Goal: Task Accomplishment & Management: Manage account settings

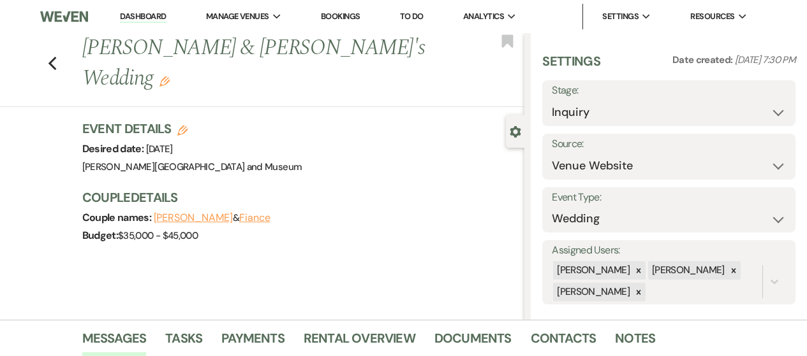
select select "5"
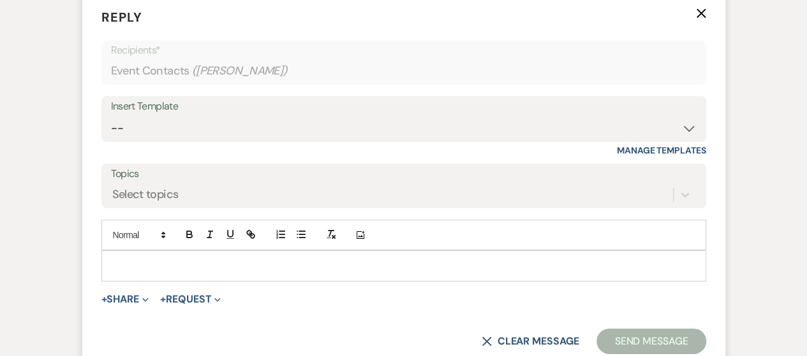
scroll to position [2089, 0]
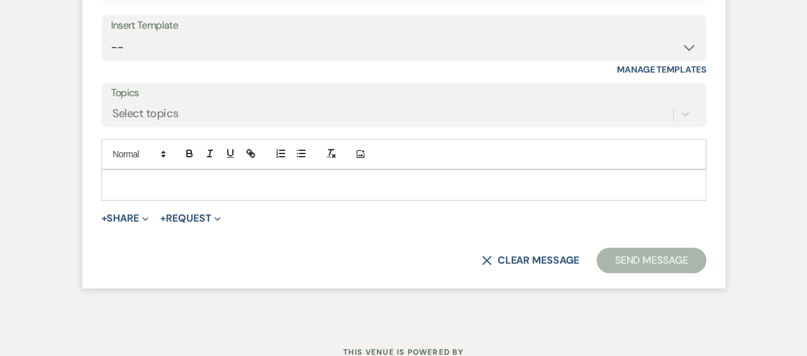
click at [207, 200] on div at bounding box center [403, 184] width 603 height 29
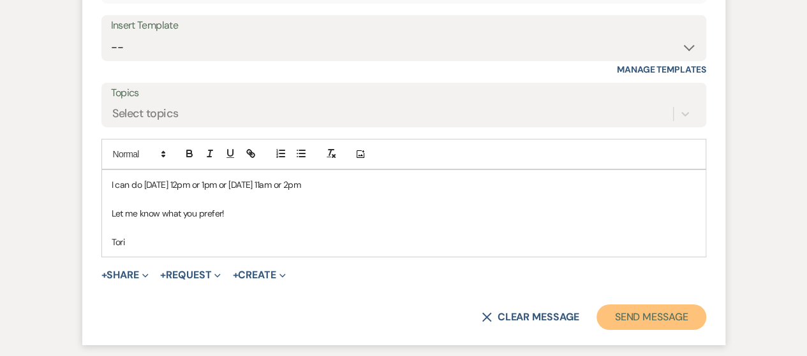
click at [646, 330] on button "Send Message" at bounding box center [650, 318] width 109 height 26
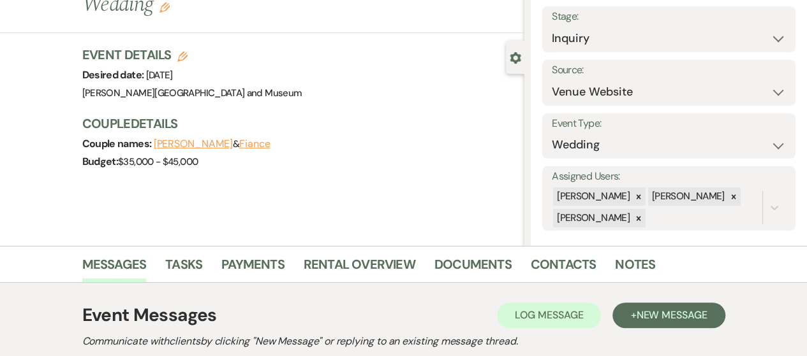
scroll to position [0, 0]
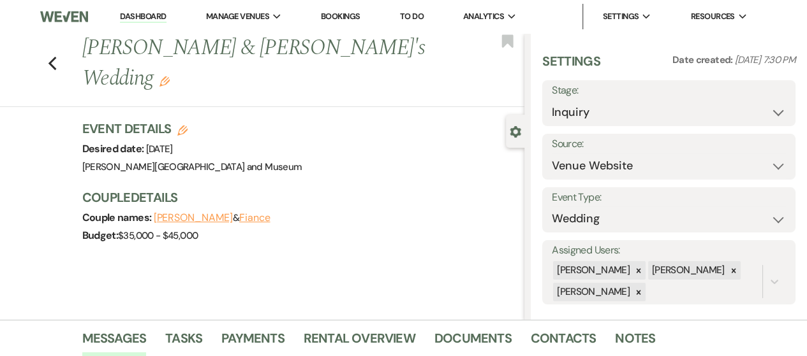
click at [153, 21] on link "Dashboard" at bounding box center [143, 17] width 46 height 12
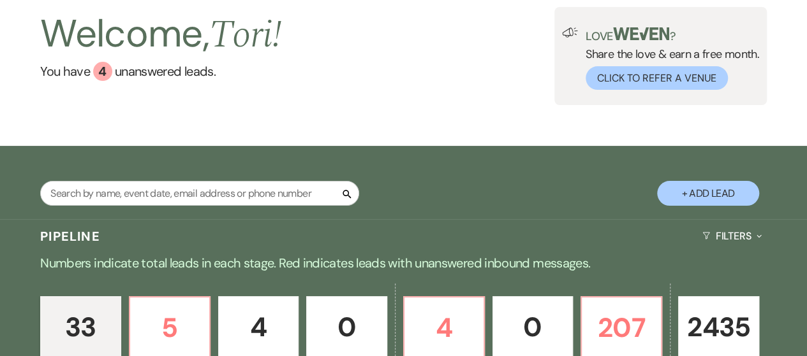
scroll to position [191, 0]
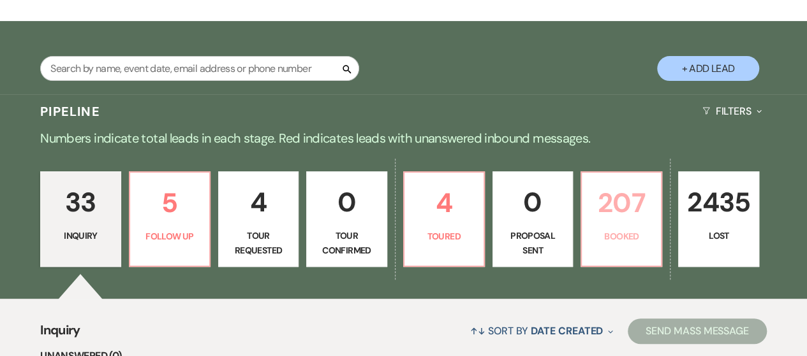
click at [619, 185] on p "207" at bounding box center [621, 203] width 64 height 43
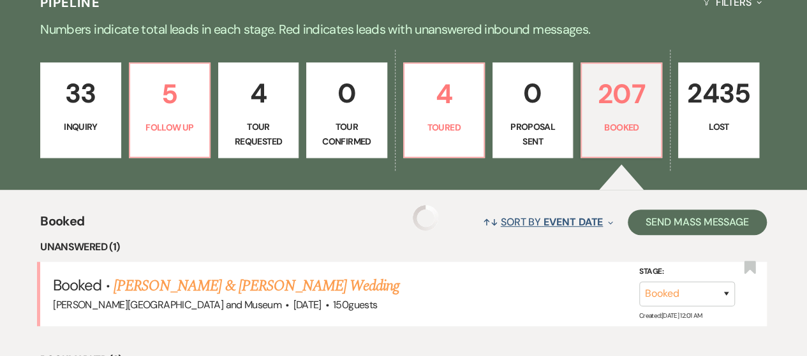
scroll to position [446, 0]
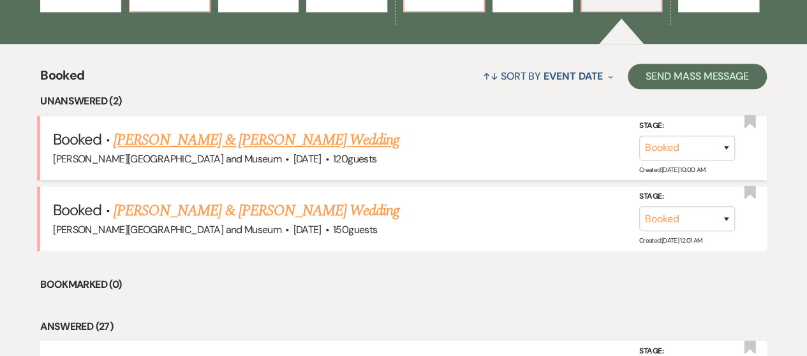
click at [240, 144] on link "[PERSON_NAME] & [PERSON_NAME] Wedding" at bounding box center [257, 140] width 286 height 23
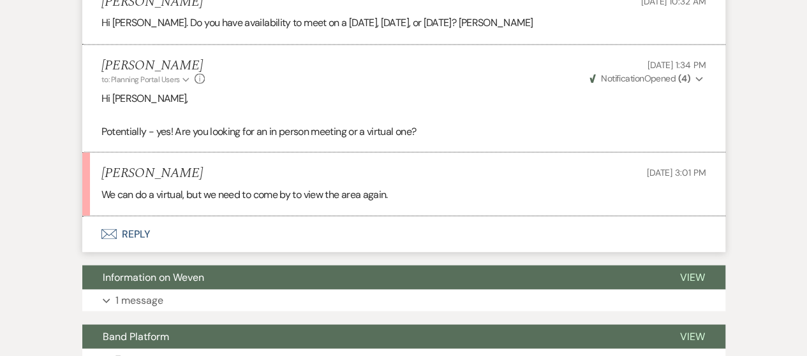
click at [115, 235] on use "button" at bounding box center [108, 234] width 15 height 10
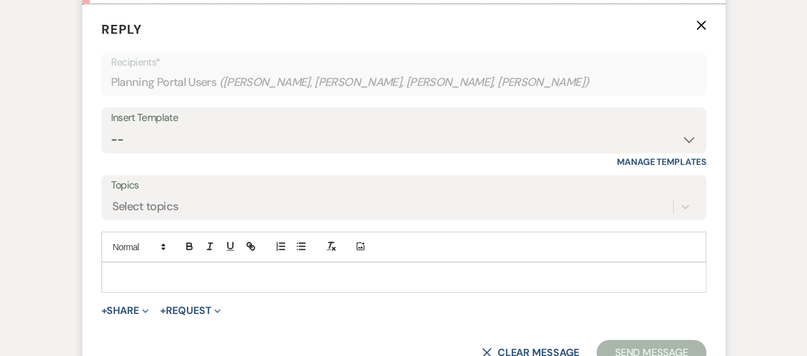
scroll to position [1372, 0]
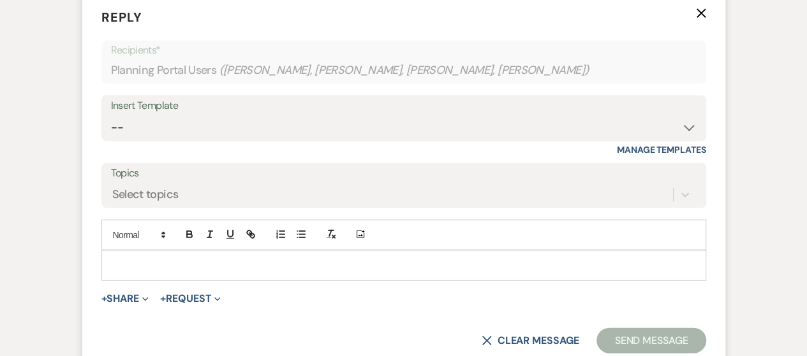
click at [160, 266] on p at bounding box center [404, 266] width 584 height 14
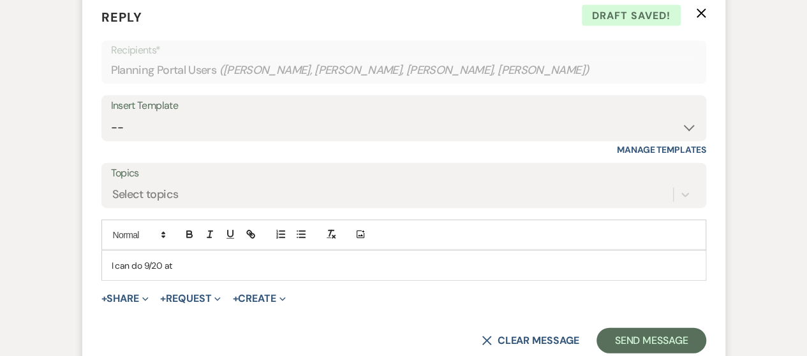
scroll to position [1563, 0]
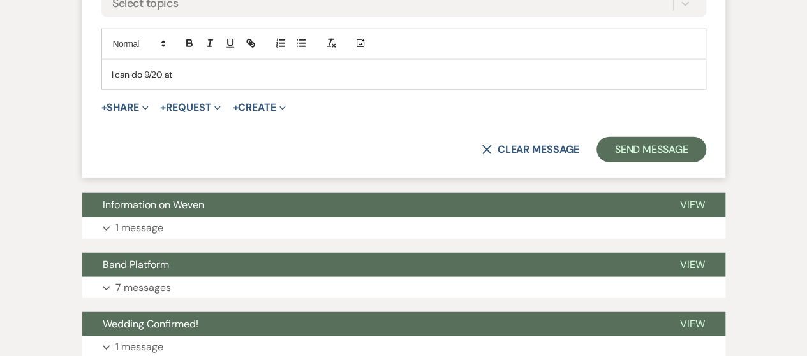
drag, startPoint x: 179, startPoint y: 73, endPoint x: 145, endPoint y: 71, distance: 33.9
click at [144, 71] on p "I can do 9/20 at" at bounding box center [404, 75] width 584 height 14
click at [267, 72] on p "I can do [DATE] 12pm or 1pm or [DATE] 12pm - would that work for you?" at bounding box center [404, 75] width 584 height 14
click at [448, 68] on p "I can do [DATE] 12pm or 1pm or [DATE] 1pm - would that work for you?" at bounding box center [404, 75] width 584 height 14
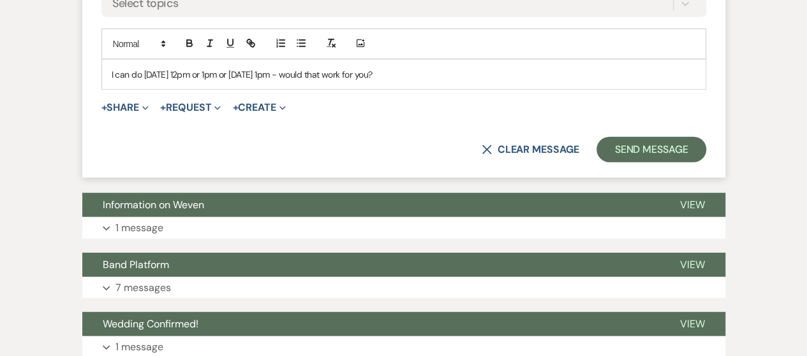
drag, startPoint x: 117, startPoint y: 71, endPoint x: 376, endPoint y: 76, distance: 259.0
click at [376, 76] on p "I can do [DATE] 12pm or 1pm or [DATE] 1pm - would that work for you?" at bounding box center [404, 75] width 584 height 14
drag, startPoint x: 379, startPoint y: 75, endPoint x: 284, endPoint y: 72, distance: 94.4
click at [377, 75] on p "I can do [DATE] 12pm or 1pm or [DATE] 1pm - would that work for you?" at bounding box center [404, 75] width 584 height 14
drag, startPoint x: 140, startPoint y: 70, endPoint x: 121, endPoint y: 73, distance: 18.9
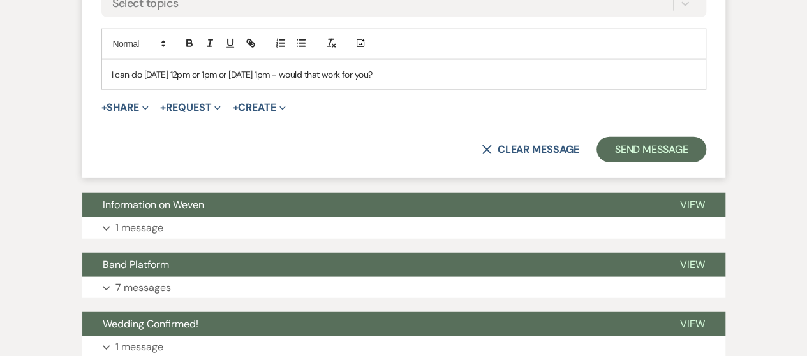
click at [134, 71] on p "I can do [DATE] 12pm or 1pm or [DATE] 1pm - would that work for you?" at bounding box center [404, 75] width 584 height 14
click at [117, 75] on p "I can do [DATE] 12pm or 1pm or [DATE] 1pm - would that work for you?" at bounding box center [404, 75] width 584 height 14
click at [117, 73] on p "I can do [DATE] 12pm or 1pm or [DATE] 1pm - would that work for you?" at bounding box center [404, 75] width 584 height 14
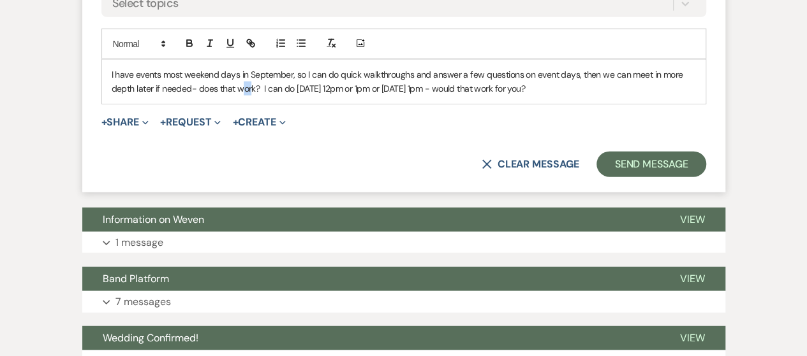
drag, startPoint x: 239, startPoint y: 87, endPoint x: 251, endPoint y: 87, distance: 12.8
click at [251, 87] on p "I have events most weekend days in September, so I can do quick walkthroughs an…" at bounding box center [404, 82] width 584 height 29
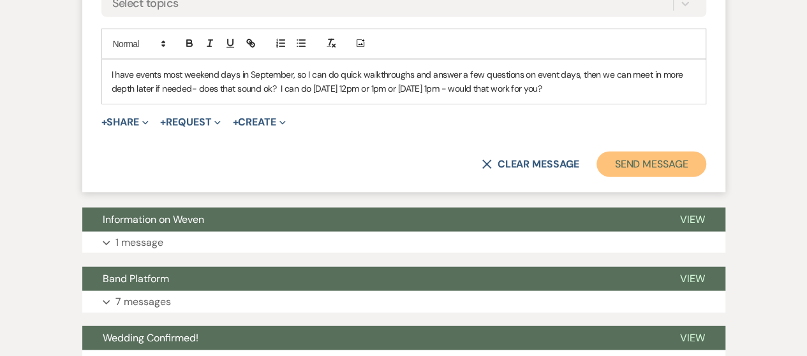
click at [657, 159] on button "Send Message" at bounding box center [650, 165] width 109 height 26
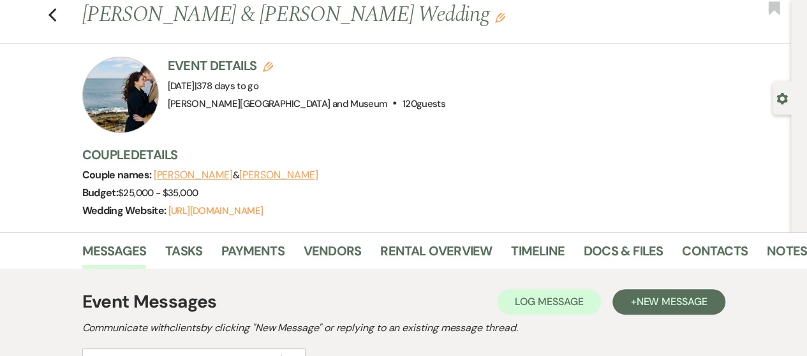
scroll to position [0, 0]
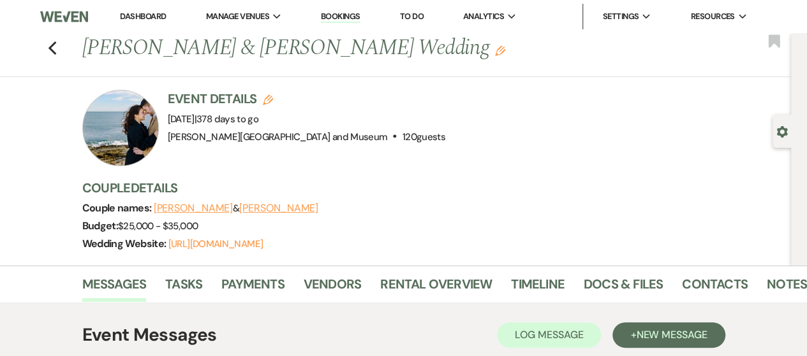
click at [133, 15] on link "Dashboard" at bounding box center [143, 16] width 46 height 11
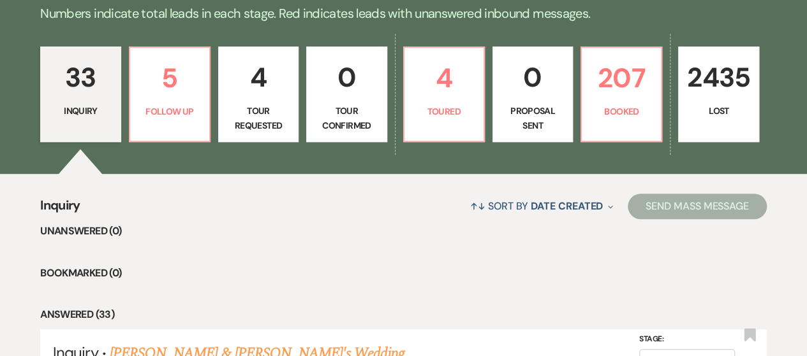
scroll to position [319, 0]
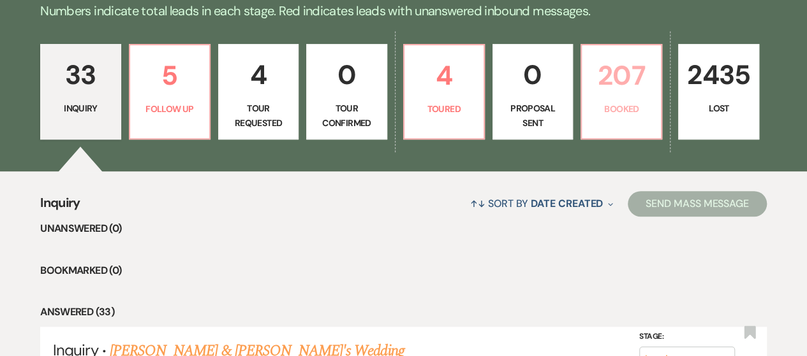
click at [615, 102] on p "Booked" at bounding box center [621, 109] width 64 height 14
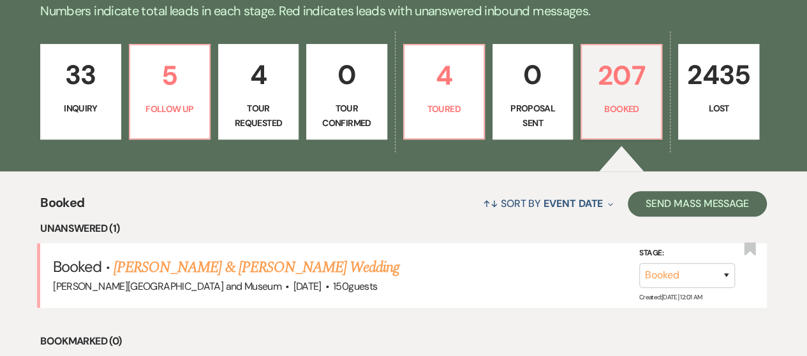
click at [356, 271] on link "[PERSON_NAME] & [PERSON_NAME] Wedding" at bounding box center [257, 267] width 286 height 23
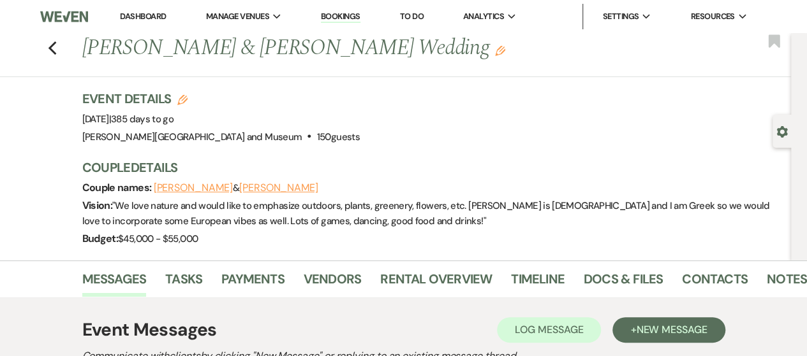
click at [127, 13] on link "Dashboard" at bounding box center [143, 16] width 46 height 11
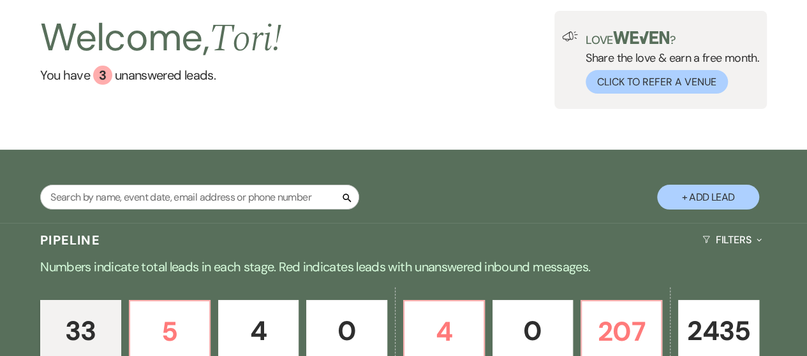
scroll to position [191, 0]
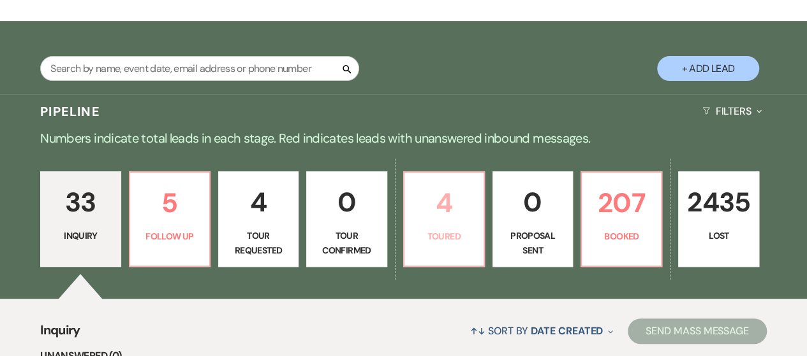
click at [467, 244] on link "4 Toured" at bounding box center [444, 220] width 82 height 96
select select "5"
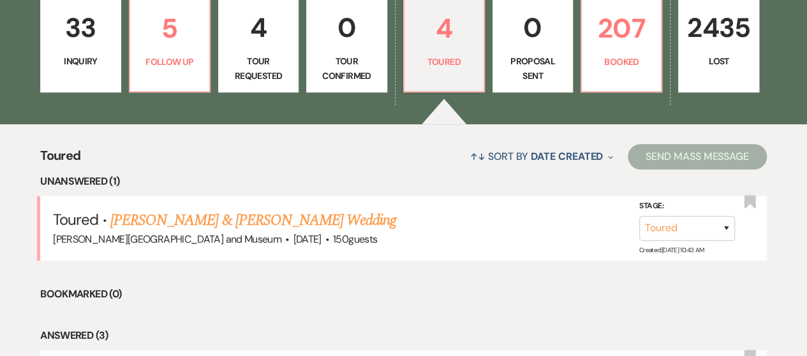
scroll to position [383, 0]
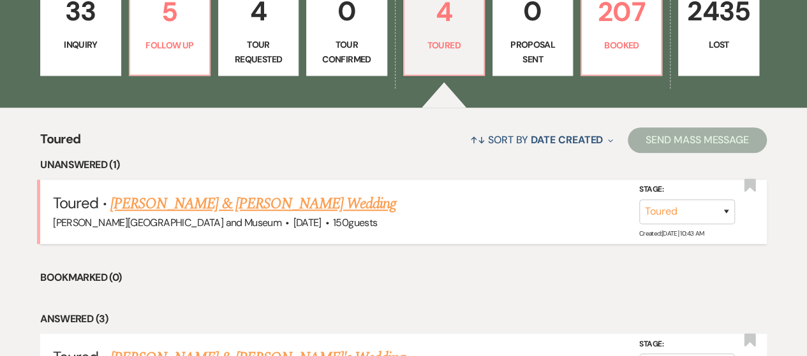
click at [354, 203] on link "[PERSON_NAME] & [PERSON_NAME] Wedding" at bounding box center [253, 204] width 286 height 23
select select "5"
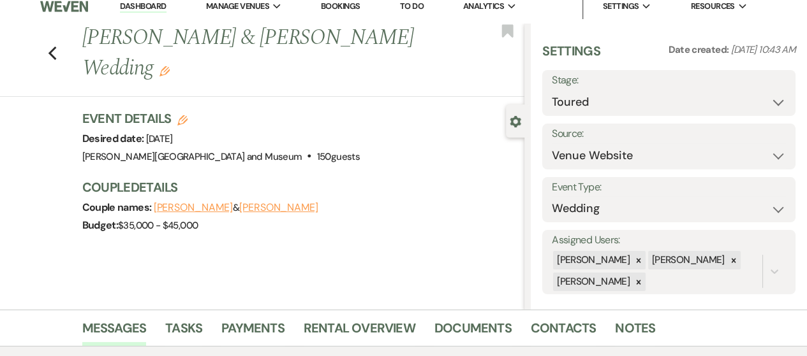
scroll to position [82, 0]
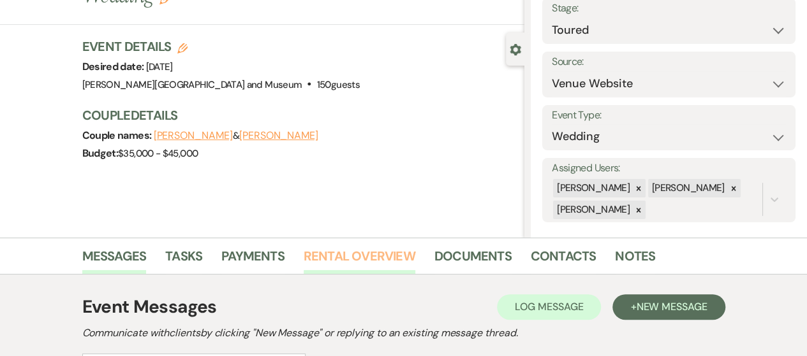
click at [344, 259] on link "Rental Overview" at bounding box center [360, 260] width 112 height 28
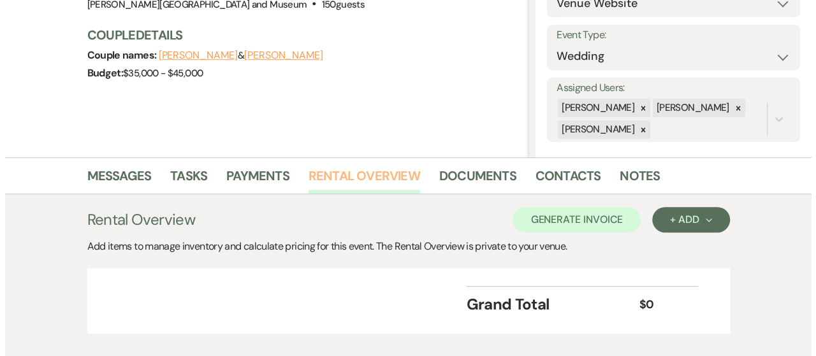
scroll to position [234, 0]
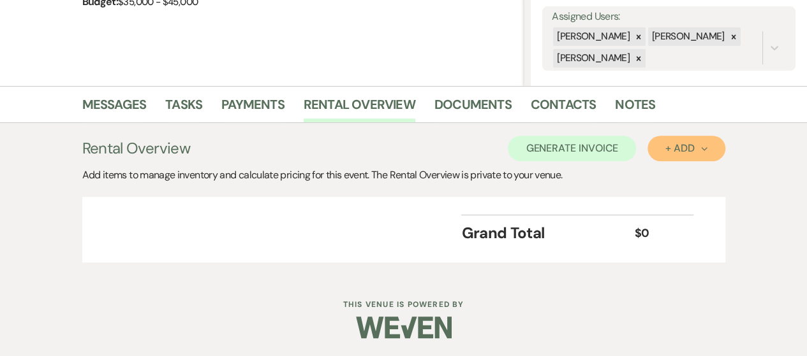
click at [687, 150] on div "+ Add Next" at bounding box center [685, 148] width 41 height 10
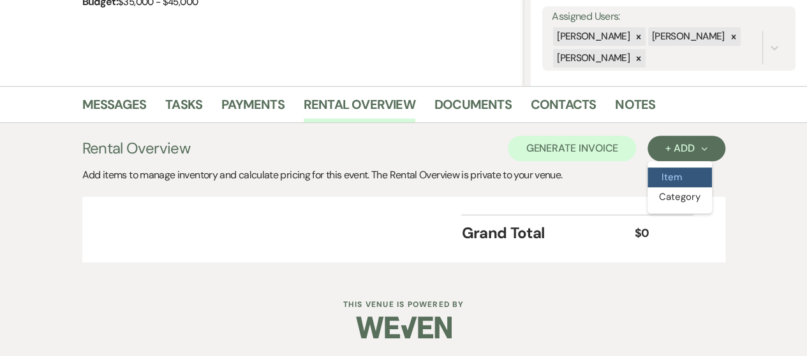
click at [675, 177] on button "Item" at bounding box center [679, 178] width 64 height 20
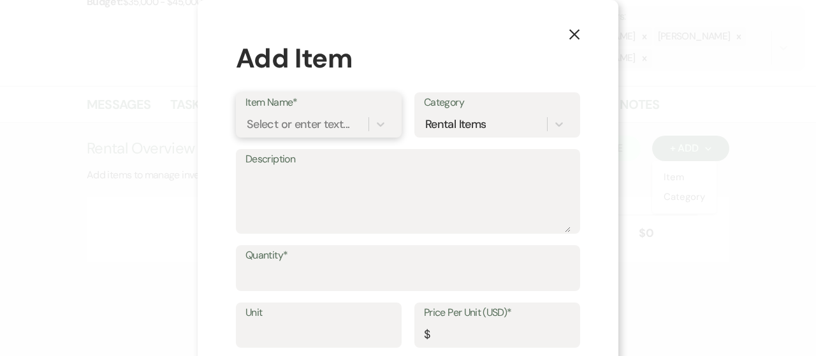
click at [327, 129] on div "Select or enter text..." at bounding box center [298, 123] width 103 height 17
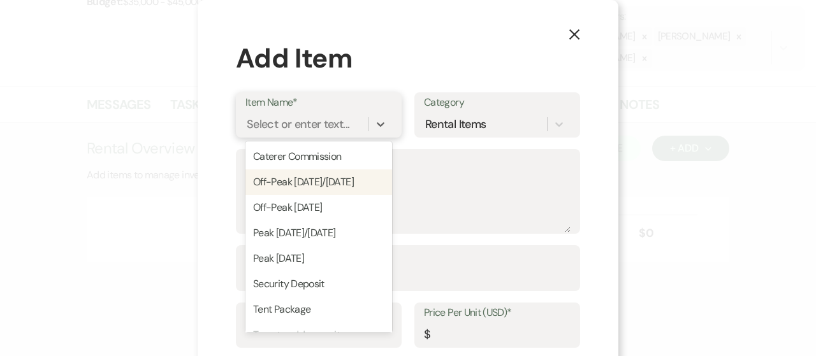
click at [325, 185] on div "Off-Peak [DATE]/[DATE]" at bounding box center [319, 183] width 147 height 26
type textarea "November - April [DATE]/[DATE] Wedding, 5:30PM to 11:00PM. [PERSON_NAME] Family…"
type input "5.5 Hours"
type input "12000"
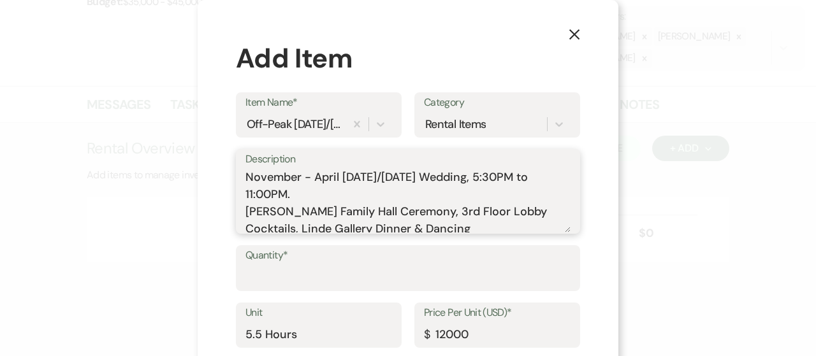
drag, startPoint x: 480, startPoint y: 177, endPoint x: 504, endPoint y: 176, distance: 24.3
click at [504, 176] on textarea "November - April [DATE]/[DATE] Wedding, 5:30PM to 11:00PM. [PERSON_NAME] Family…" at bounding box center [408, 201] width 325 height 64
click at [439, 198] on textarea "November - April [DATE]/[DATE] Wedding, 5:30PM to 11:00PM. [PERSON_NAME] Family…" at bounding box center [408, 201] width 325 height 64
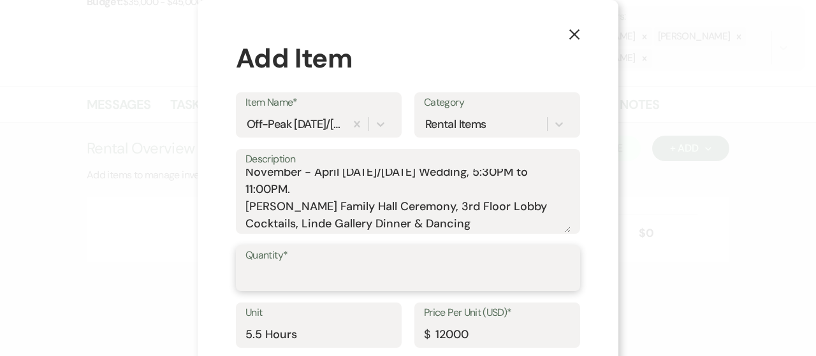
click at [355, 269] on input "Quantity*" at bounding box center [408, 277] width 325 height 25
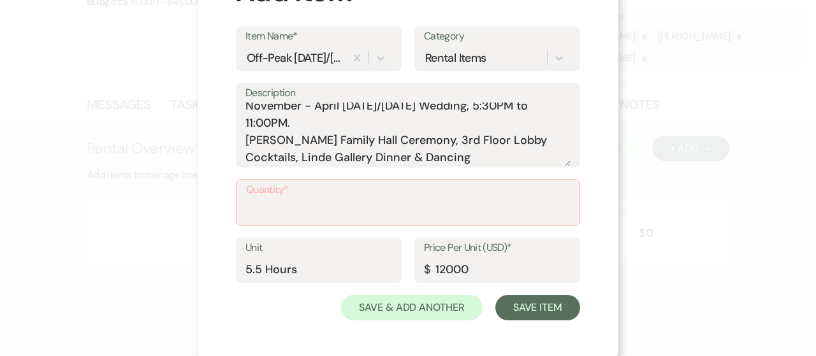
scroll to position [68, 0]
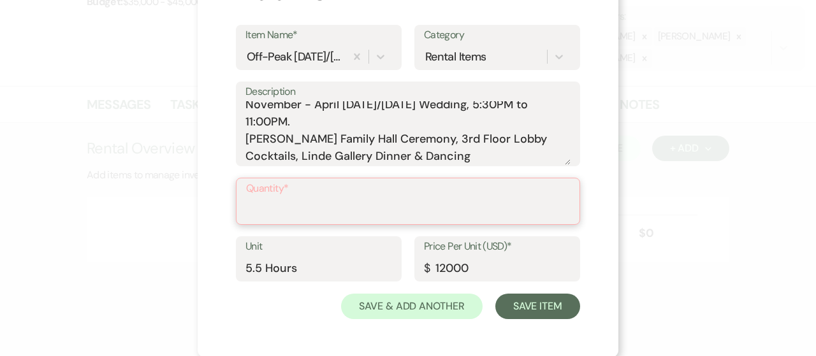
click at [363, 216] on input "Quantity*" at bounding box center [408, 210] width 324 height 25
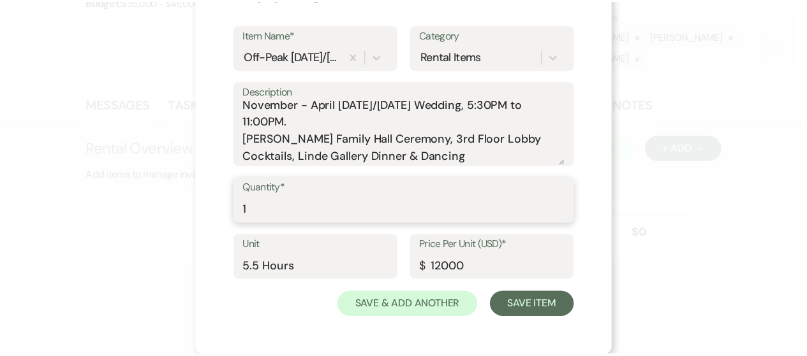
scroll to position [67, 0]
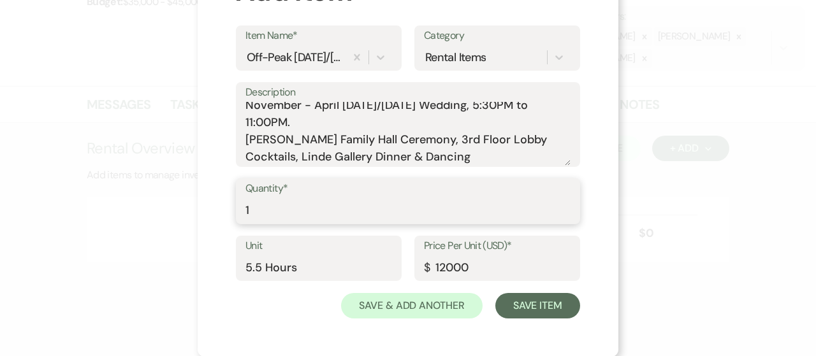
type input "1"
click at [447, 268] on input "12000" at bounding box center [497, 267] width 147 height 25
drag, startPoint x: 434, startPoint y: 268, endPoint x: 449, endPoint y: 267, distance: 15.3
click at [449, 267] on input "12000" at bounding box center [497, 267] width 147 height 25
click at [428, 267] on input "12000" at bounding box center [497, 267] width 147 height 25
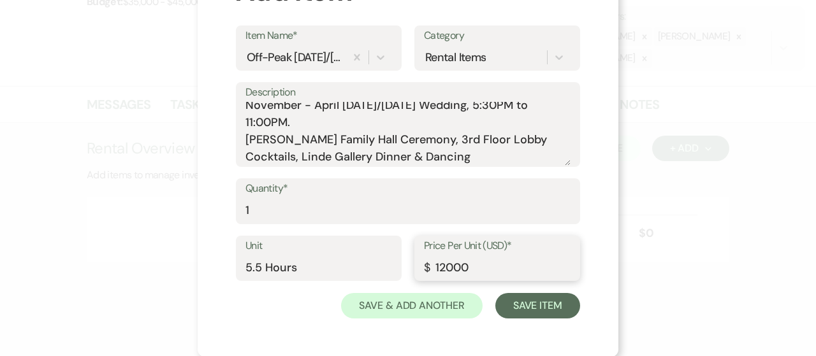
drag, startPoint x: 430, startPoint y: 267, endPoint x: 450, endPoint y: 267, distance: 19.8
click at [450, 267] on input "12000" at bounding box center [497, 267] width 147 height 25
type input "9600"
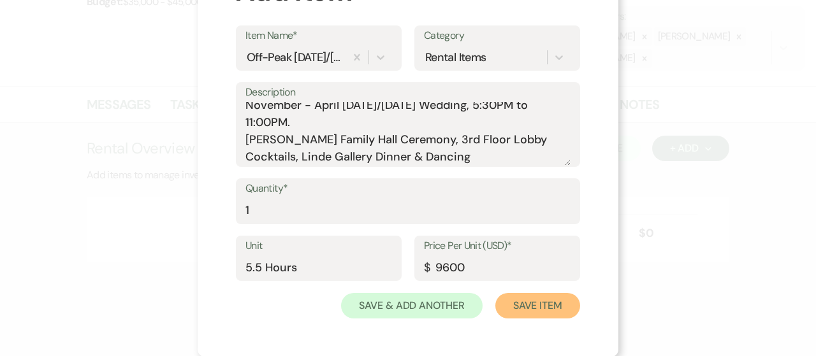
click at [540, 305] on button "Save Item" at bounding box center [538, 306] width 85 height 26
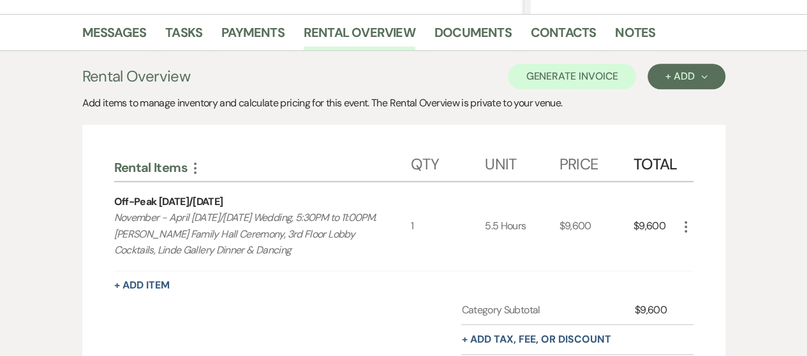
scroll to position [234, 0]
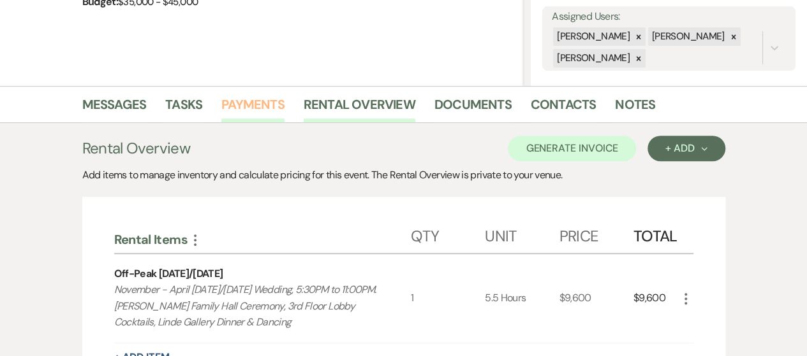
click at [273, 114] on link "Payments" at bounding box center [252, 108] width 63 height 28
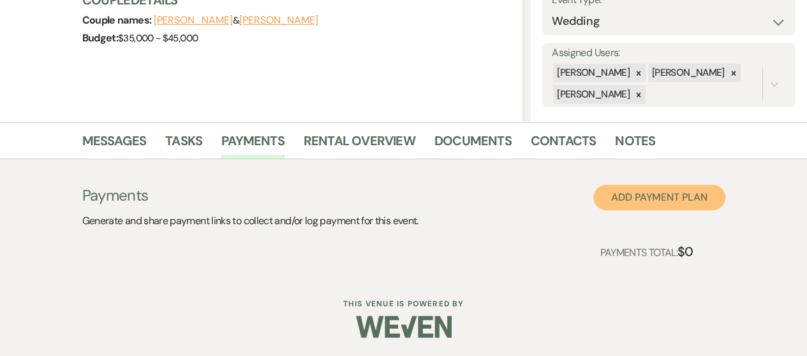
click at [624, 197] on button "Add Payment Plan" at bounding box center [659, 198] width 132 height 26
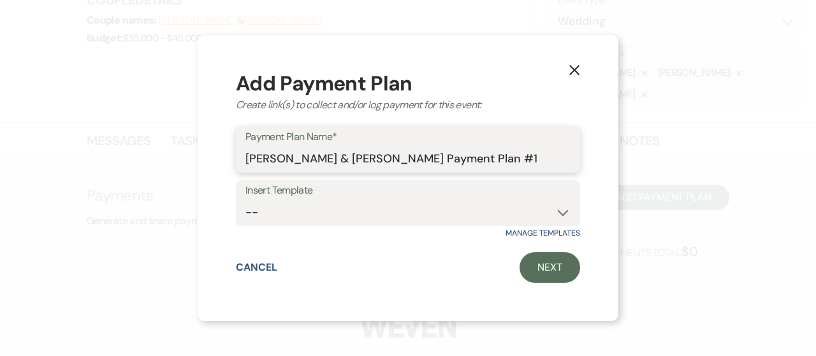
click at [466, 162] on input "[PERSON_NAME] & [PERSON_NAME] Payment Plan #1" at bounding box center [408, 159] width 325 height 25
click at [577, 75] on icon "X" at bounding box center [574, 69] width 11 height 11
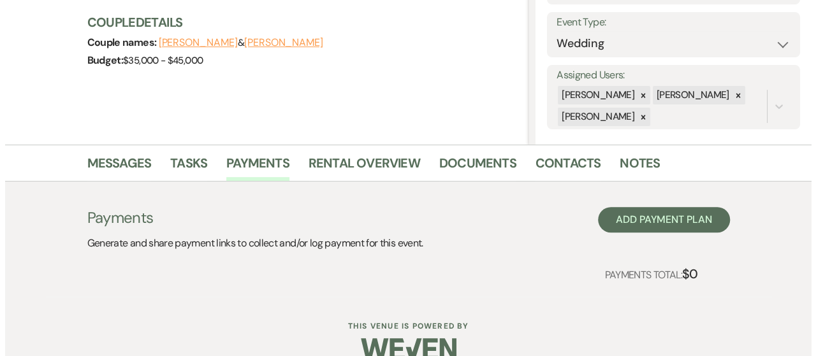
scroll to position [0, 0]
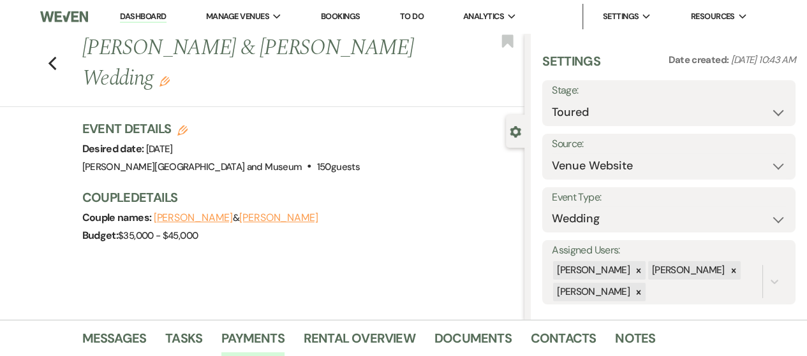
click at [181, 133] on icon "Edit" at bounding box center [182, 131] width 10 height 10
select select "436"
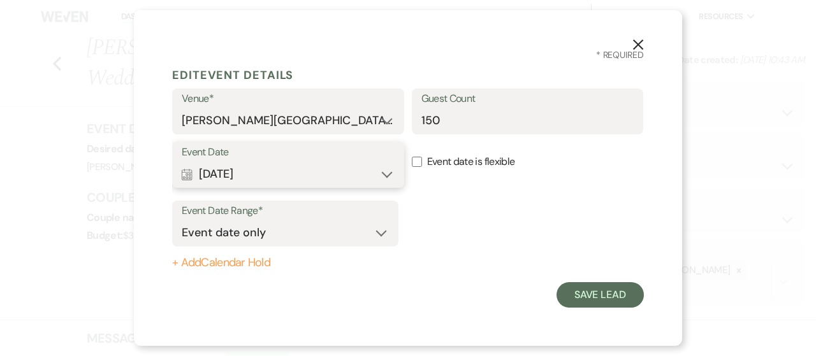
click at [377, 175] on button "Calendar [DATE] Expand" at bounding box center [288, 174] width 213 height 26
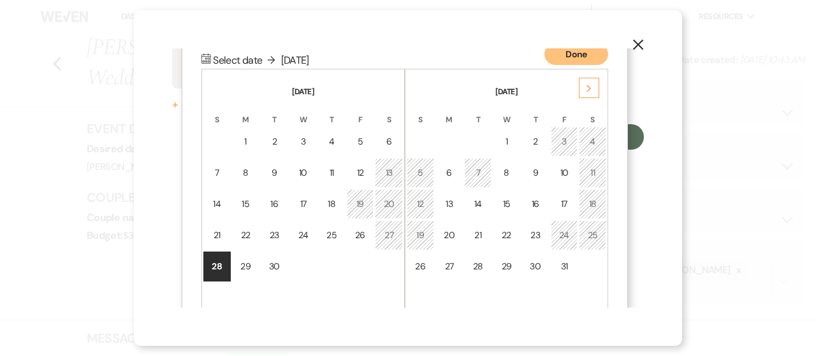
scroll to position [162, 0]
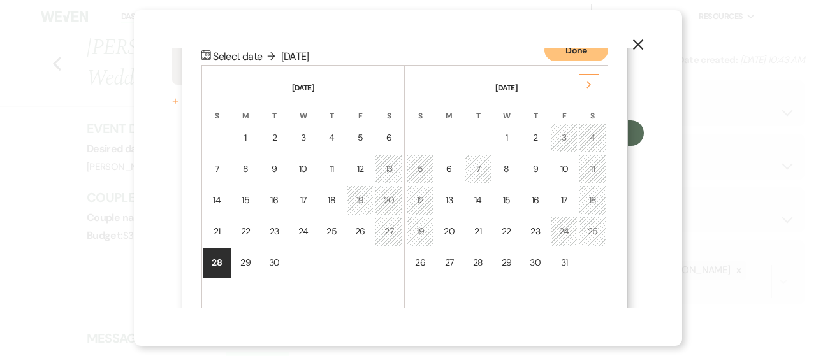
click at [585, 84] on div "Next" at bounding box center [589, 84] width 20 height 20
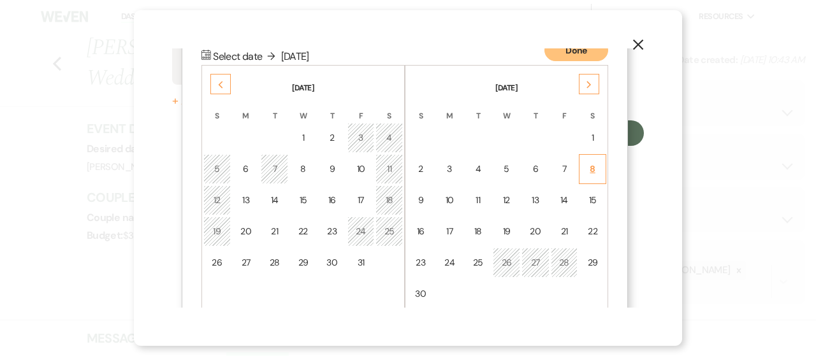
click at [591, 172] on div "8" at bounding box center [592, 169] width 11 height 13
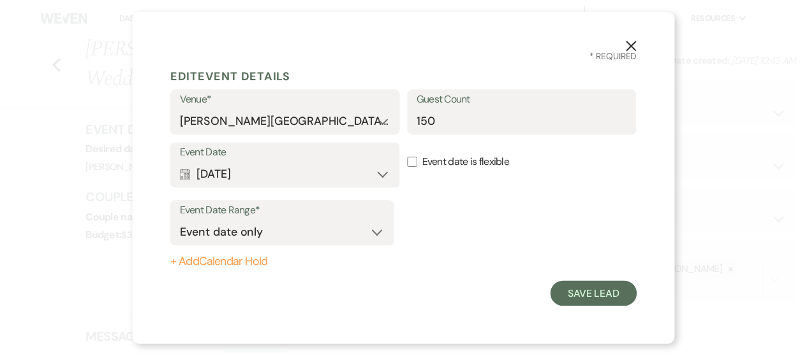
scroll to position [0, 0]
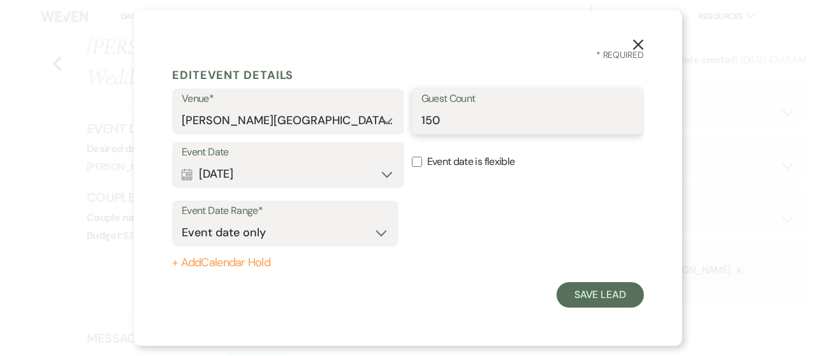
drag, startPoint x: 462, startPoint y: 127, endPoint x: 381, endPoint y: 124, distance: 81.0
click at [381, 124] on div "Venue* [PERSON_NAME][GEOGRAPHIC_DATA] and Museum Guest Count 150" at bounding box center [408, 116] width 472 height 54
type input "100"
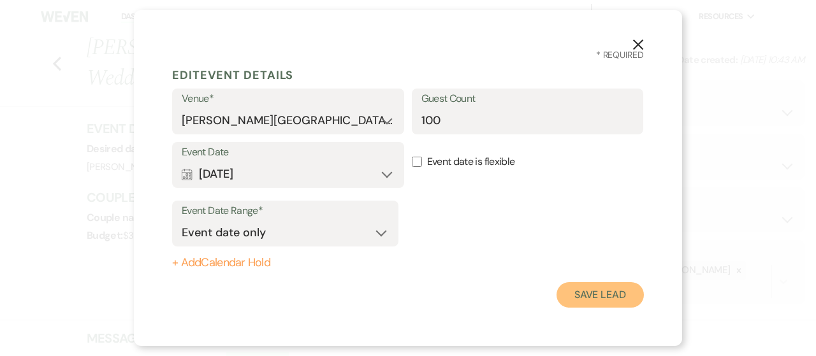
click at [619, 298] on button "Save Lead" at bounding box center [600, 296] width 87 height 26
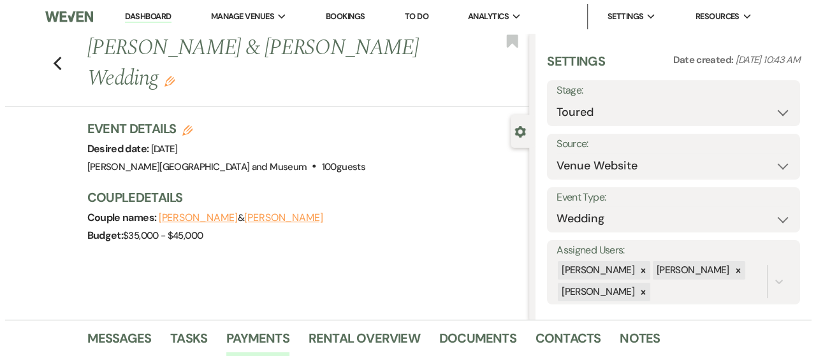
scroll to position [198, 0]
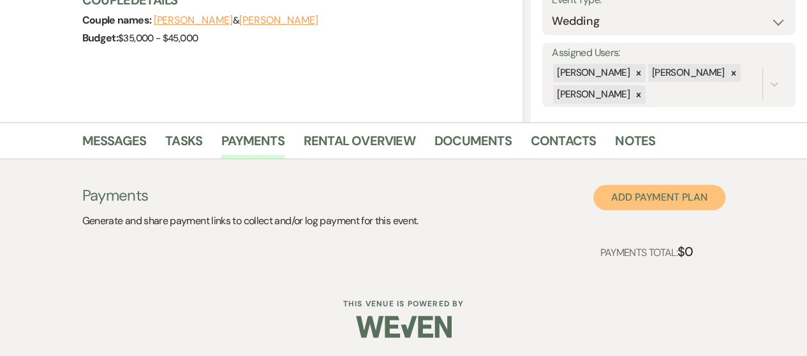
click at [618, 196] on button "Add Payment Plan" at bounding box center [659, 198] width 132 height 26
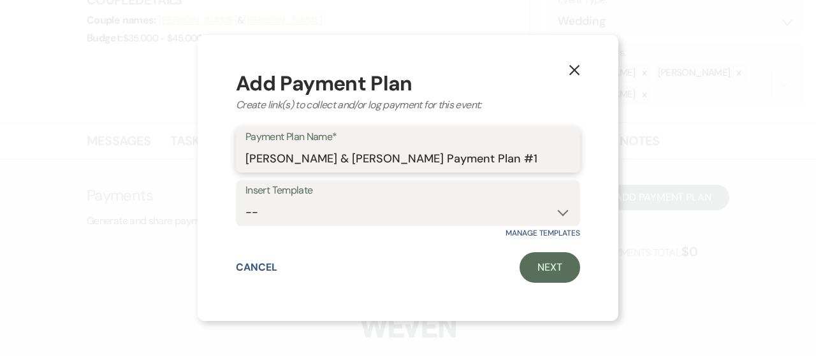
drag, startPoint x: 513, startPoint y: 166, endPoint x: 472, endPoint y: 164, distance: 40.9
click at [511, 166] on input "[PERSON_NAME] & [PERSON_NAME] Payment Plan #1" at bounding box center [408, 159] width 325 height 25
click at [452, 160] on input "[PERSON_NAME] & [PERSON_NAME] Payment Plan #1" at bounding box center [408, 159] width 325 height 25
click at [460, 162] on input "[PERSON_NAME] & [PERSON_NAME] Payment Plan #1" at bounding box center [408, 159] width 325 height 25
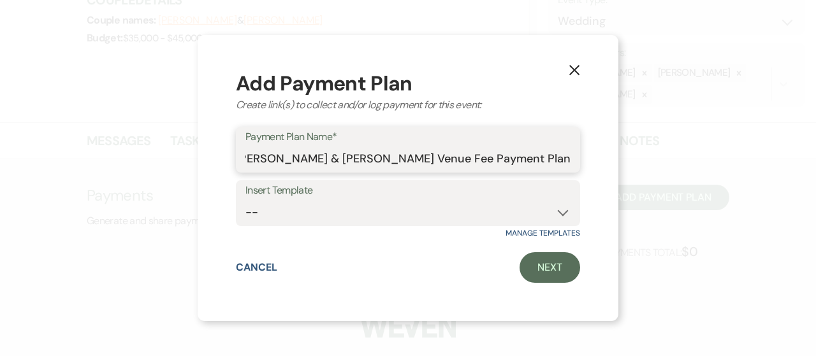
type input "[PERSON_NAME] & [PERSON_NAME] Venue Fee Payment Plan"
click at [473, 217] on select "-- Wedding Payment Plan Security Deposit Payment Plan" at bounding box center [408, 212] width 325 height 25
select select "283"
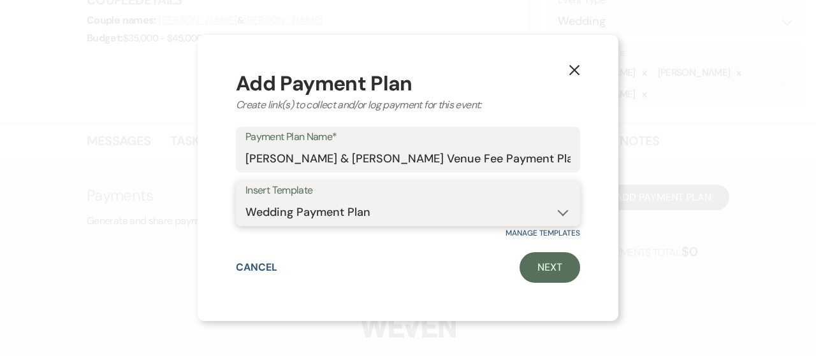
click at [246, 200] on select "-- Wedding Payment Plan Security Deposit Payment Plan" at bounding box center [408, 212] width 325 height 25
click at [559, 269] on link "Next" at bounding box center [550, 268] width 61 height 31
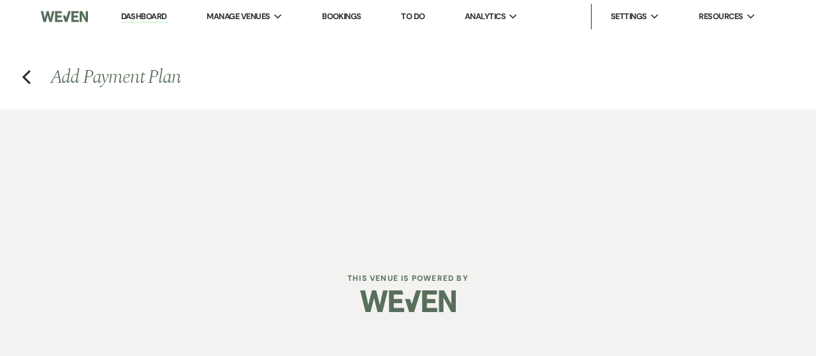
select select "2"
select select "flat"
select select "true"
select select "client"
select select "days"
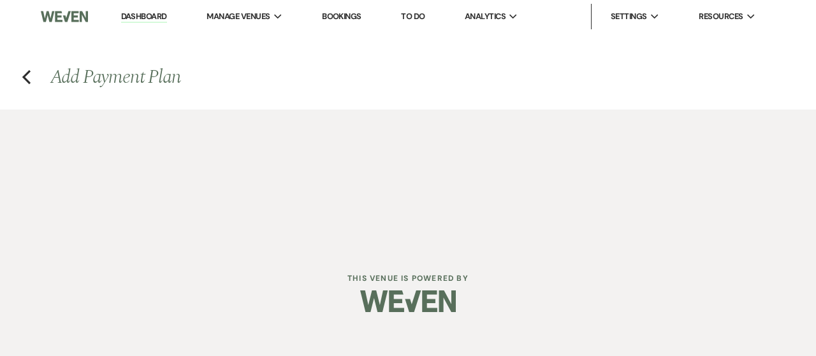
select select "2"
select select "flat"
select select "true"
select select "client"
select select "weeks"
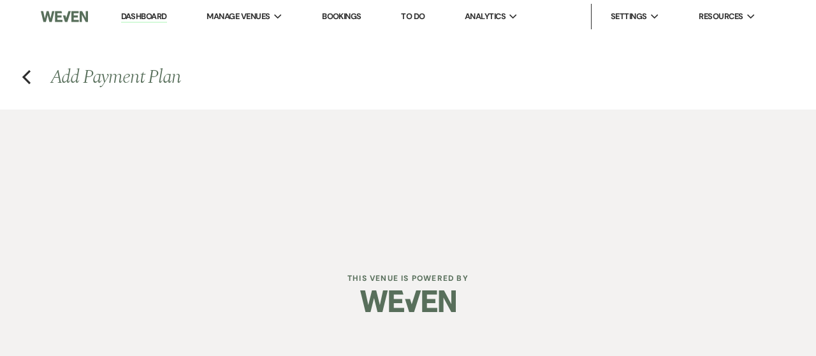
select select "client"
select select "weekly"
select select "days"
select select "afterDueDate"
select select "complete"
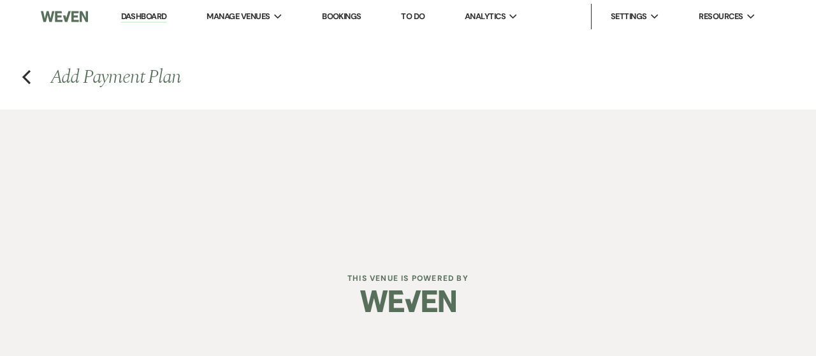
select select "2"
select select "flat"
select select "true"
select select "client"
select select "weeks"
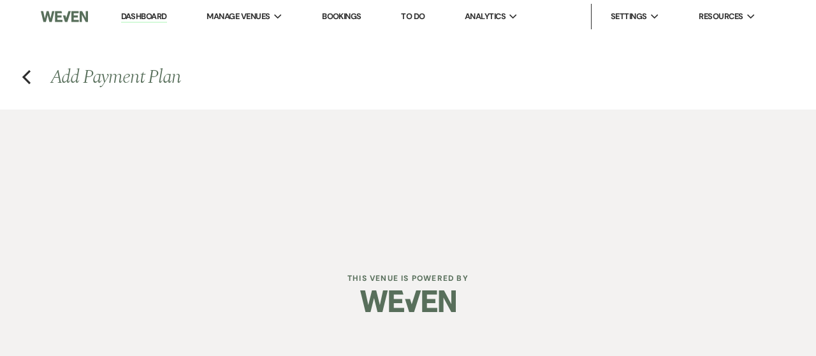
select select "client"
select select "weekly"
select select "days"
select select "afterDueDate"
select select "complete"
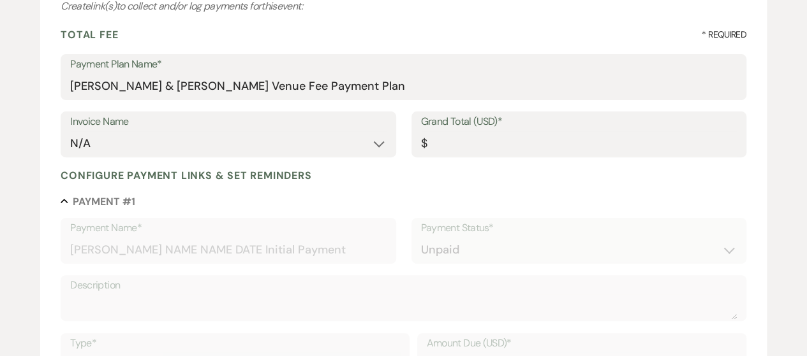
scroll to position [191, 0]
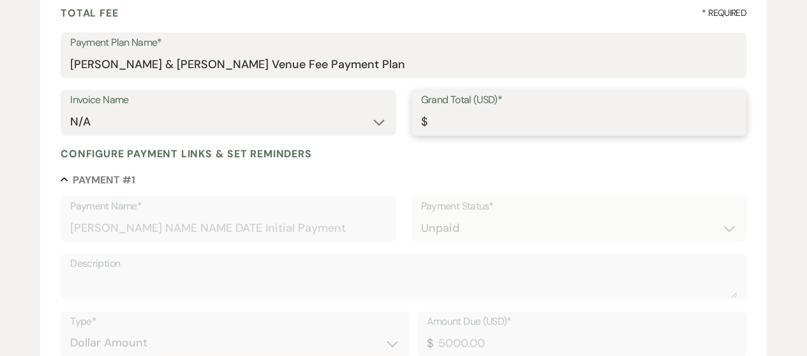
click at [460, 128] on input "Grand Total (USD)*" at bounding box center [579, 122] width 316 height 25
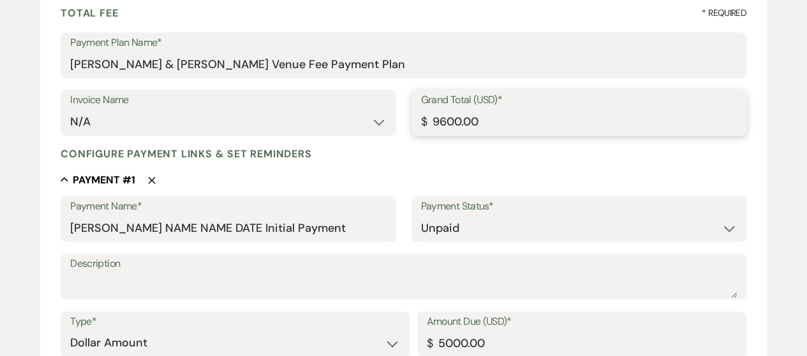
type input "9600.00"
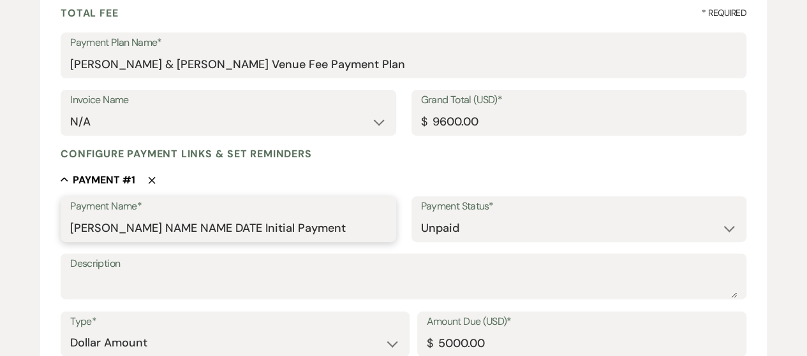
drag, startPoint x: 189, startPoint y: 240, endPoint x: 176, endPoint y: 240, distance: 12.8
click at [188, 240] on input "[PERSON_NAME] NAME NAME DATE Initial Payment" at bounding box center [228, 228] width 316 height 25
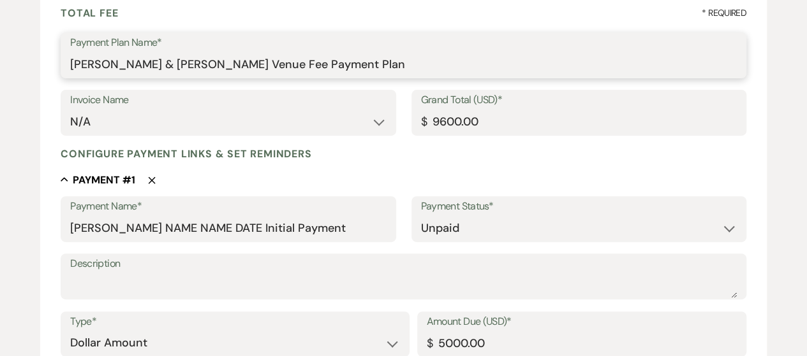
drag, startPoint x: 98, startPoint y: 66, endPoint x: 244, endPoint y: 57, distance: 146.3
click at [266, 67] on input "[PERSON_NAME] & [PERSON_NAME] Venue Fee Payment Plan" at bounding box center [403, 64] width 666 height 25
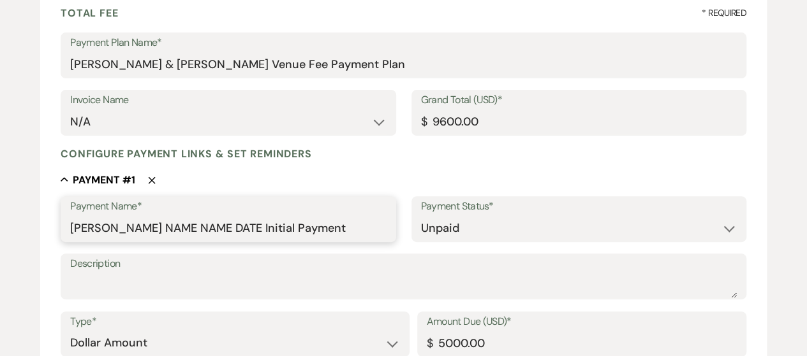
drag, startPoint x: 194, startPoint y: 228, endPoint x: 164, endPoint y: 230, distance: 30.1
click at [193, 228] on input "[PERSON_NAME] NAME NAME DATE Initial Payment" at bounding box center [228, 228] width 316 height 25
drag, startPoint x: 133, startPoint y: 228, endPoint x: 199, endPoint y: 228, distance: 65.7
click at [199, 228] on input "[PERSON_NAME] NAME NAME DATE Initial Payment" at bounding box center [228, 228] width 316 height 25
paste input "[PERSON_NAME] & [PERSON_NAME]"
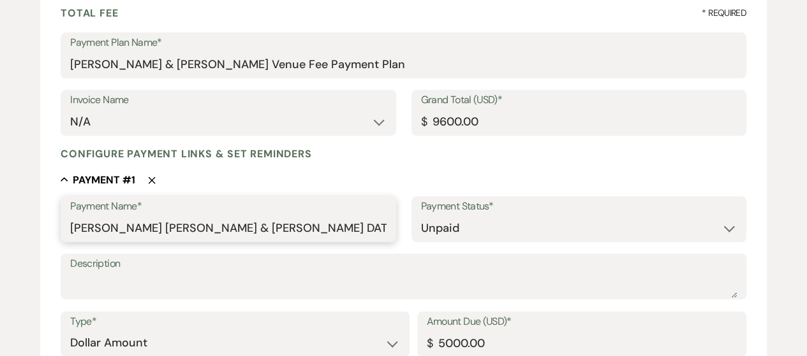
drag, startPoint x: 217, startPoint y: 228, endPoint x: 228, endPoint y: 228, distance: 10.8
click at [228, 228] on input "[PERSON_NAME] [PERSON_NAME] & [PERSON_NAME] DATE Initial Payment" at bounding box center [228, 228] width 316 height 25
drag, startPoint x: 277, startPoint y: 228, endPoint x: 303, endPoint y: 226, distance: 26.2
click at [303, 226] on input "[PERSON_NAME] [PERSON_NAME] [PERSON_NAME] DATE Initial Payment" at bounding box center [228, 228] width 316 height 25
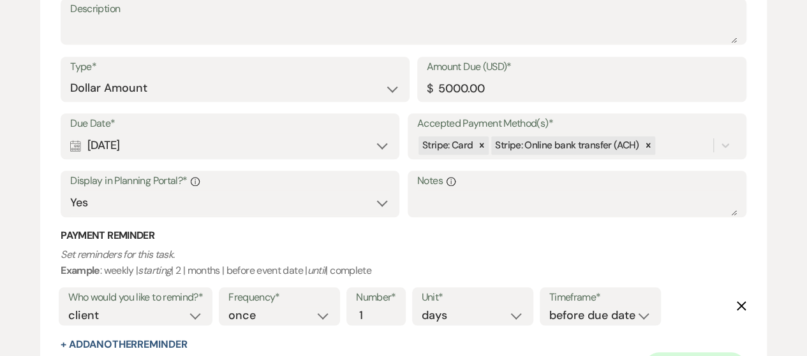
scroll to position [510, 0]
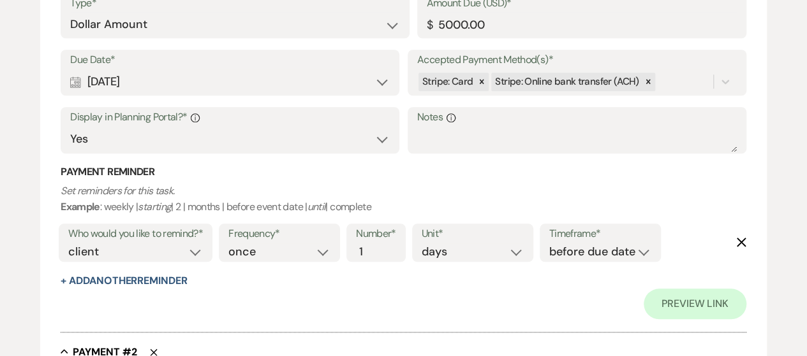
type input "[PERSON_NAME] [PERSON_NAME] [PERSON_NAME] [DATE] Initial Payment"
click at [380, 84] on div "Calendar [DATE] Expand" at bounding box center [229, 82] width 319 height 25
select select "week"
select select "afterTodaysDate"
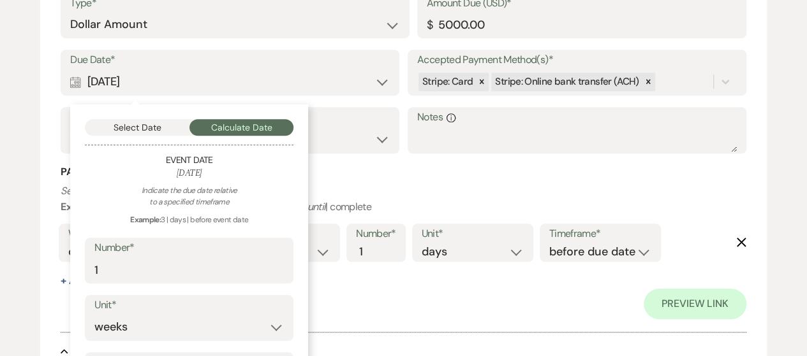
click at [380, 84] on div "Calendar [DATE] Collapse" at bounding box center [229, 82] width 319 height 25
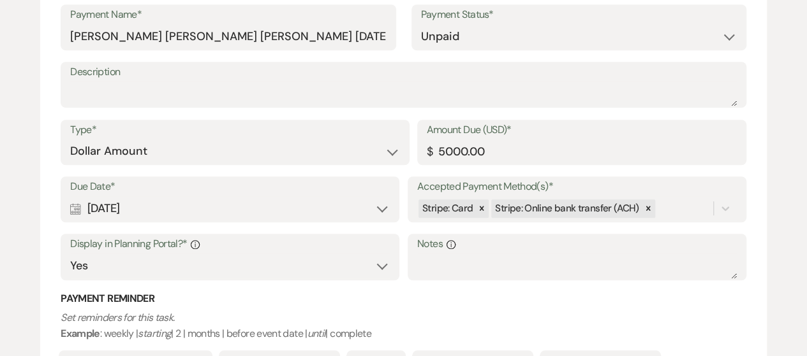
scroll to position [383, 0]
drag, startPoint x: 135, startPoint y: 38, endPoint x: 305, endPoint y: 39, distance: 169.6
click at [305, 39] on input "[PERSON_NAME] [PERSON_NAME] [PERSON_NAME] [DATE] Initial Payment" at bounding box center [228, 37] width 316 height 25
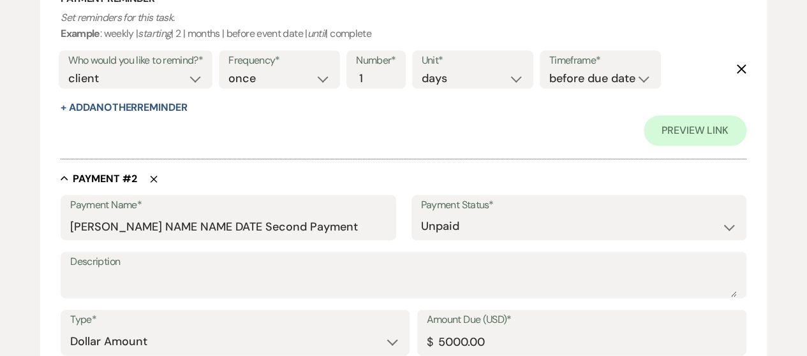
scroll to position [701, 0]
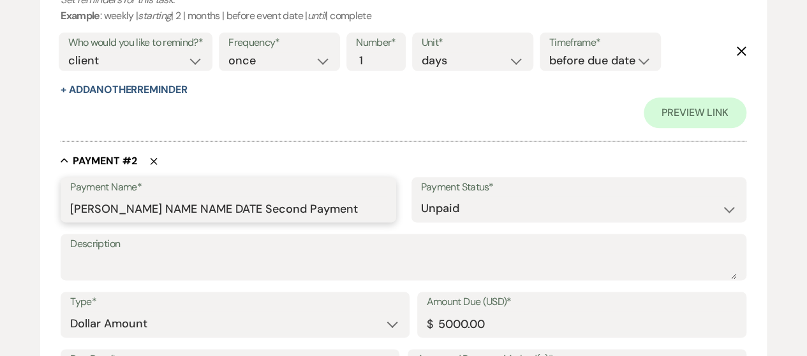
drag, startPoint x: 134, startPoint y: 209, endPoint x: 231, endPoint y: 206, distance: 97.0
click at [231, 206] on input "[PERSON_NAME] NAME NAME DATE Second Payment" at bounding box center [228, 208] width 316 height 25
paste input "[PERSON_NAME] [PERSON_NAME] [DATE]"
drag, startPoint x: 311, startPoint y: 211, endPoint x: 348, endPoint y: 209, distance: 37.1
click at [348, 209] on input "[PERSON_NAME] [PERSON_NAME] [PERSON_NAME] [DATE] Second Payment" at bounding box center [228, 208] width 316 height 25
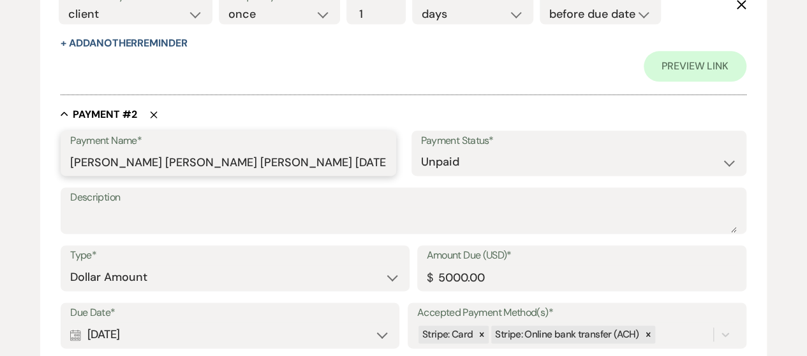
scroll to position [829, 0]
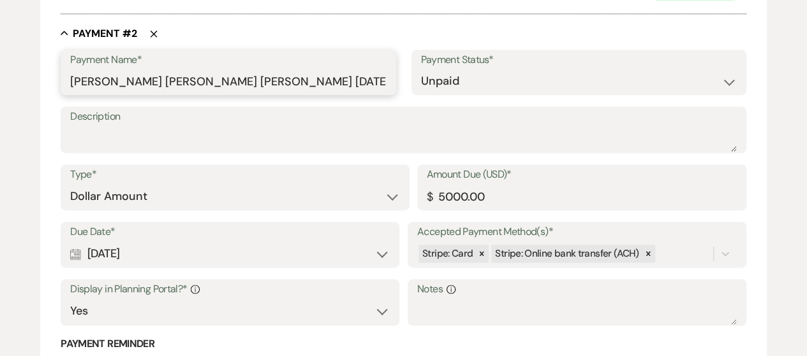
type input "[PERSON_NAME] [PERSON_NAME] [PERSON_NAME] [DATE] FINAL Payment"
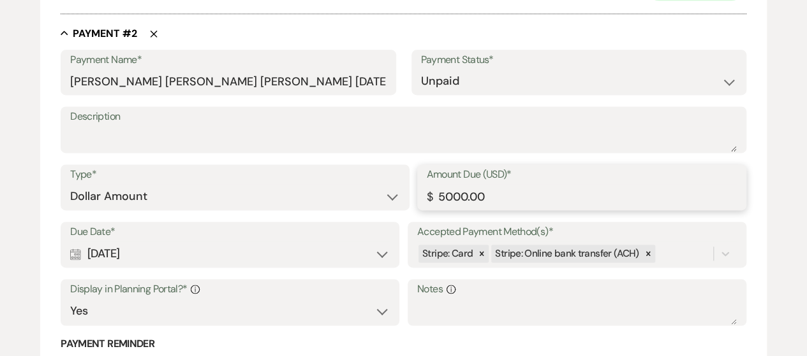
drag, startPoint x: 441, startPoint y: 198, endPoint x: 447, endPoint y: 196, distance: 6.5
click at [446, 196] on input "5000.00" at bounding box center [582, 196] width 310 height 25
click at [449, 196] on input "5000.00" at bounding box center [582, 196] width 310 height 25
click at [450, 197] on input "5000.00" at bounding box center [582, 196] width 310 height 25
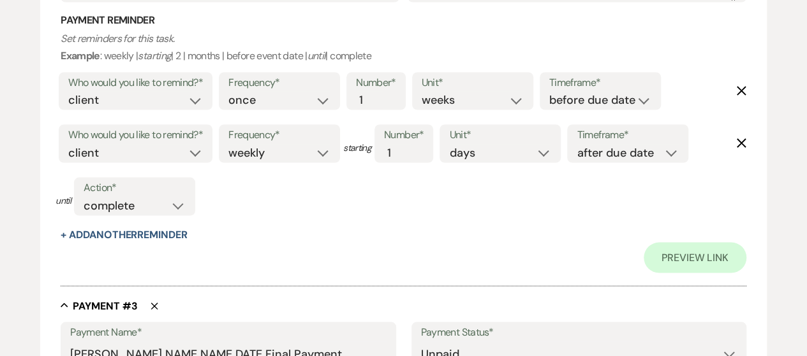
scroll to position [1212, 0]
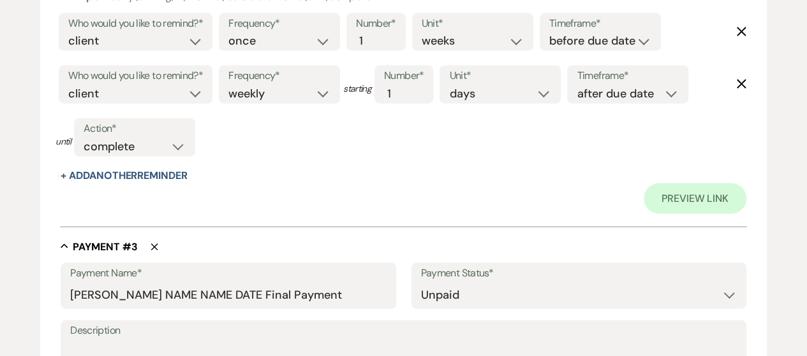
type input "4600.00"
click at [149, 244] on button "Delete" at bounding box center [148, 247] width 20 height 10
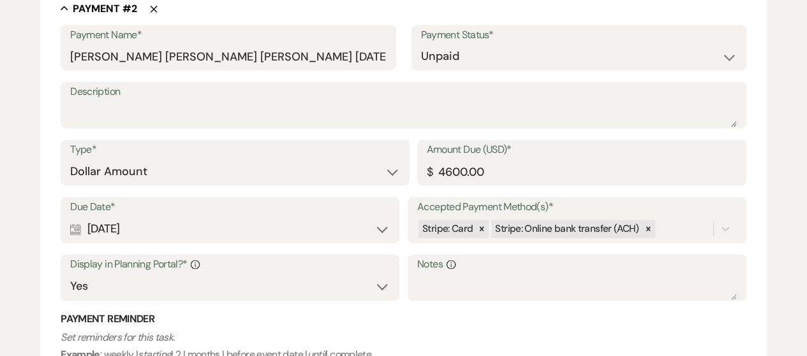
scroll to position [829, 0]
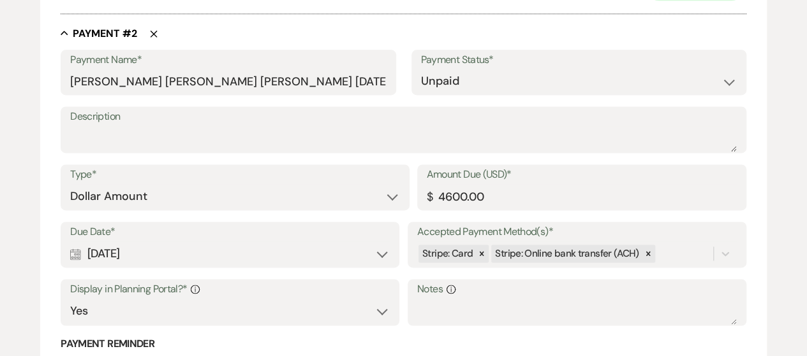
click at [383, 256] on div "Calendar [DATE] Expand" at bounding box center [229, 254] width 319 height 25
select select "month"
select select "beforeEventDate"
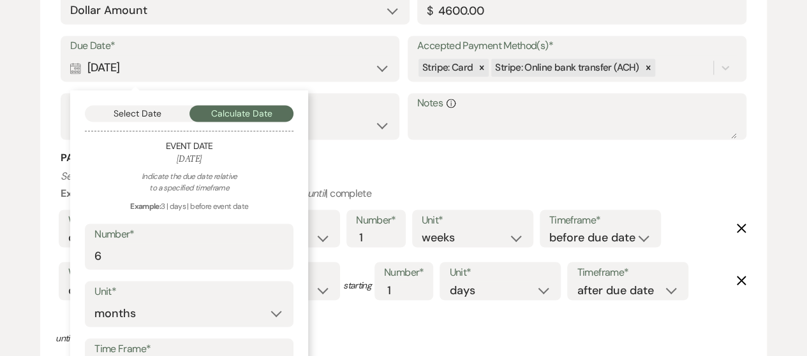
scroll to position [1020, 0]
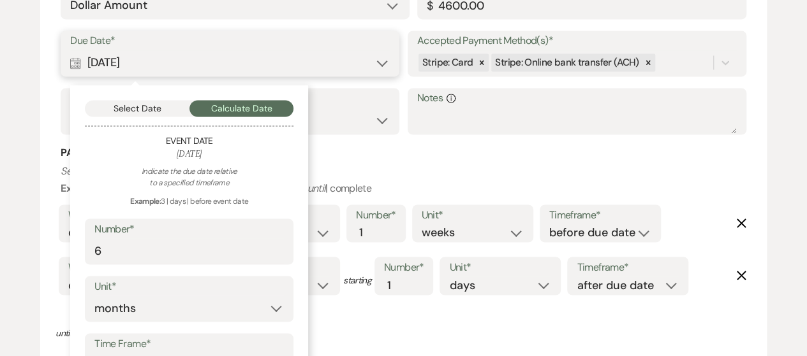
click at [153, 112] on button "Select Date" at bounding box center [137, 108] width 105 height 17
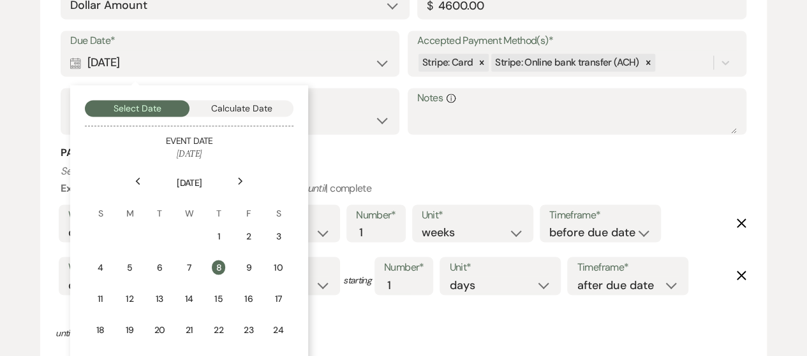
click at [240, 178] on use at bounding box center [241, 180] width 4 height 7
click at [240, 178] on icon "Next" at bounding box center [240, 181] width 6 height 8
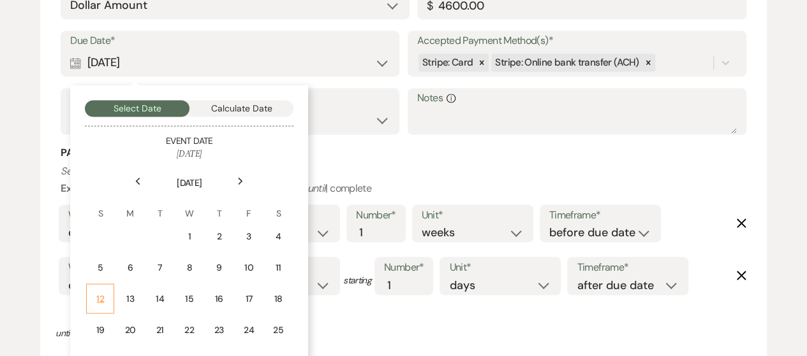
click at [107, 292] on td "12" at bounding box center [100, 299] width 28 height 30
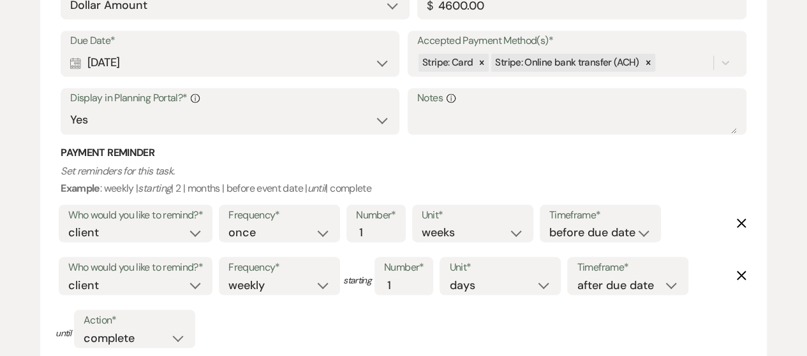
click at [445, 168] on p "Set reminders for this task. Example : weekly | starting | 2 | months | before …" at bounding box center [404, 179] width 686 height 33
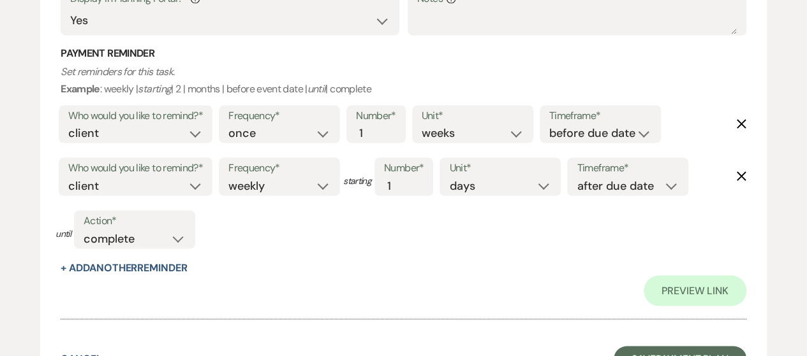
scroll to position [1212, 0]
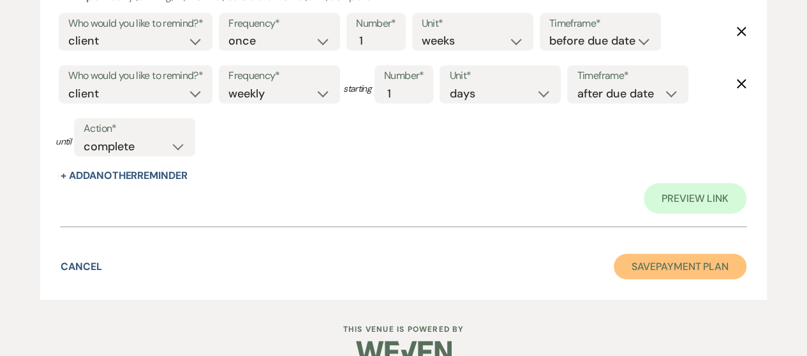
click at [633, 267] on button "Save Payment Plan" at bounding box center [679, 267] width 133 height 26
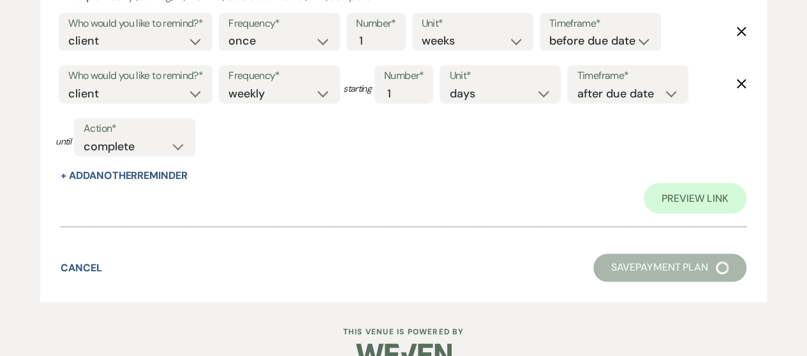
select select "5"
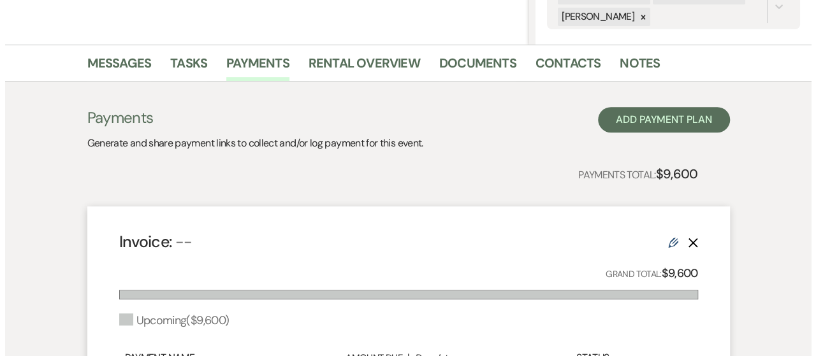
scroll to position [211, 0]
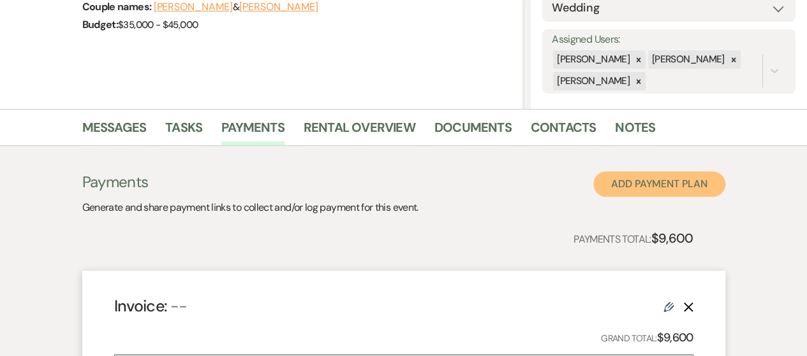
click at [679, 191] on button "Add Payment Plan" at bounding box center [659, 185] width 132 height 26
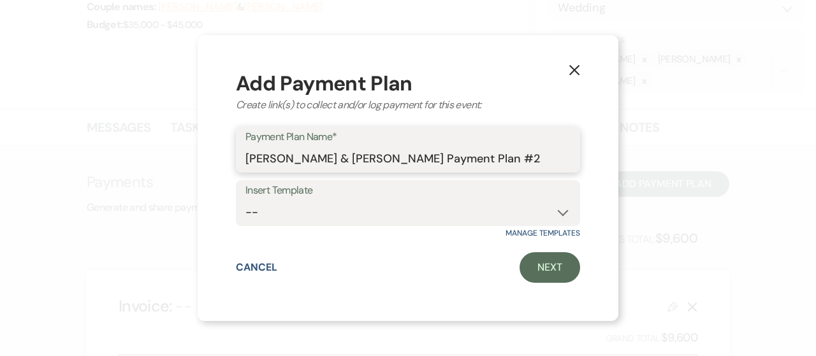
click at [477, 162] on input "[PERSON_NAME] & [PERSON_NAME] Payment Plan #2" at bounding box center [408, 159] width 325 height 25
drag, startPoint x: 454, startPoint y: 161, endPoint x: 506, endPoint y: 160, distance: 52.3
click at [455, 161] on input "[PERSON_NAME] & [PERSON_NAME] Payment Plan #2" at bounding box center [408, 159] width 325 height 25
type input "[PERSON_NAME] & [PERSON_NAME] Security Deposit Payment Plan"
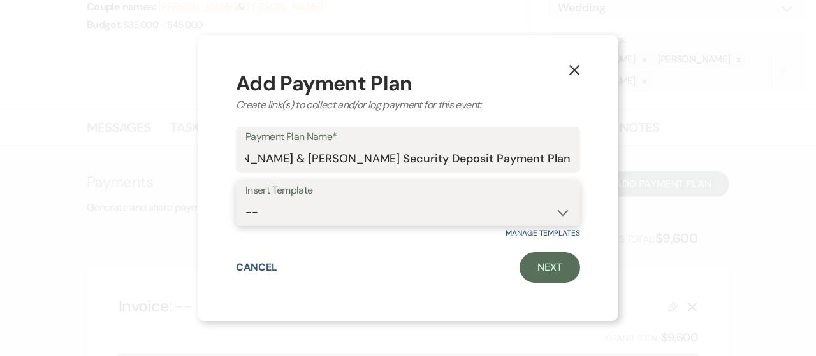
click at [454, 216] on select "-- Wedding Payment Plan Security Deposit Payment Plan" at bounding box center [408, 212] width 325 height 25
select select "284"
click at [246, 200] on select "-- Wedding Payment Plan Security Deposit Payment Plan" at bounding box center [408, 212] width 325 height 25
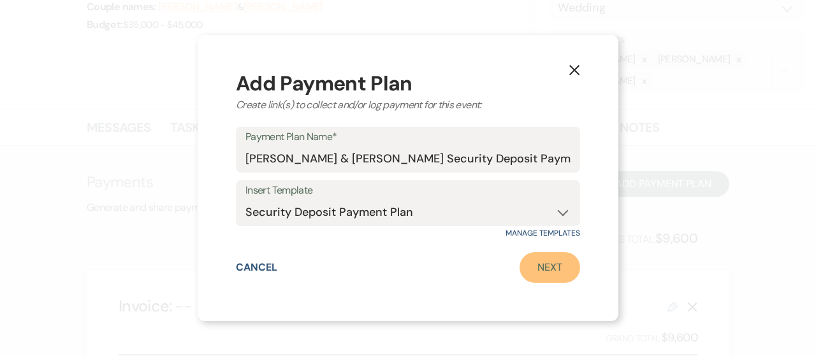
click at [527, 272] on link "Next" at bounding box center [550, 268] width 61 height 31
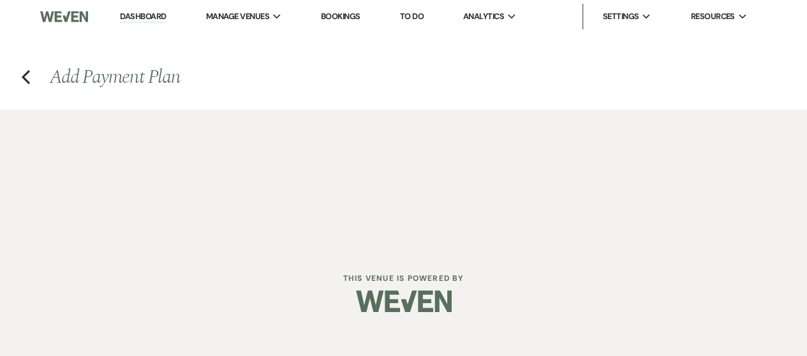
select select "2"
select select "percentage"
select select "true"
select select "client"
select select "weeks"
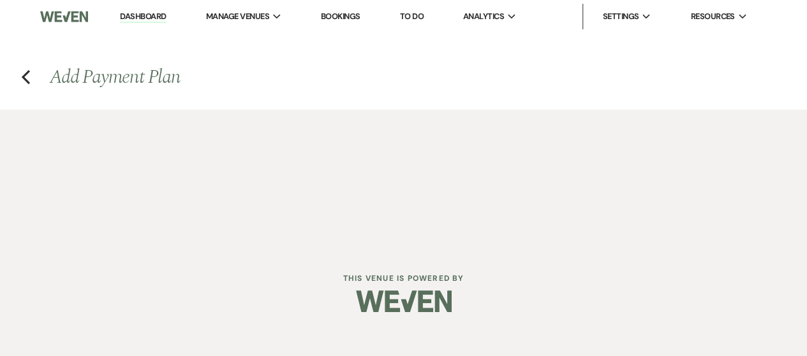
select select "client"
select select "weekly"
select select "days"
select select "afterDueDate"
select select "complete"
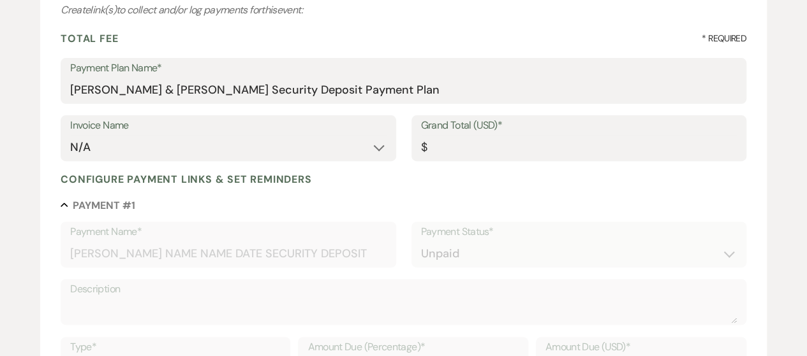
scroll to position [191, 0]
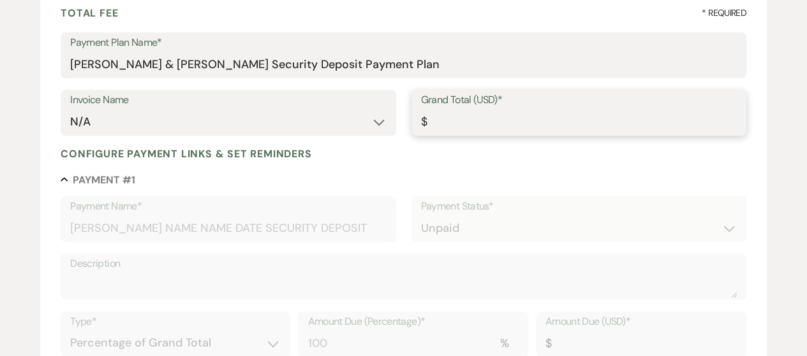
click at [473, 124] on input "Grand Total (USD)*" at bounding box center [579, 122] width 316 height 25
type input "1"
type input "1.00"
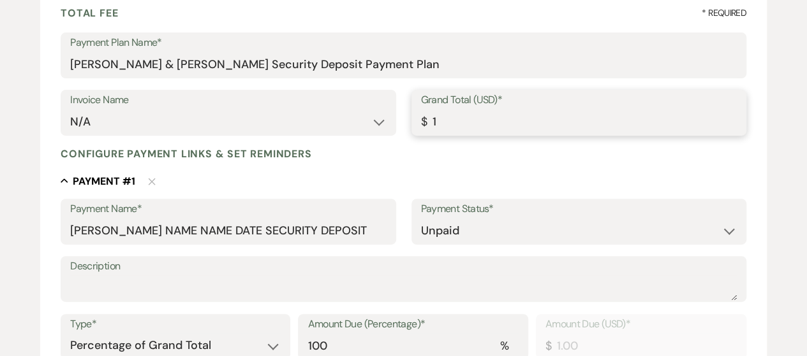
type input "10"
type input "10.00"
type input "100"
type input "100.00"
type input "1000"
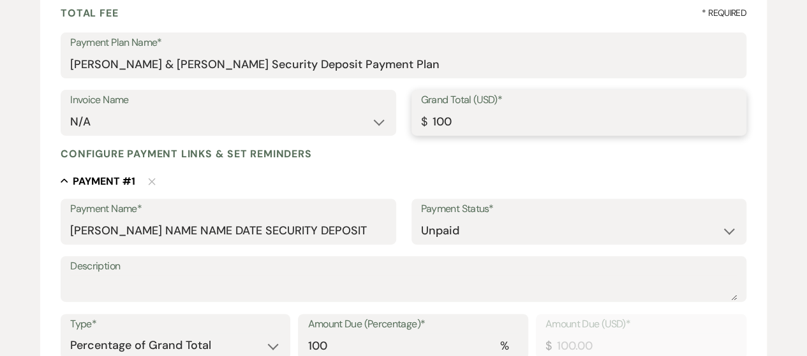
type input "1000.00"
type input "1000"
select select "5"
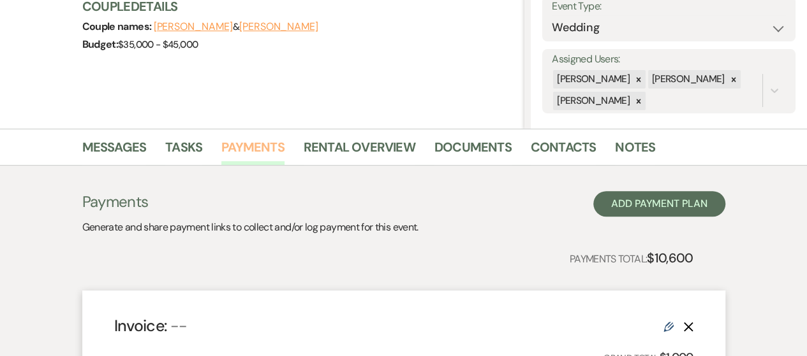
click at [245, 145] on link "Payments" at bounding box center [252, 151] width 63 height 28
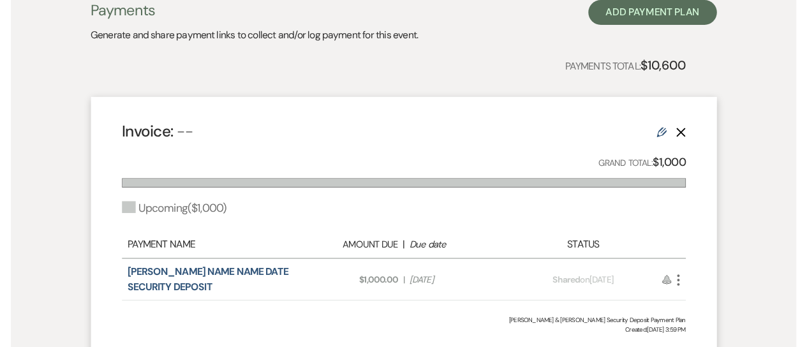
scroll to position [574, 0]
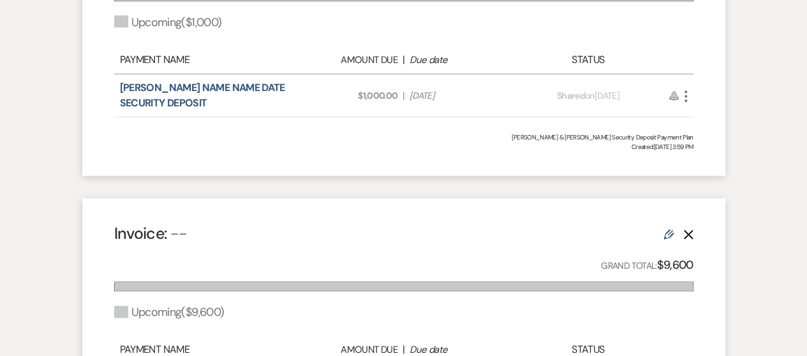
click at [685, 97] on icon "More" at bounding box center [685, 96] width 15 height 15
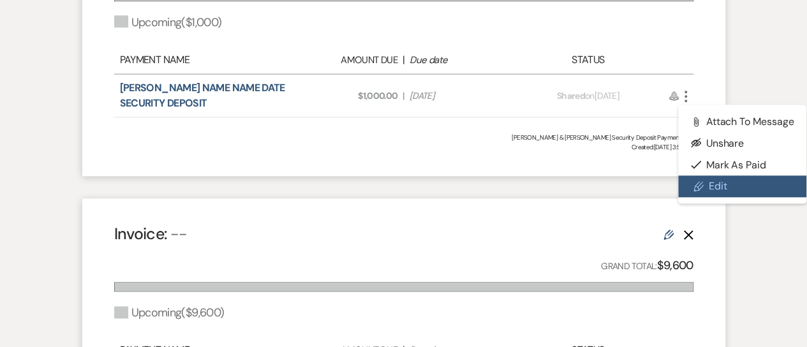
click at [729, 186] on link "Pencil Edit" at bounding box center [742, 186] width 129 height 22
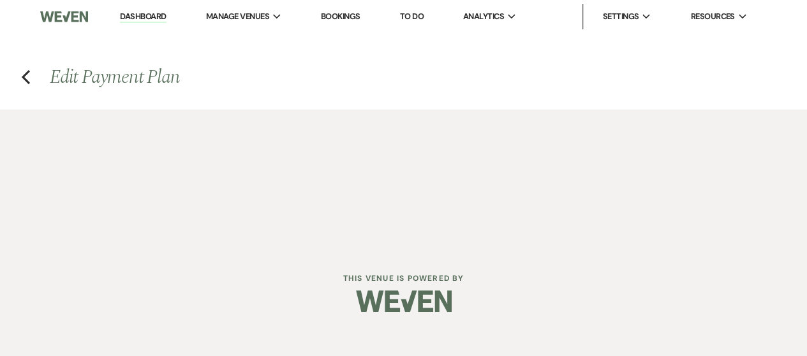
select select "2"
select select "percentage"
select select "true"
select select "client"
select select "weeks"
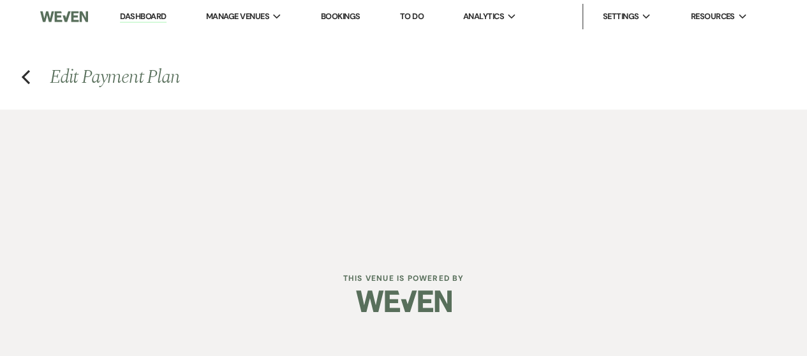
select select "client"
select select "weekly"
select select "days"
select select "afterDueDate"
select select "complete"
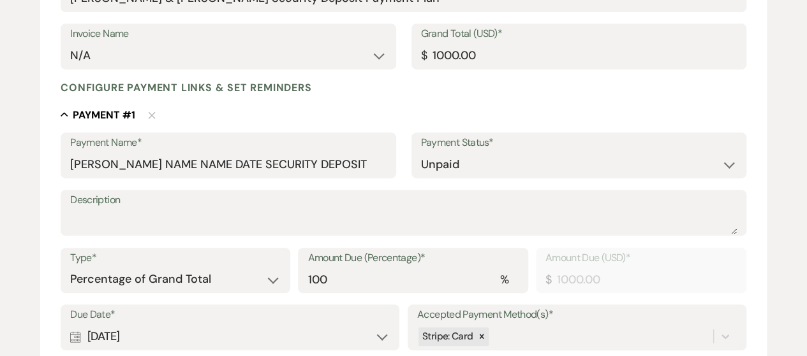
scroll to position [319, 0]
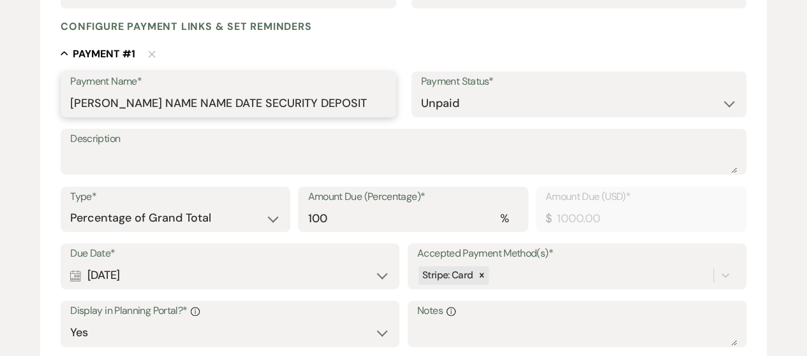
drag, startPoint x: 133, startPoint y: 104, endPoint x: 231, endPoint y: 102, distance: 97.6
click at [231, 102] on input "[PERSON_NAME] NAME NAME DATE SECURITY DEPOSIT" at bounding box center [228, 103] width 316 height 25
paste input "[PERSON_NAME] [PERSON_NAME] [DATE]"
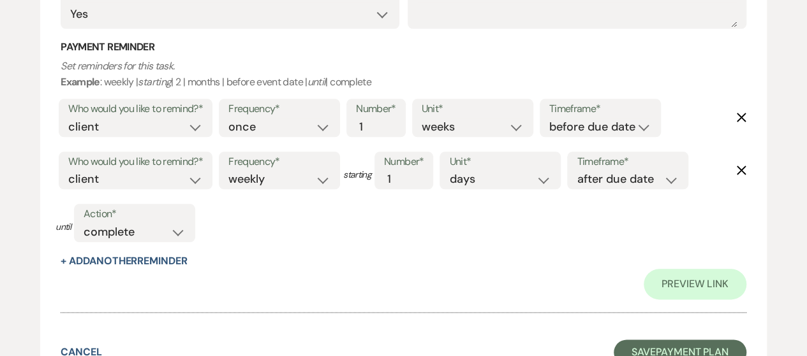
scroll to position [749, 0]
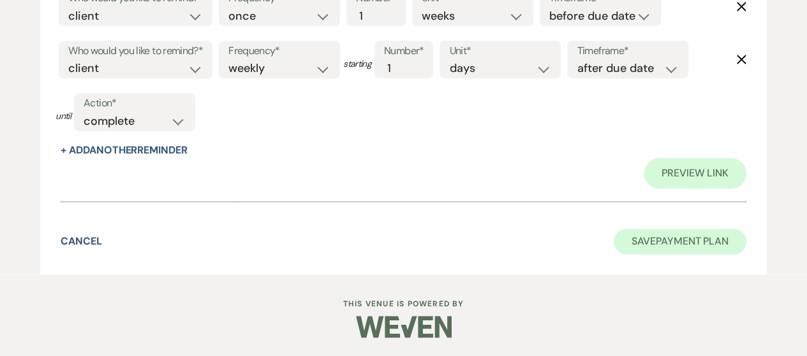
type input "[PERSON_NAME] [PERSON_NAME] [PERSON_NAME] [DATE] SECURITY DEPOSIT"
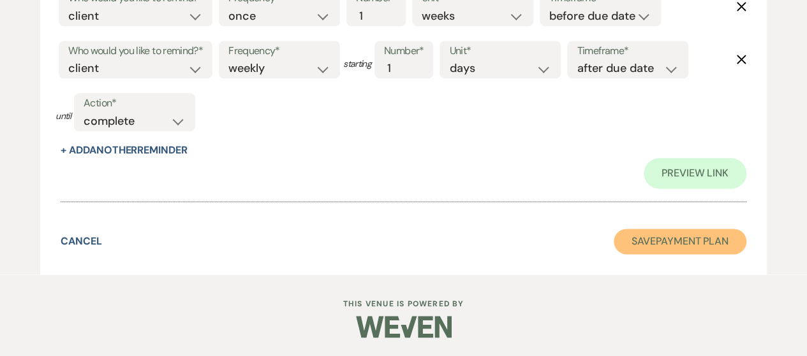
click at [689, 249] on button "Save Payment Plan" at bounding box center [679, 242] width 133 height 26
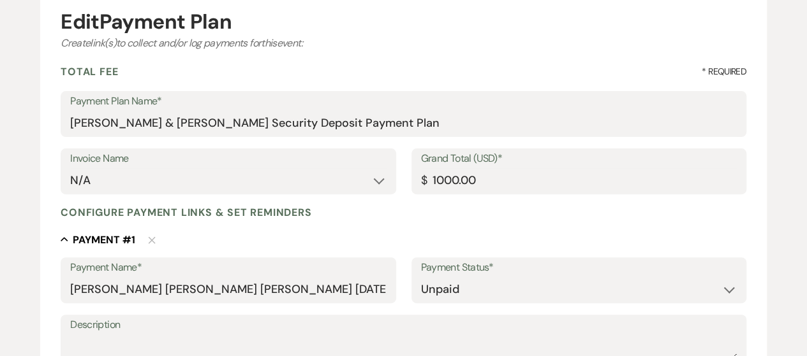
select select "5"
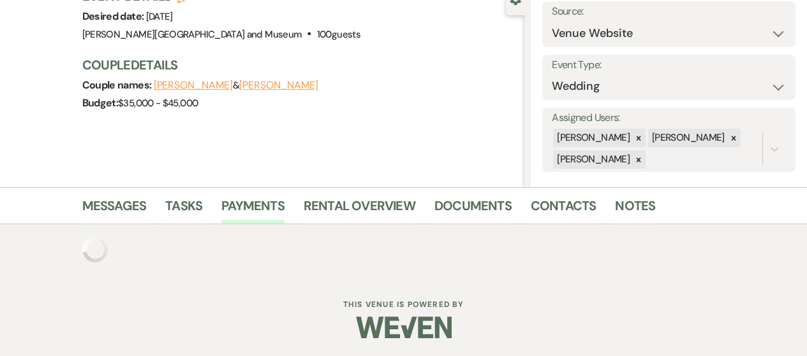
scroll to position [749, 0]
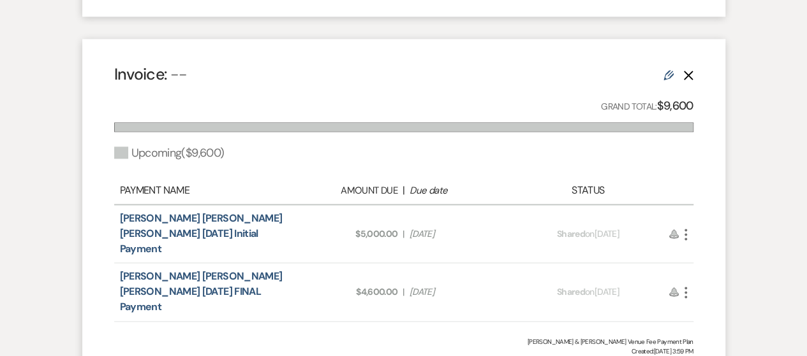
click at [690, 70] on icon "Delete" at bounding box center [688, 75] width 10 height 10
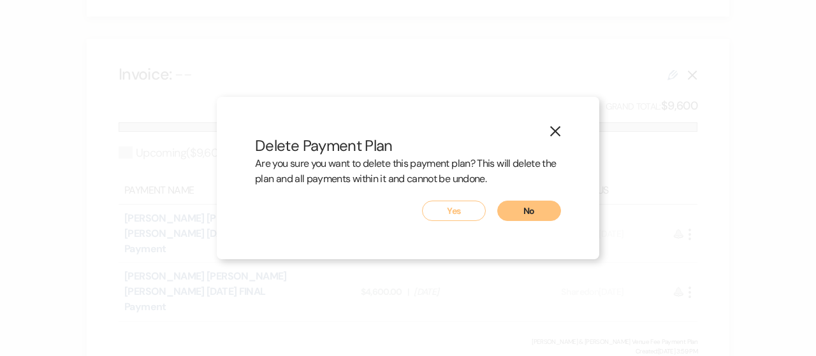
click at [518, 217] on button "No" at bounding box center [529, 211] width 64 height 20
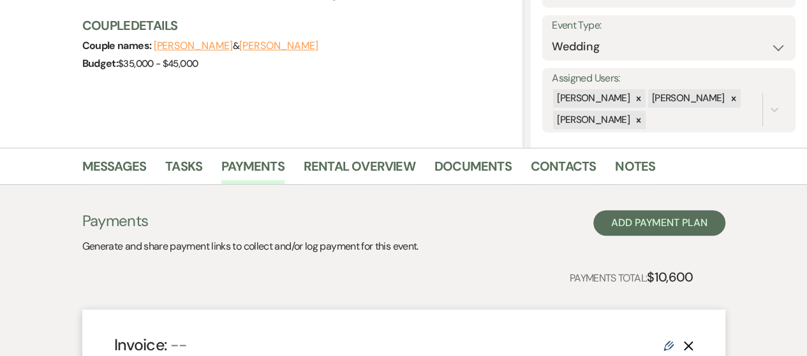
scroll to position [191, 0]
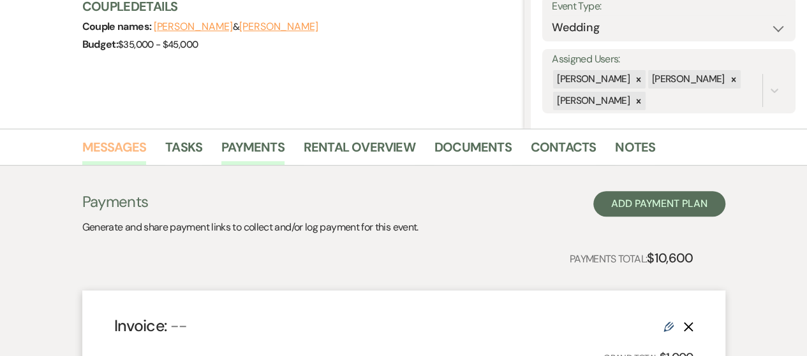
click at [132, 146] on link "Messages" at bounding box center [114, 151] width 64 height 28
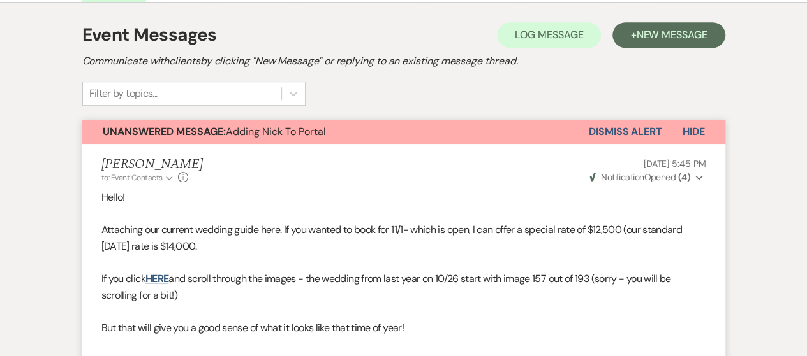
scroll to position [255, 0]
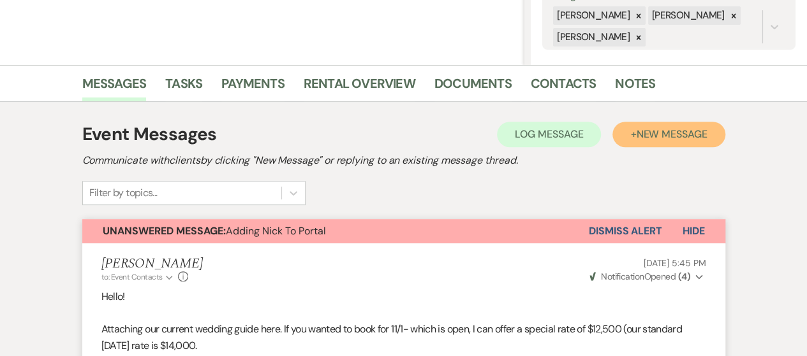
click at [654, 132] on span "New Message" at bounding box center [671, 134] width 71 height 13
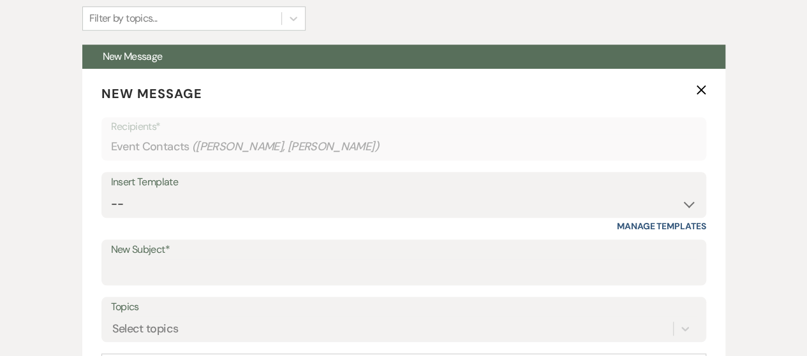
scroll to position [446, 0]
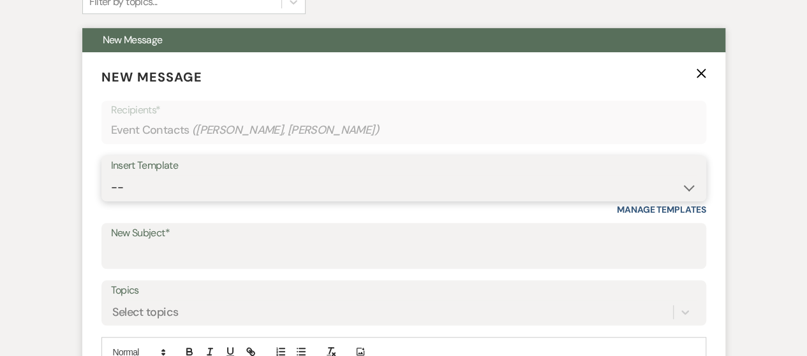
click at [246, 189] on select "-- Weven Planning Portal Introduction (Booked Events) Checking In Planning Foll…" at bounding box center [403, 187] width 585 height 25
select select "1064"
click at [111, 175] on select "-- Weven Planning Portal Introduction (Booked Events) Checking In Planning Foll…" at bounding box center [403, 187] width 585 height 25
type input "[PERSON_NAME] Agreement"
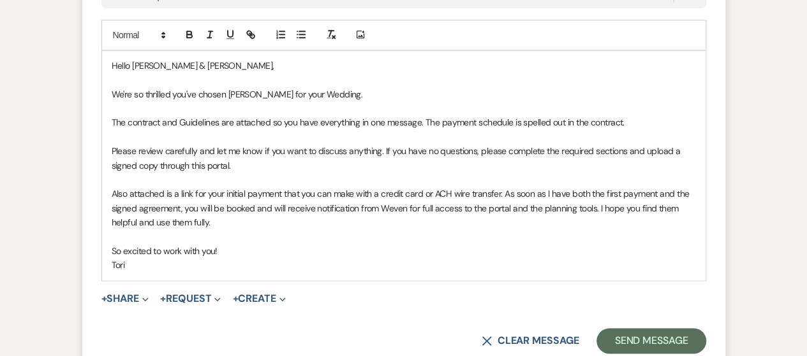
scroll to position [765, 0]
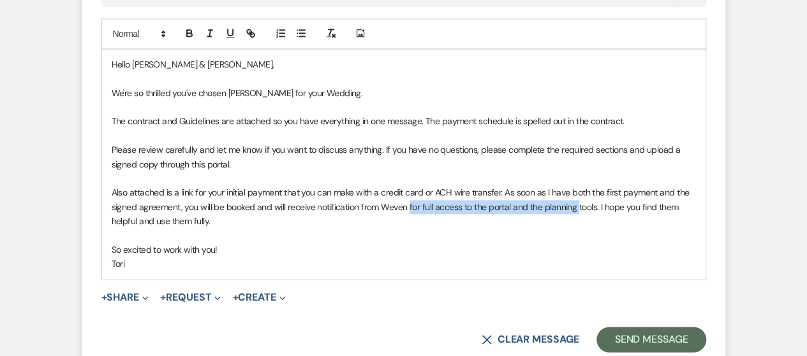
drag, startPoint x: 407, startPoint y: 209, endPoint x: 575, endPoint y: 207, distance: 168.4
click at [575, 207] on p "Also attached is a link for your initial payment that you can make with a credi…" at bounding box center [404, 207] width 584 height 43
click at [508, 209] on p "Also attached is a link for your initial payment that you can make with a credi…" at bounding box center [404, 207] width 584 height 43
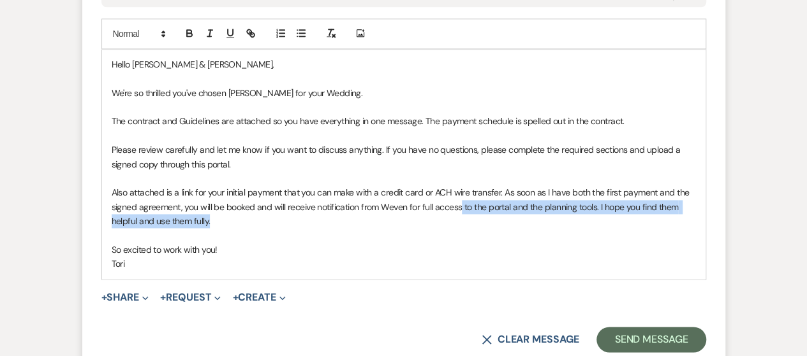
drag, startPoint x: 460, startPoint y: 207, endPoint x: 587, endPoint y: 221, distance: 127.7
click at [587, 221] on p "Also attached is a link for your initial payment that you can make with a credi…" at bounding box center [404, 207] width 584 height 43
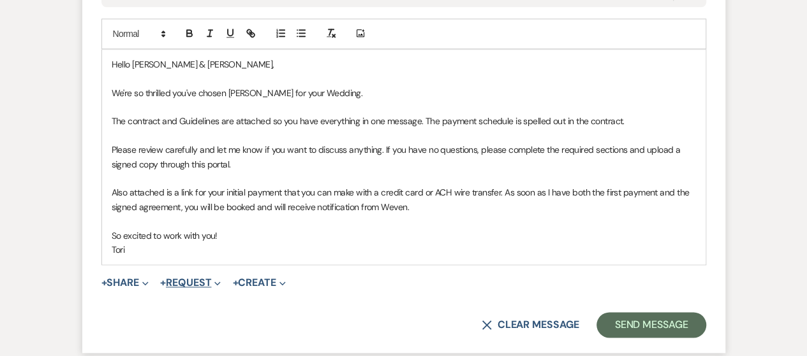
click at [201, 281] on button "+ Request Expand" at bounding box center [190, 283] width 61 height 10
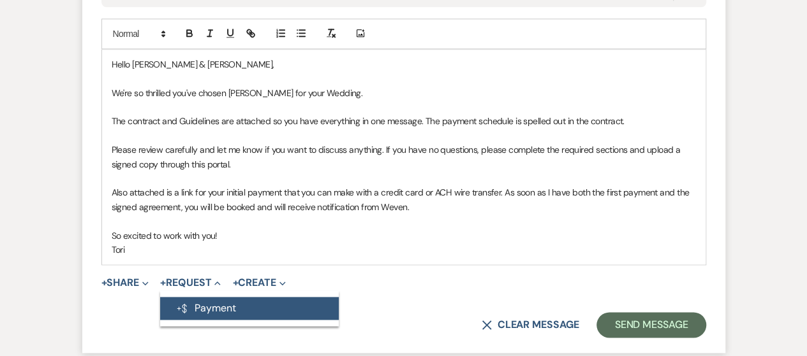
click at [208, 304] on button "Generate Payment Payment" at bounding box center [249, 308] width 179 height 23
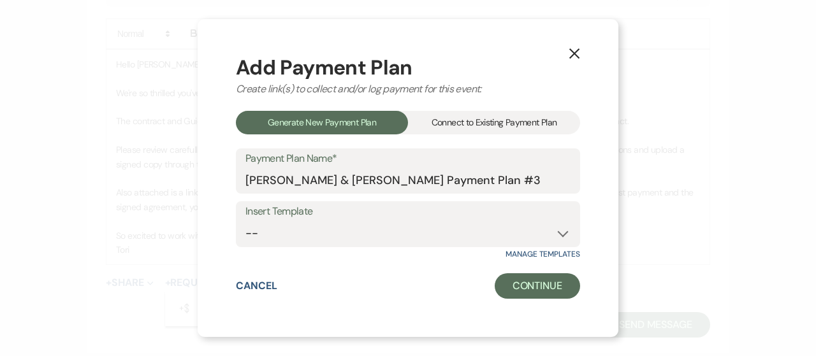
click at [482, 124] on div "Connect to Existing Payment Plan" at bounding box center [494, 123] width 172 height 24
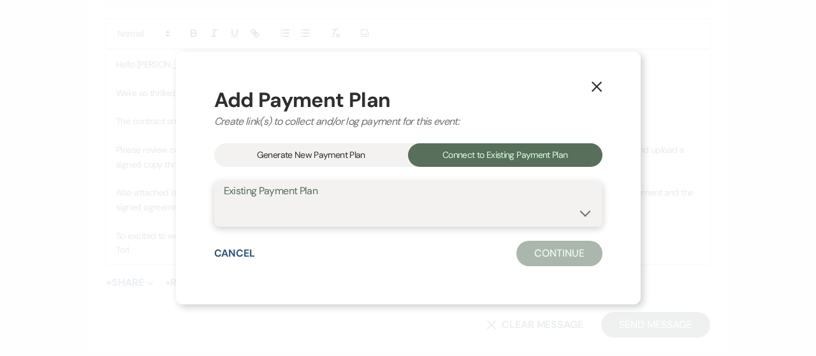
click at [389, 205] on select "[PERSON_NAME] & [PERSON_NAME] Security Deposit Payment Plan [PERSON_NAME] & [PE…" at bounding box center [408, 213] width 369 height 25
select select "25386"
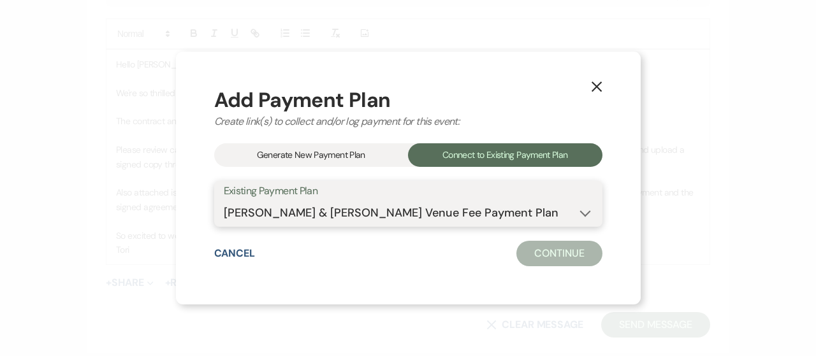
click at [224, 201] on select "[PERSON_NAME] & [PERSON_NAME] Security Deposit Payment Plan [PERSON_NAME] & [PE…" at bounding box center [408, 213] width 369 height 25
click at [529, 259] on button "Continue" at bounding box center [559, 254] width 85 height 26
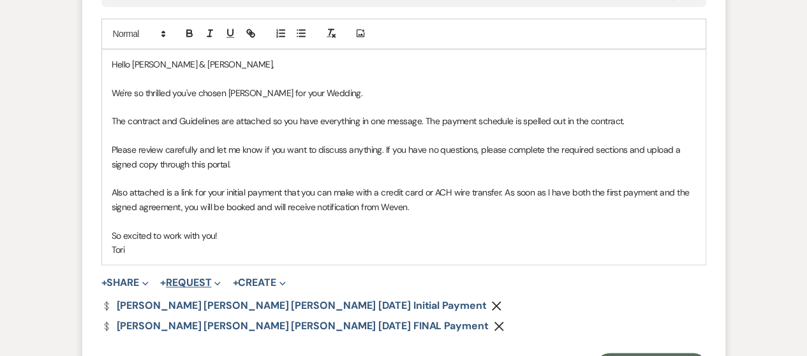
click at [209, 282] on button "+ Request Expand" at bounding box center [190, 283] width 61 height 10
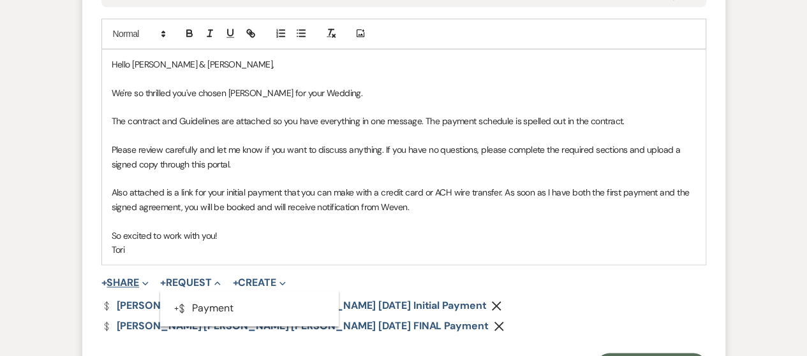
click at [122, 281] on button "+ Share Expand" at bounding box center [125, 283] width 48 height 10
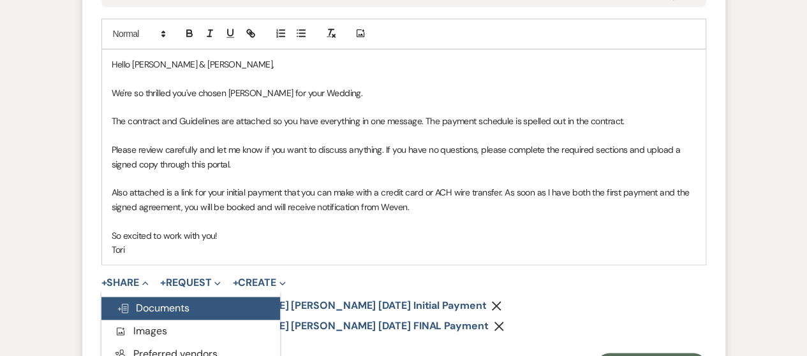
click at [166, 303] on span "Doc Upload Documents" at bounding box center [153, 308] width 73 height 13
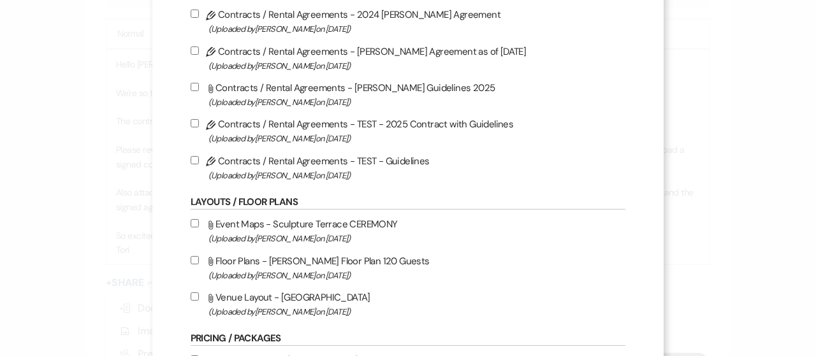
scroll to position [128, 0]
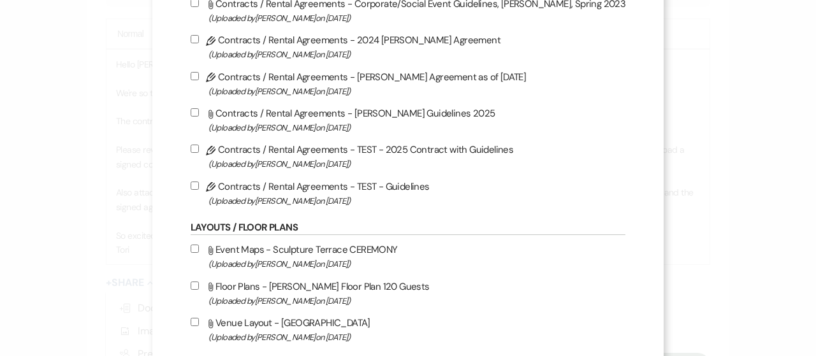
click at [212, 113] on label "Attach File Contracts / Rental Agreements - [PERSON_NAME] Guidelines 2025 (Uplo…" at bounding box center [409, 120] width 436 height 30
click at [199, 113] on input "Attach File Contracts / Rental Agreements - [PERSON_NAME] Guidelines 2025 (Uplo…" at bounding box center [195, 112] width 8 height 8
checkbox input "true"
click at [199, 73] on input "Pencil Contracts / Rental Agreements - [PERSON_NAME] Agreement as of [DATE] (Up…" at bounding box center [195, 76] width 8 height 8
checkbox input "true"
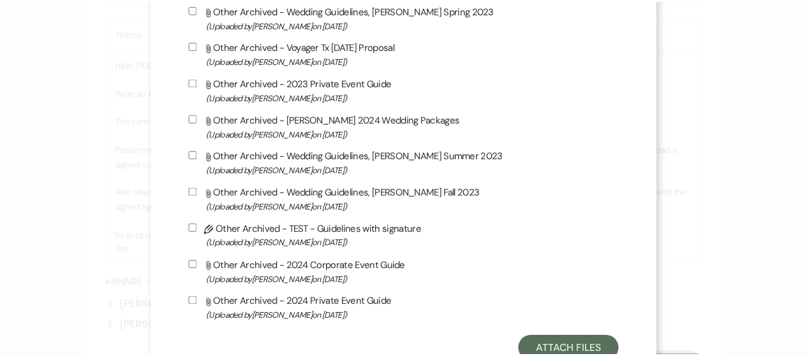
scroll to position [3090, 0]
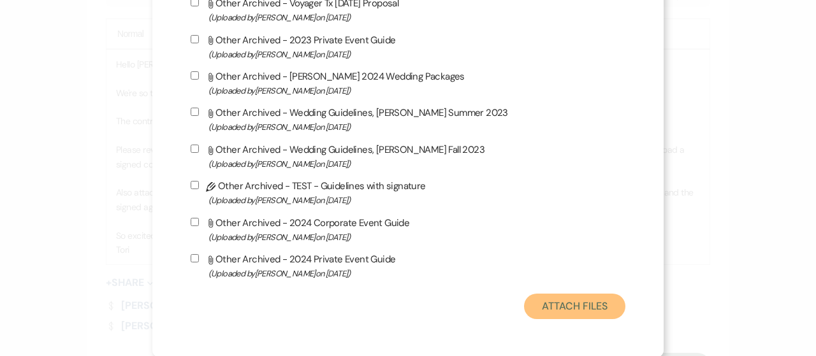
click at [543, 315] on button "Attach Files" at bounding box center [574, 307] width 101 height 26
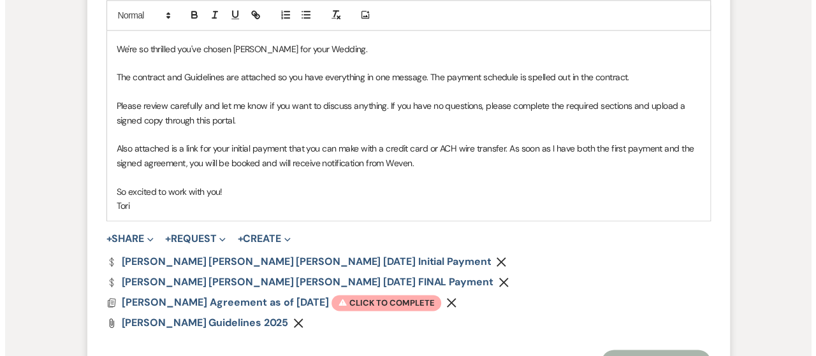
scroll to position [829, 0]
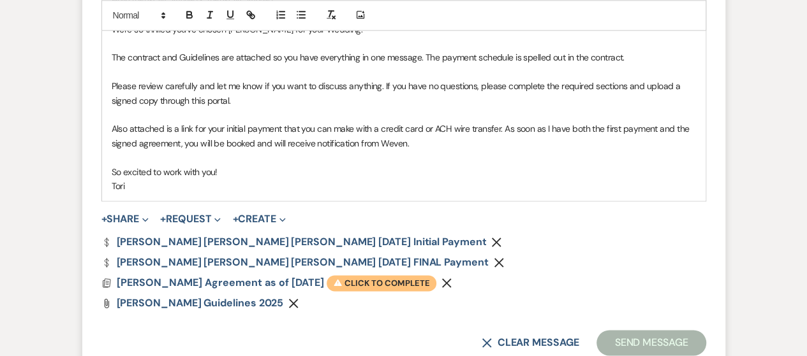
click at [363, 280] on span "Warning Click to complete" at bounding box center [382, 283] width 110 height 17
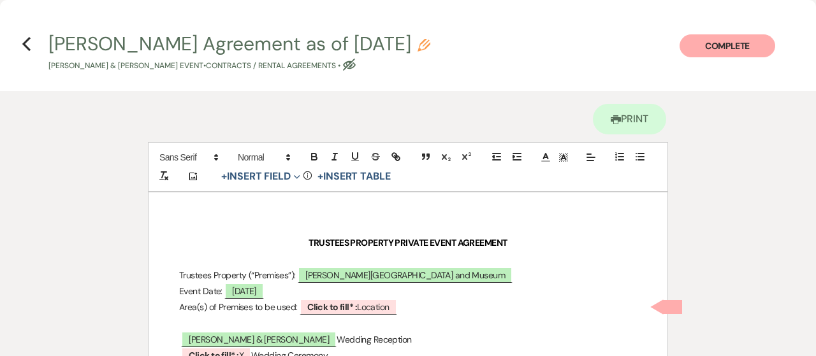
click at [418, 45] on icon "Pencil" at bounding box center [424, 45] width 13 height 13
select select "10"
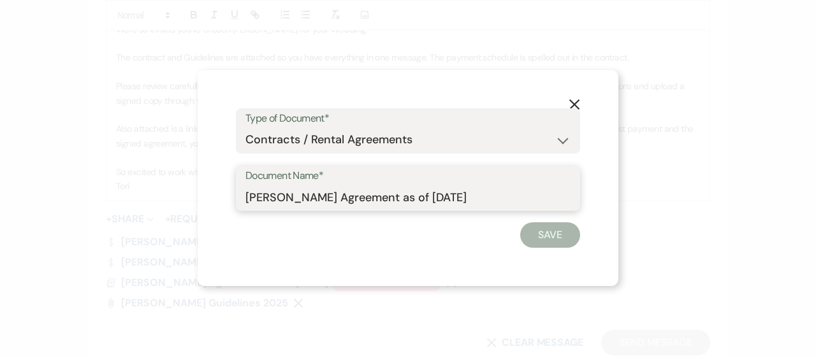
drag, startPoint x: 335, startPoint y: 195, endPoint x: 343, endPoint y: 203, distance: 11.3
click at [335, 193] on input "[PERSON_NAME] Agreement as of [DATE]" at bounding box center [408, 197] width 325 height 25
click at [242, 197] on div "Document Name* [PERSON_NAME] Agreement as of [DATE]" at bounding box center [408, 189] width 344 height 46
click at [246, 196] on input "[PERSON_NAME] Agreement as of [DATE]" at bounding box center [408, 197] width 325 height 25
paste input "[PERSON_NAME] [PERSON_NAME] [DATE]"
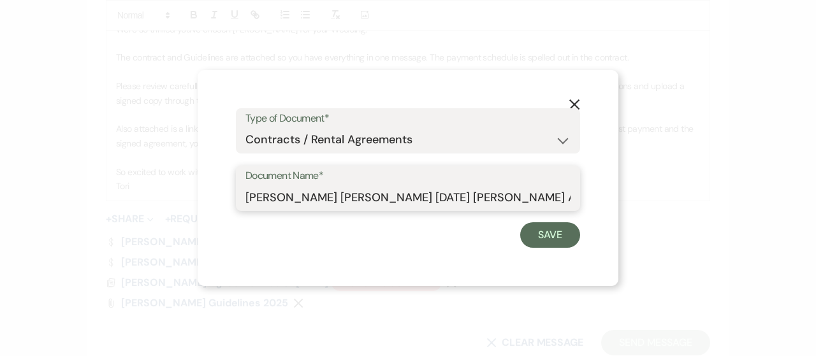
scroll to position [0, 54]
drag, startPoint x: 548, startPoint y: 198, endPoint x: 645, endPoint y: 199, distance: 96.9
click at [645, 199] on div "X Type of Document* Special Event Insurance Vendor Certificate of Insurance Con…" at bounding box center [408, 178] width 816 height 356
type input "[PERSON_NAME] [PERSON_NAME] [DATE] [PERSON_NAME] Agreement"
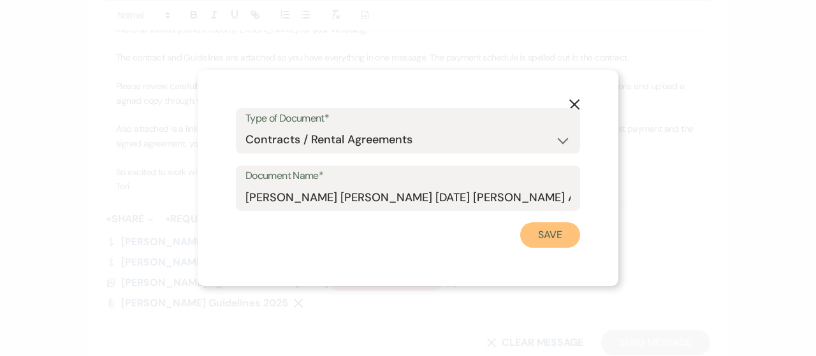
drag, startPoint x: 578, startPoint y: 237, endPoint x: 571, endPoint y: 237, distance: 7.7
click at [576, 237] on button "Save" at bounding box center [550, 236] width 60 height 26
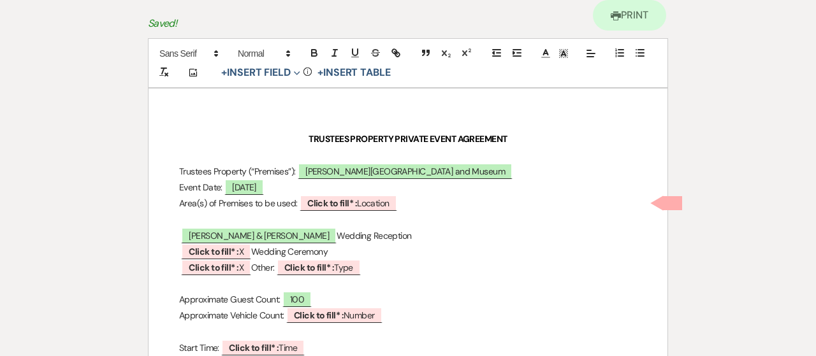
scroll to position [128, 0]
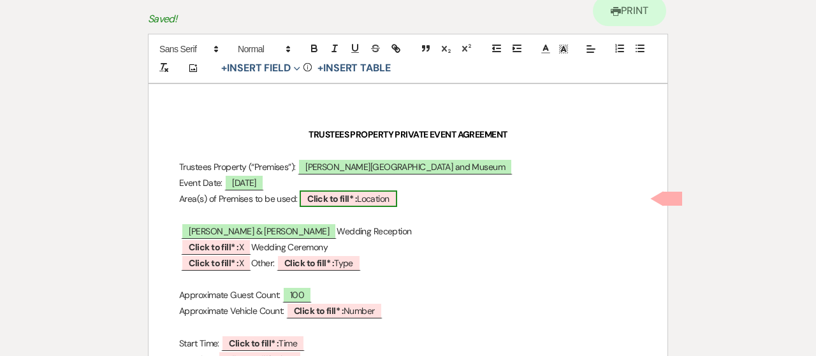
click at [353, 193] on b "Click to fill* :" at bounding box center [332, 198] width 50 height 11
select select "owner"
select select "Location"
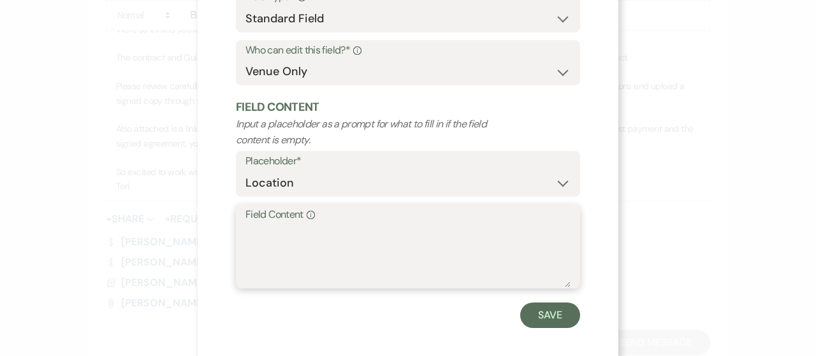
click at [298, 248] on textarea "Field Content Info" at bounding box center [408, 256] width 325 height 64
type textarea "S"
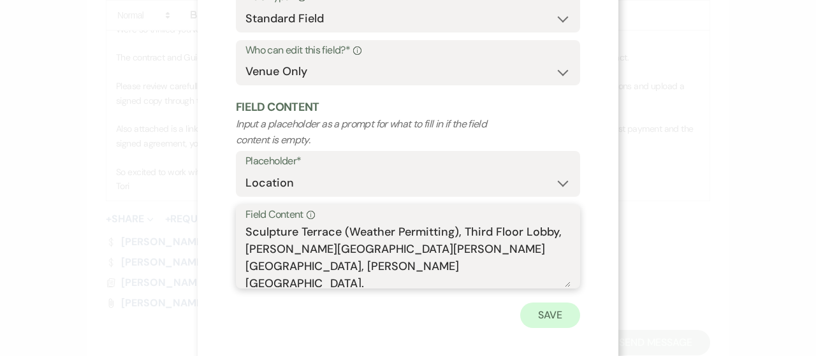
type textarea "Sculpture Terrace (Weather Permitting), Third Floor Lobby, [PERSON_NAME][GEOGRA…"
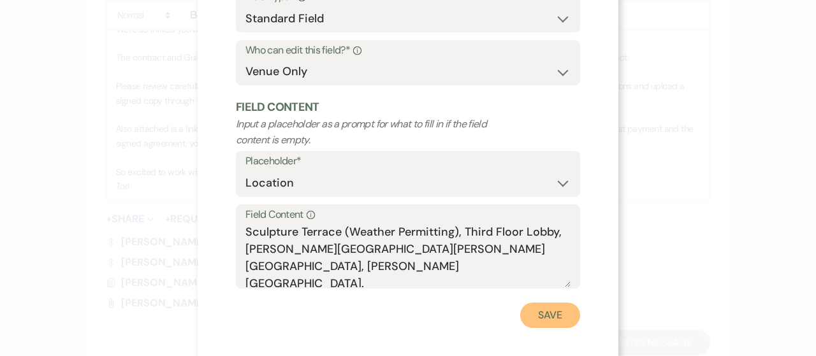
click at [520, 313] on button "Save" at bounding box center [550, 316] width 60 height 26
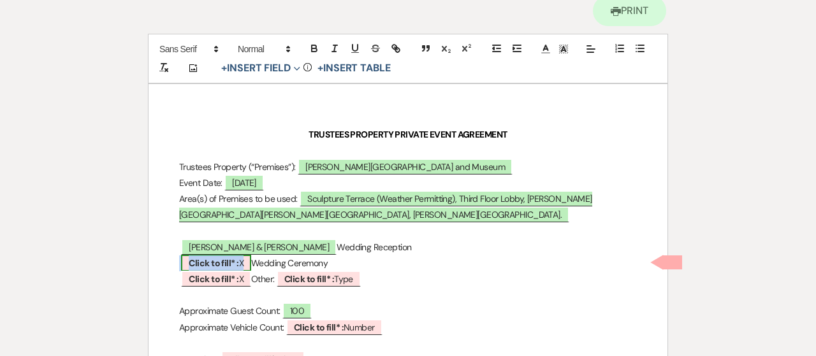
click at [216, 258] on b "Click to fill* :" at bounding box center [214, 263] width 50 height 11
select select "owner"
select select "custom_placeholder"
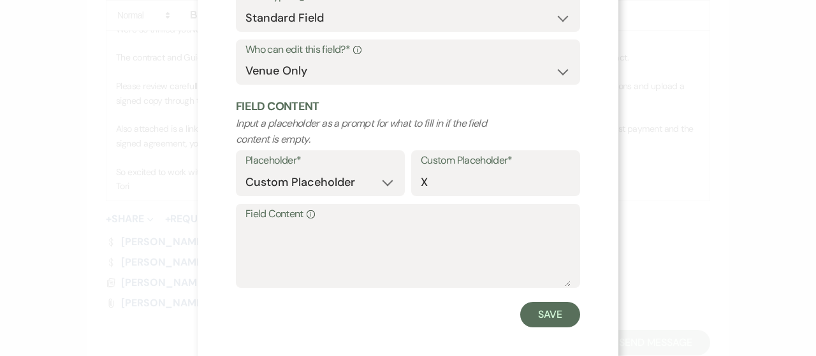
scroll to position [138, 0]
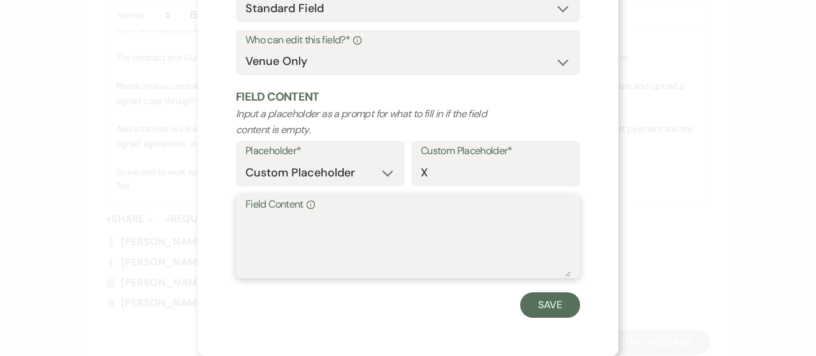
click at [298, 240] on textarea "Field Content Info" at bounding box center [408, 246] width 325 height 64
type textarea "x"
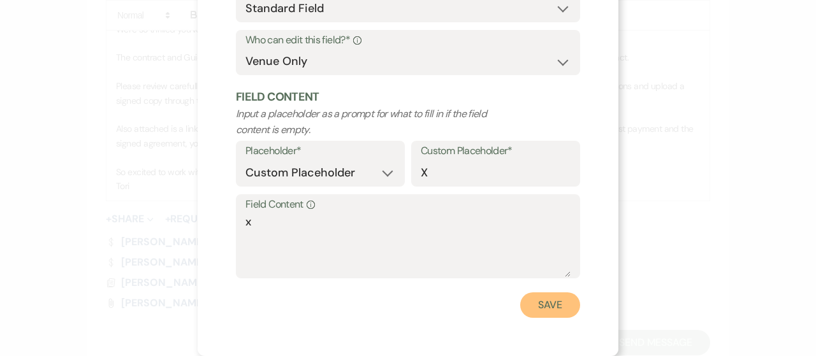
drag, startPoint x: 563, startPoint y: 302, endPoint x: 549, endPoint y: 299, distance: 14.3
click at [562, 302] on button "Save" at bounding box center [550, 306] width 60 height 26
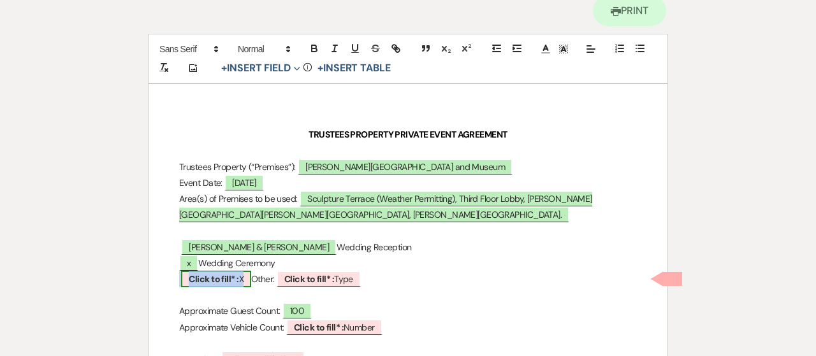
click at [231, 274] on b "Click to fill* :" at bounding box center [214, 279] width 50 height 11
select select "owner"
select select "custom_placeholder"
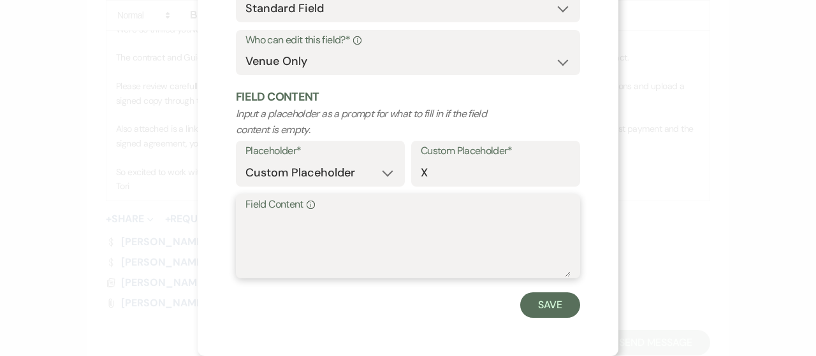
click at [272, 244] on textarea "Field Content Info" at bounding box center [408, 246] width 325 height 64
type textarea "x"
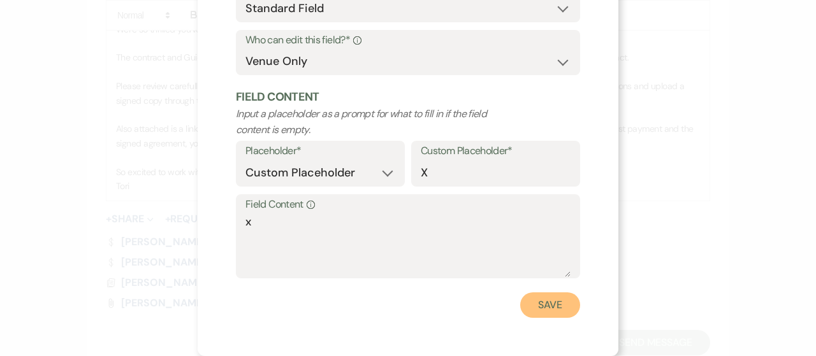
click at [534, 307] on button "Save" at bounding box center [550, 306] width 60 height 26
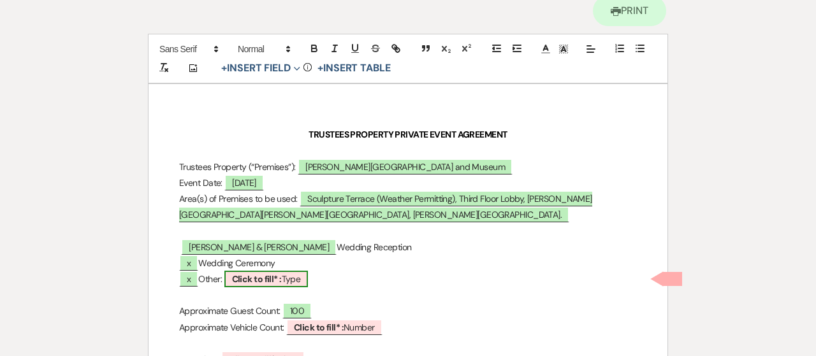
click at [268, 274] on b "Click to fill* :" at bounding box center [257, 279] width 50 height 11
select select "owner"
select select "Type"
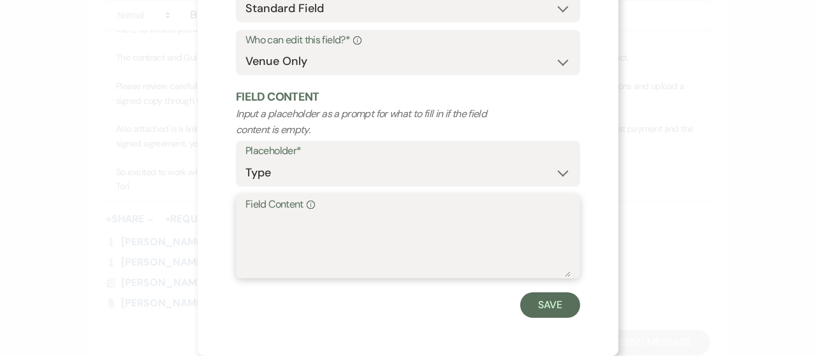
click at [310, 231] on textarea "Field Content Info" at bounding box center [408, 246] width 325 height 64
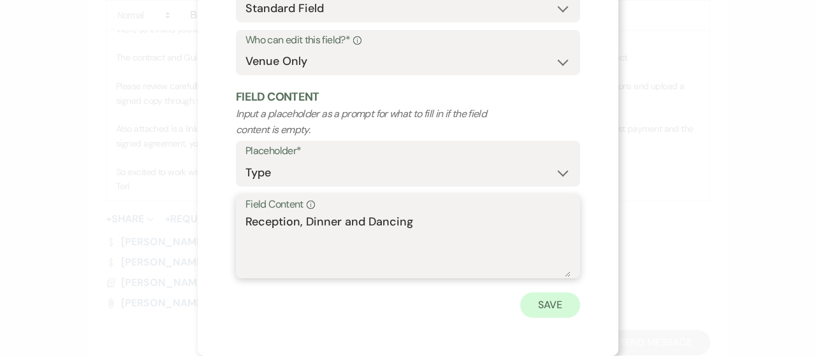
type textarea "Reception, Dinner and Dancing"
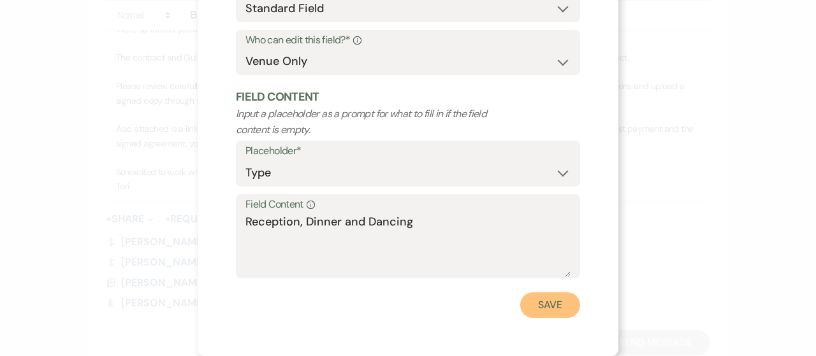
click at [525, 304] on button "Save" at bounding box center [550, 306] width 60 height 26
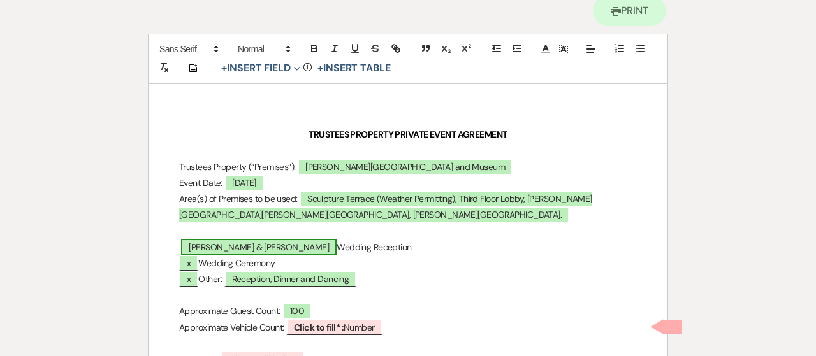
scroll to position [191, 0]
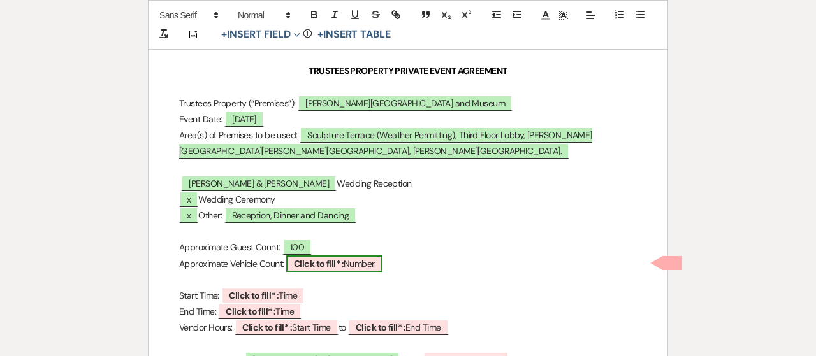
click at [323, 258] on b "Click to fill* :" at bounding box center [319, 263] width 50 height 11
select select "owner"
select select "Number"
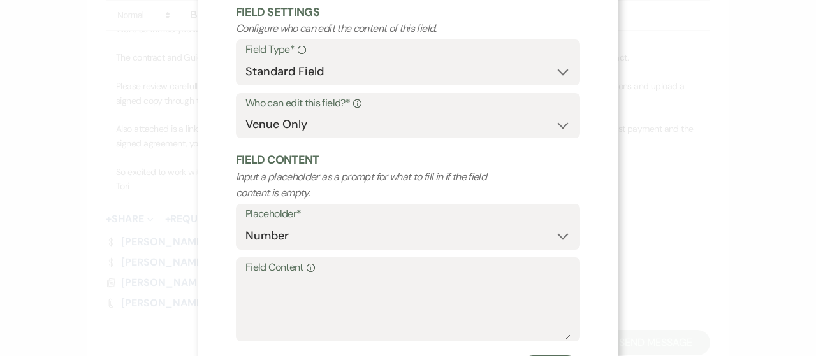
scroll to position [138, 0]
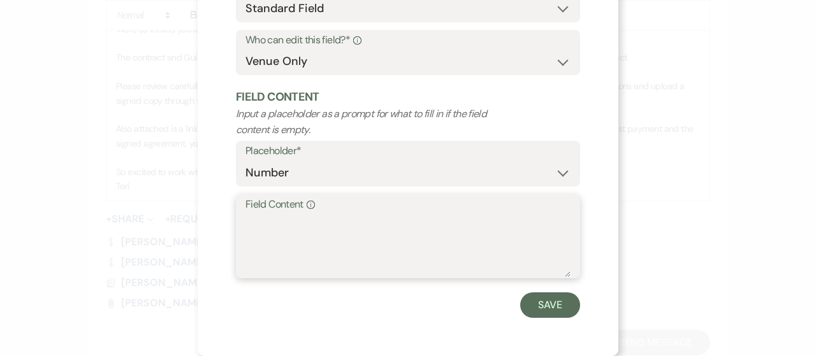
click at [275, 240] on textarea "Field Content Info" at bounding box center [408, 246] width 325 height 64
type textarea "70"
click at [553, 318] on div "X Edit Field Field Settings Configure who can edit the content of this field. F…" at bounding box center [408, 109] width 421 height 494
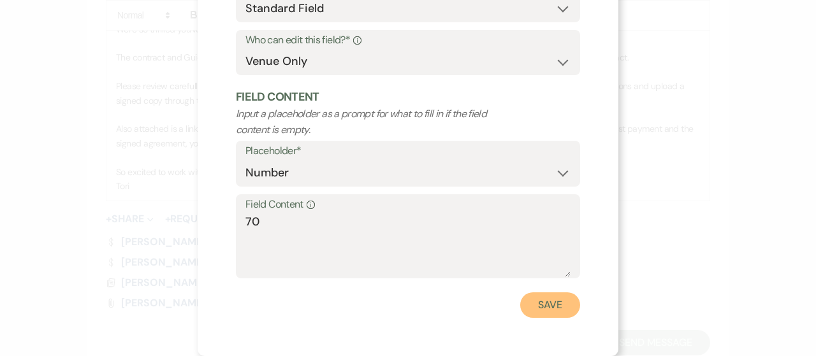
click at [550, 312] on button "Save" at bounding box center [550, 306] width 60 height 26
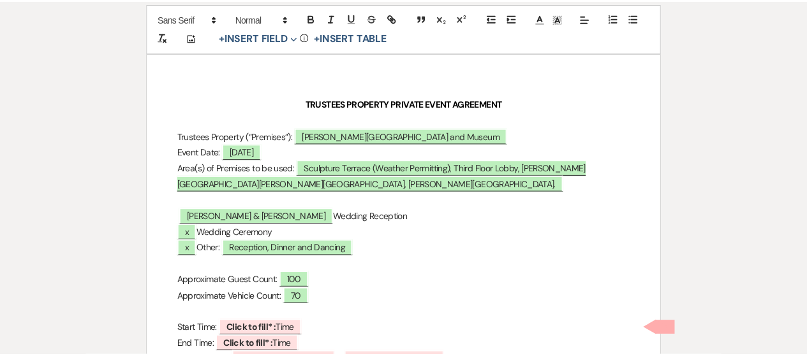
scroll to position [0, 0]
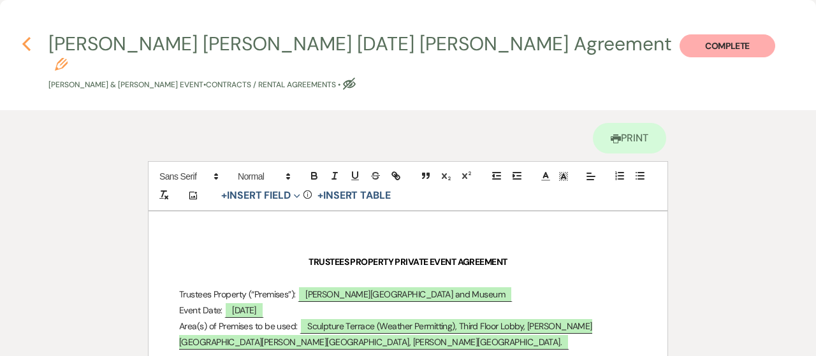
click at [27, 48] on use "button" at bounding box center [26, 44] width 8 height 14
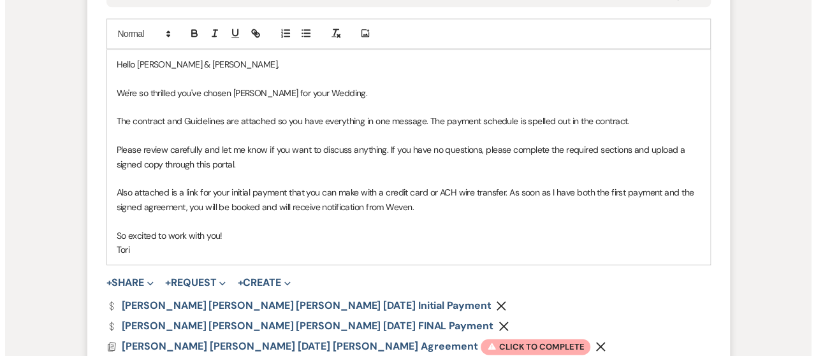
scroll to position [957, 0]
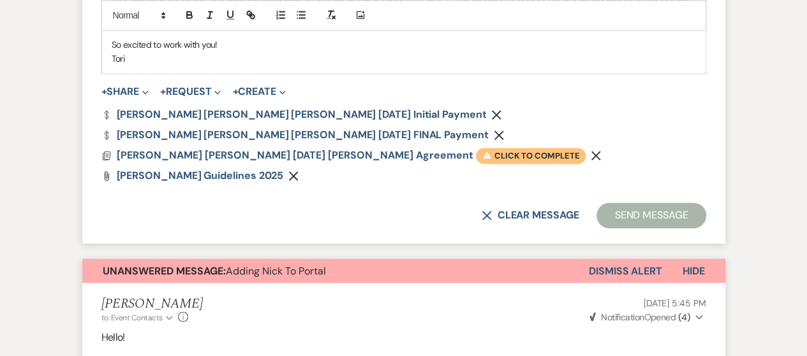
click at [476, 152] on span "Warning Click to complete" at bounding box center [531, 156] width 110 height 17
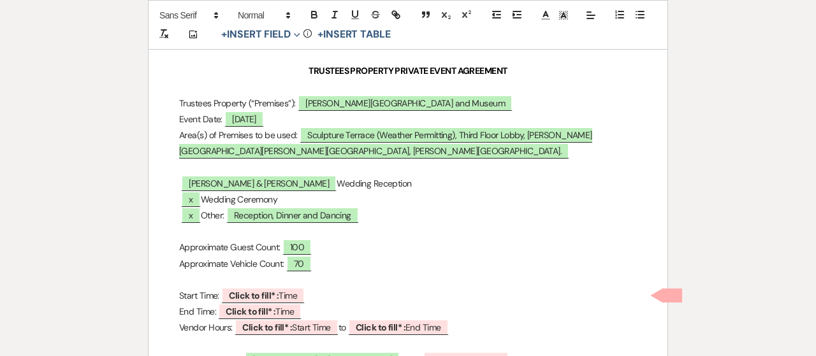
scroll to position [255, 0]
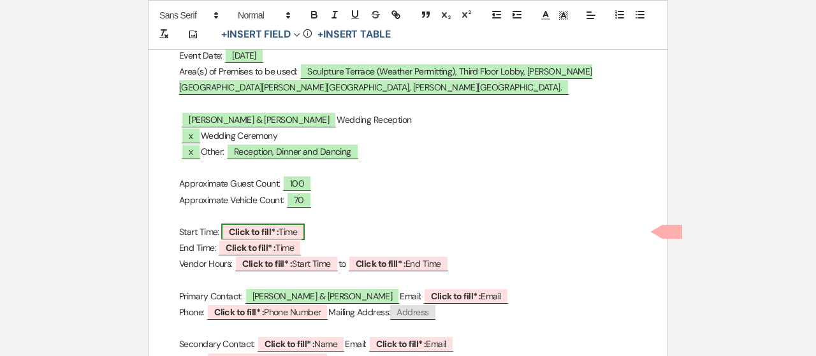
click at [236, 226] on b "Click to fill* :" at bounding box center [254, 231] width 50 height 11
select select "owner"
select select "Time"
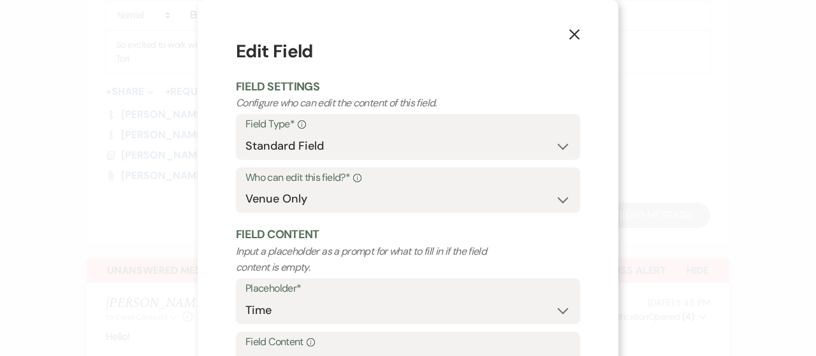
scroll to position [138, 0]
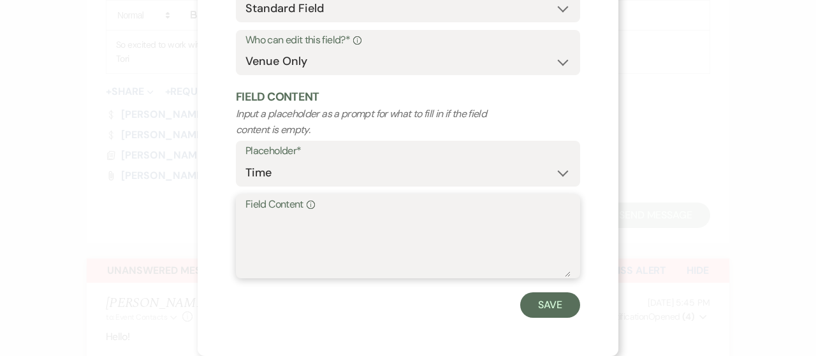
click at [293, 246] on textarea "Field Content Info" at bounding box center [408, 246] width 325 height 64
type textarea "3:30pm"
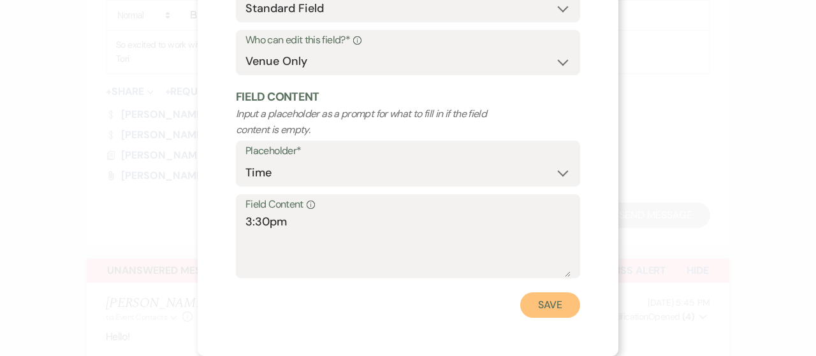
click at [545, 314] on button "Save" at bounding box center [550, 306] width 60 height 26
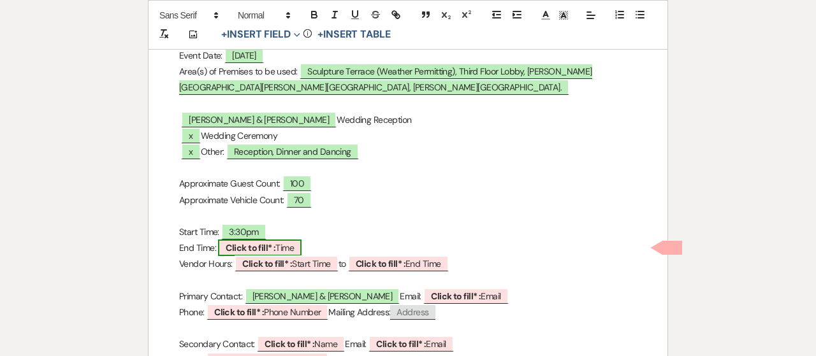
click at [286, 240] on span "Click to fill* : Time" at bounding box center [260, 248] width 84 height 17
select select "owner"
select select "Time"
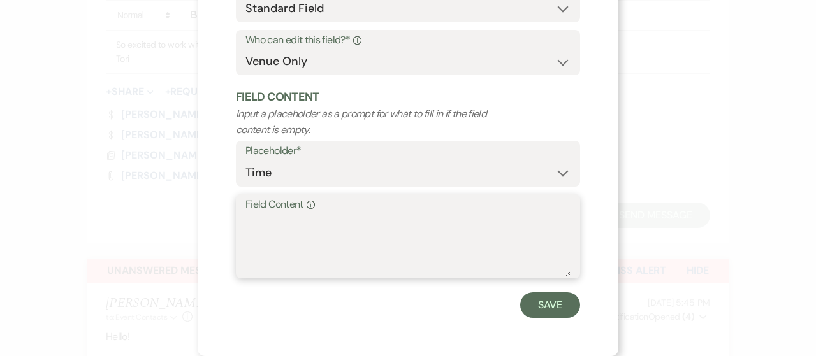
click at [254, 242] on textarea "Field Content Info" at bounding box center [408, 246] width 325 height 64
type textarea "9pm"
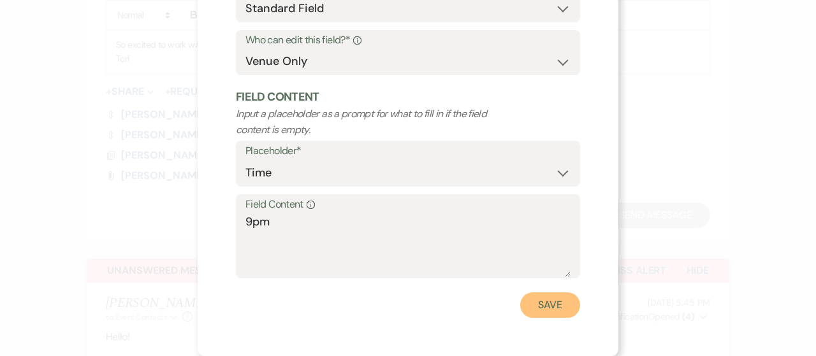
click at [556, 306] on button "Save" at bounding box center [550, 306] width 60 height 26
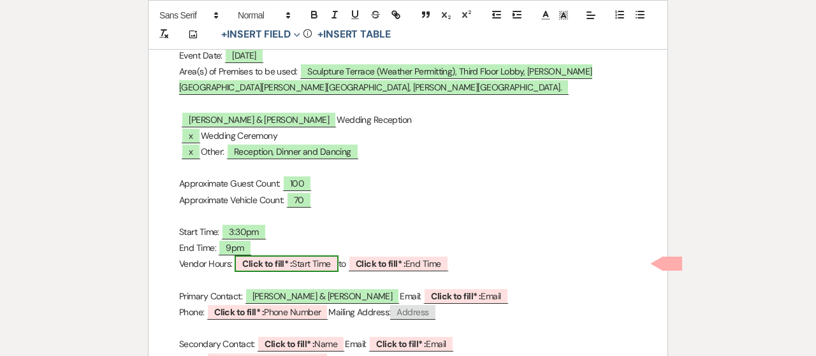
click at [291, 258] on b "Click to fill* :" at bounding box center [267, 263] width 50 height 11
select select "owner"
select select "custom_placeholder"
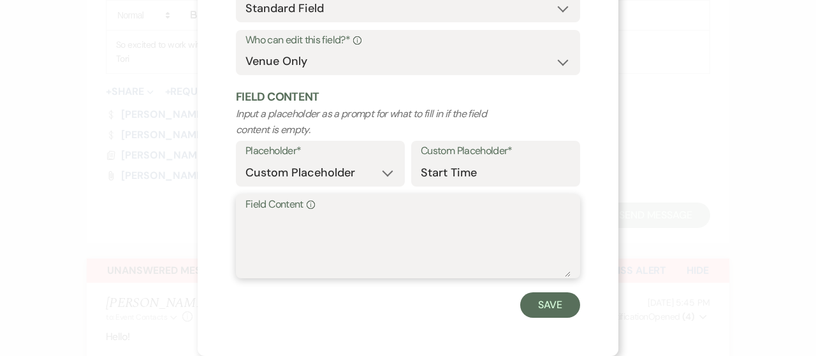
click at [263, 240] on textarea "Field Content Info" at bounding box center [408, 246] width 325 height 64
type textarea "12pm"
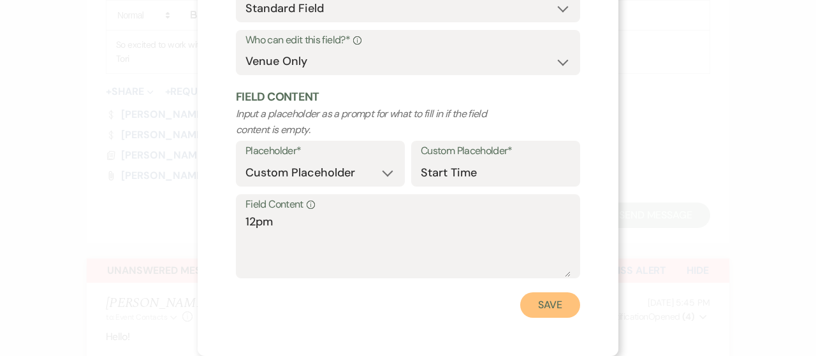
click at [523, 300] on button "Save" at bounding box center [550, 306] width 60 height 26
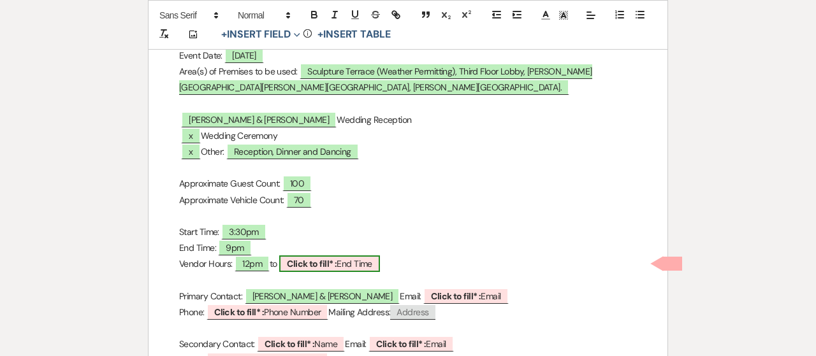
click at [335, 258] on b "Click to fill* :" at bounding box center [312, 263] width 50 height 11
select select "owner"
select select "custom_placeholder"
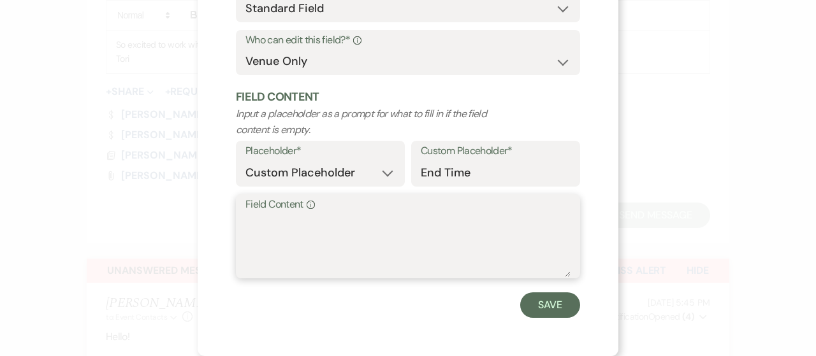
click at [320, 242] on textarea "Field Content Info" at bounding box center [408, 246] width 325 height 64
type textarea "10pm"
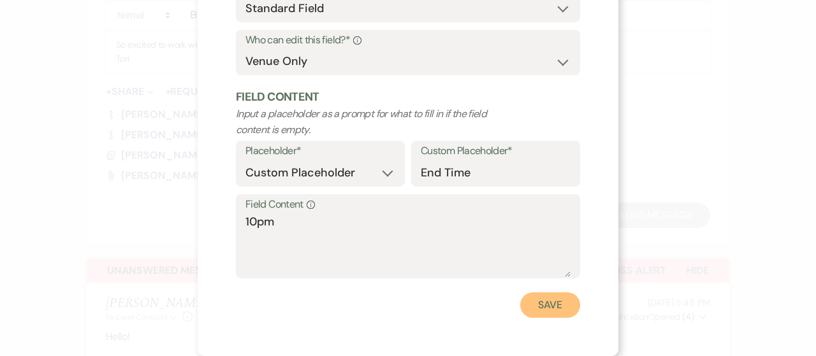
click at [527, 308] on button "Save" at bounding box center [550, 306] width 60 height 26
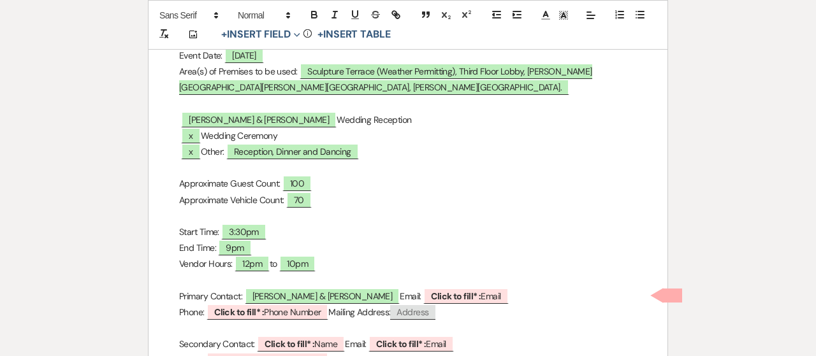
scroll to position [319, 0]
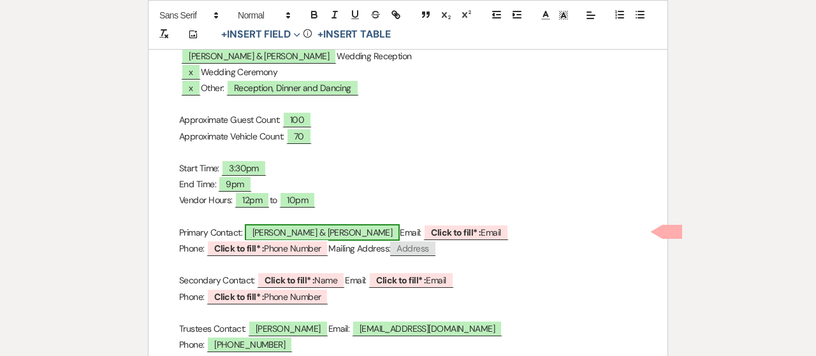
click at [332, 224] on span "[PERSON_NAME] & [PERSON_NAME]" at bounding box center [323, 232] width 156 height 17
select select "smartCustomField"
select select "owner"
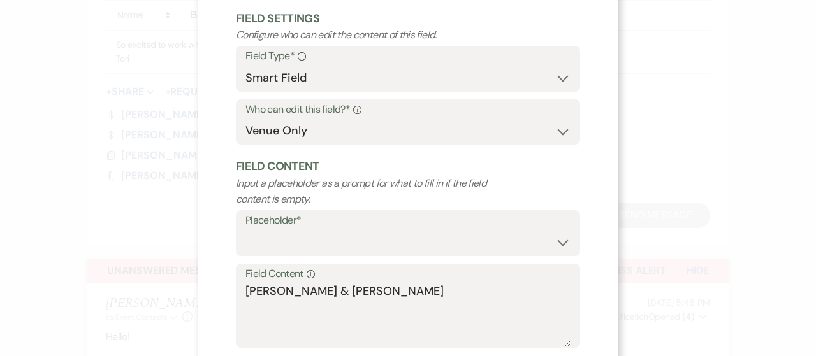
scroll to position [128, 0]
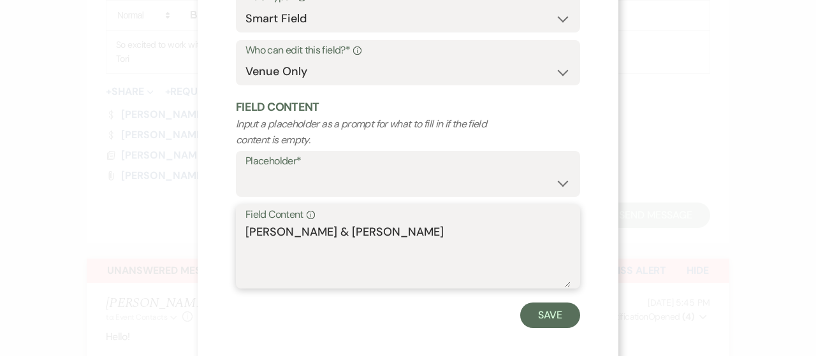
drag, startPoint x: 348, startPoint y: 234, endPoint x: 451, endPoint y: 235, distance: 102.7
click at [451, 235] on textarea "[PERSON_NAME] & [PERSON_NAME]" at bounding box center [408, 256] width 325 height 64
type textarea "[PERSON_NAME]"
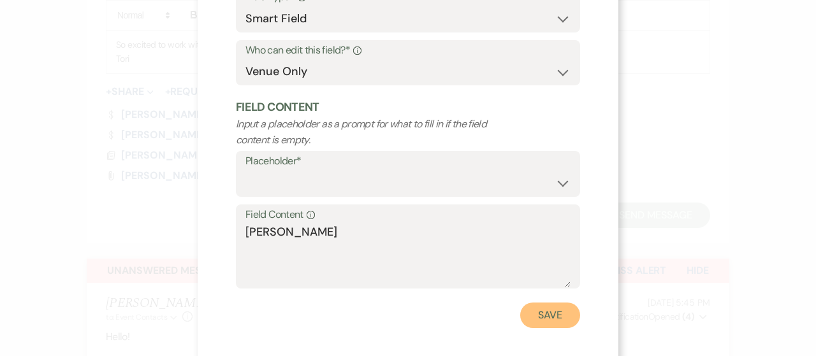
click at [526, 316] on button "Save" at bounding box center [550, 316] width 60 height 26
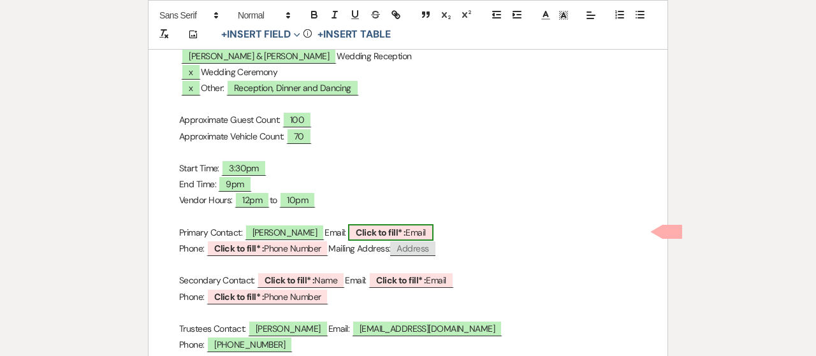
click at [406, 227] on b "Click to fill* :" at bounding box center [381, 232] width 50 height 11
select select "owner"
select select "Email"
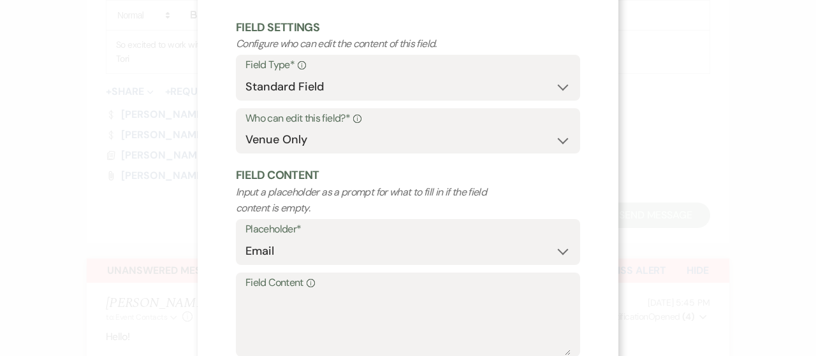
scroll to position [64, 0]
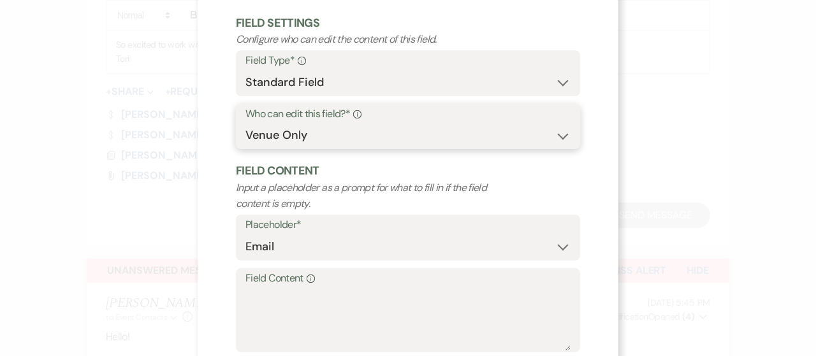
click at [313, 140] on select "Both Venue & Client Client Only Venue Only" at bounding box center [408, 135] width 325 height 25
select select "client"
click at [246, 138] on select "Both Venue & Client Client Only Venue Only" at bounding box center [408, 135] width 325 height 25
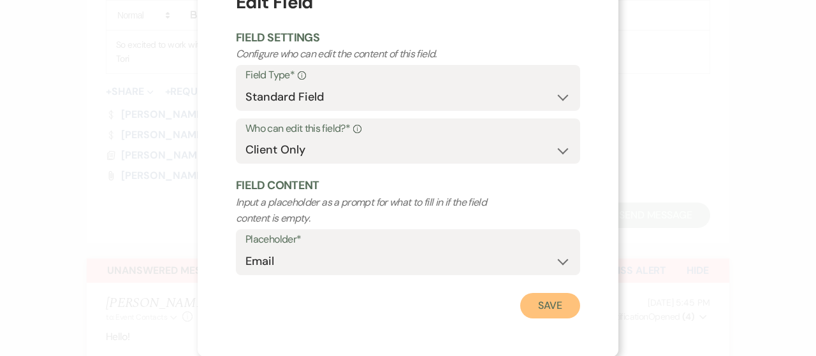
click at [538, 307] on button "Save" at bounding box center [550, 306] width 60 height 26
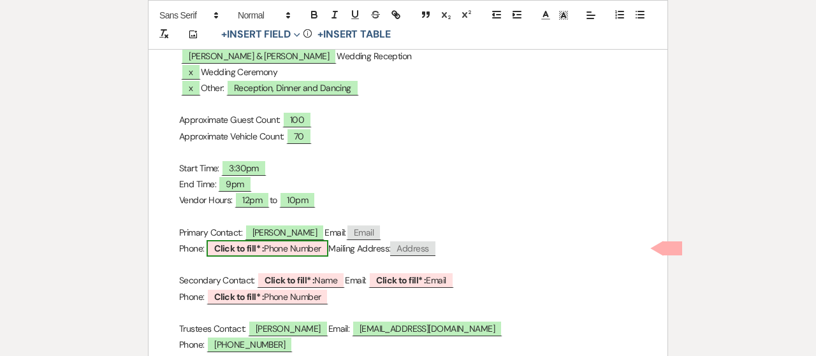
click at [313, 240] on span "Click to fill* : Phone Number" at bounding box center [268, 248] width 122 height 17
select select "owner"
select select "Phone Number"
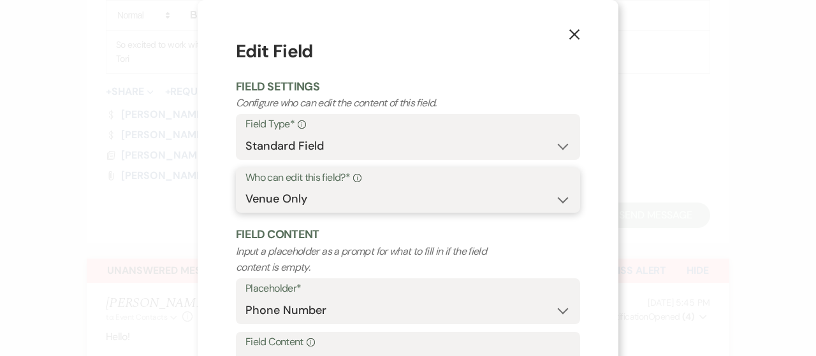
click at [328, 199] on select "Both Venue & Client Client Only Venue Only" at bounding box center [408, 199] width 325 height 25
select select "client"
click at [246, 187] on select "Both Venue & Client Client Only Venue Only" at bounding box center [408, 199] width 325 height 25
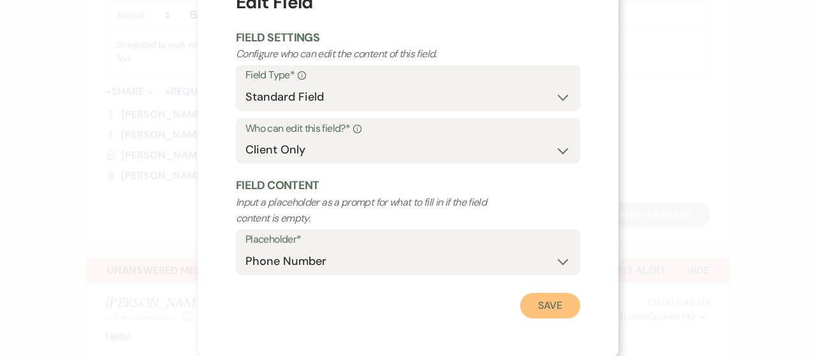
click at [554, 298] on button "Save" at bounding box center [550, 306] width 60 height 26
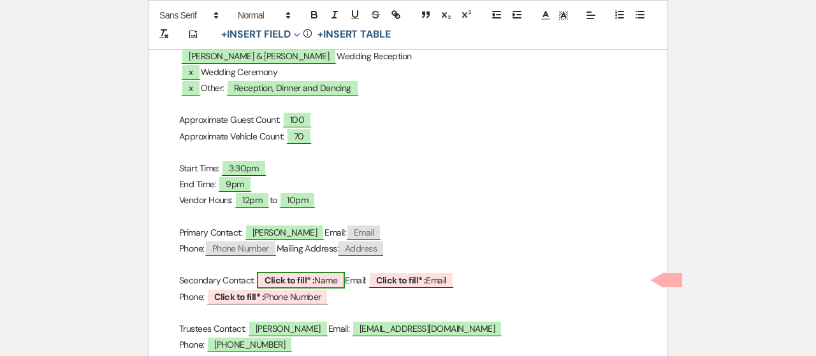
click at [337, 272] on span "Click to fill* : Name" at bounding box center [301, 280] width 88 height 17
select select "owner"
select select "Name"
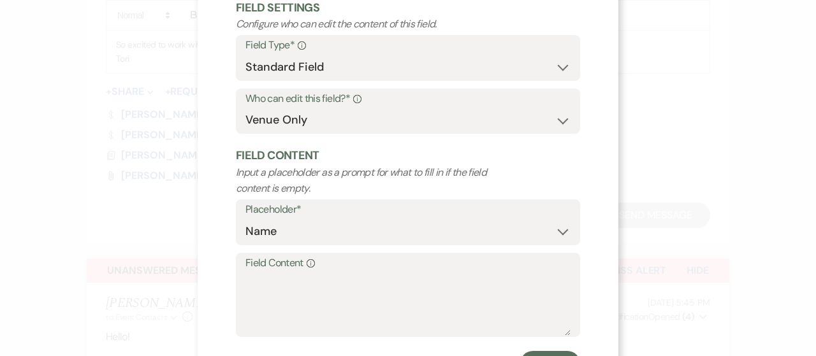
scroll to position [128, 0]
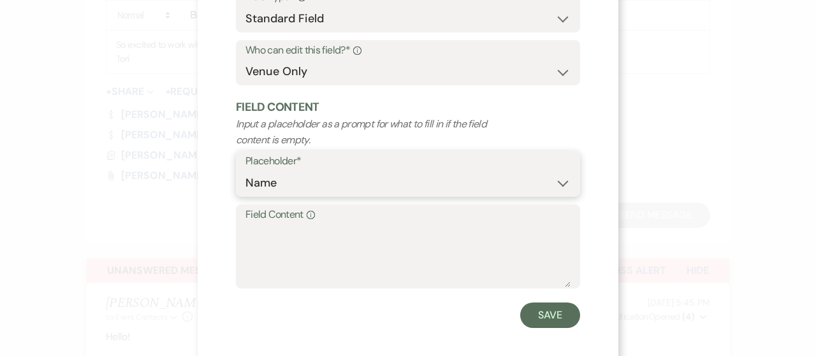
click at [291, 186] on select "Custom Placeholder Date Time Name Location Venue Name Type Number Budget Addres…" at bounding box center [408, 183] width 325 height 25
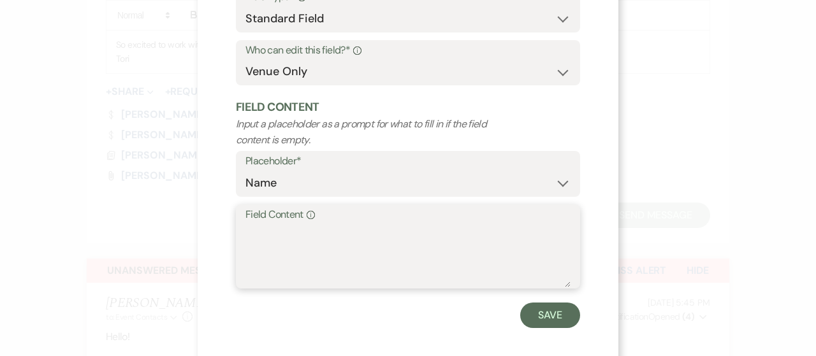
drag, startPoint x: 290, startPoint y: 184, endPoint x: 272, endPoint y: 239, distance: 58.3
click at [272, 239] on textarea "Field Content Info" at bounding box center [408, 256] width 325 height 64
paste textarea "& [PERSON_NAME]"
drag, startPoint x: 255, startPoint y: 231, endPoint x: 223, endPoint y: 233, distance: 32.6
click at [214, 233] on div "X Edit Field Field Settings Configure who can edit the content of this field. F…" at bounding box center [408, 119] width 421 height 494
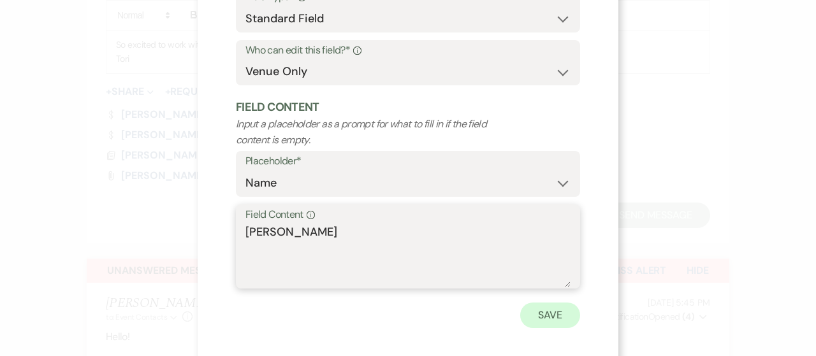
type textarea "[PERSON_NAME]"
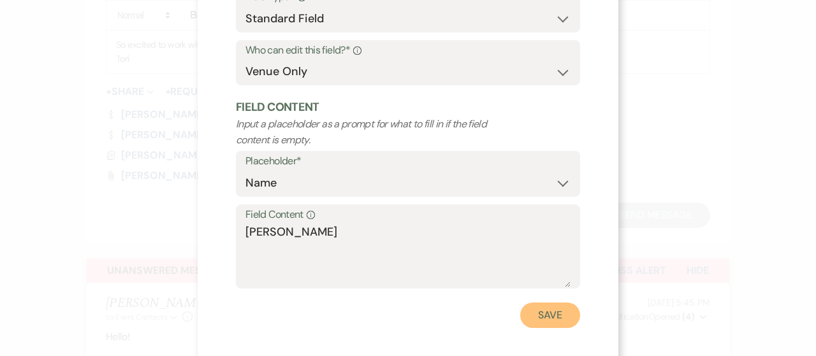
click at [557, 319] on button "Save" at bounding box center [550, 316] width 60 height 26
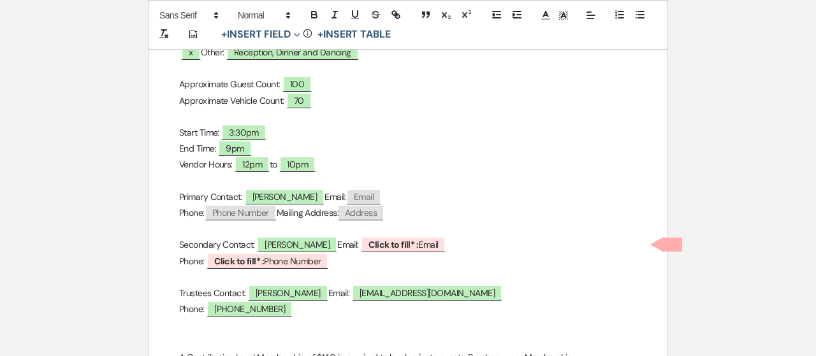
scroll to position [383, 0]
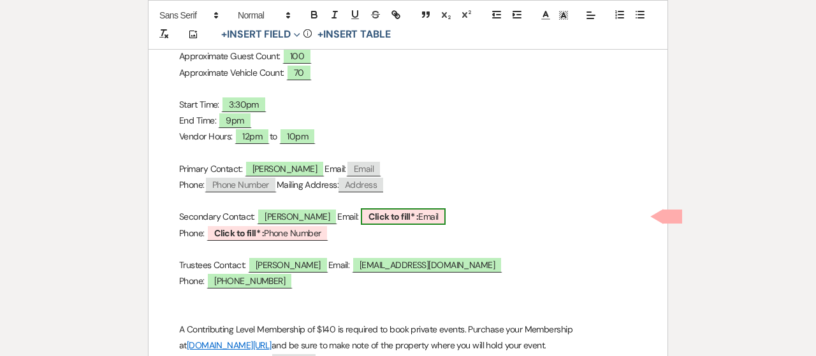
click at [403, 211] on b "Click to fill* :" at bounding box center [394, 216] width 50 height 11
select select "owner"
select select "Email"
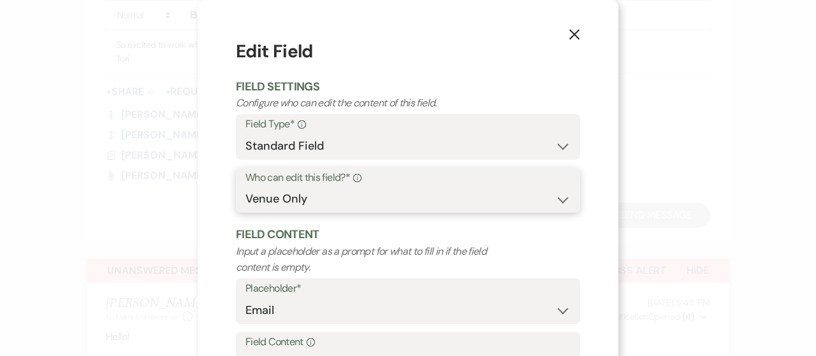
click at [360, 202] on select "Both Venue & Client Client Only Venue Only" at bounding box center [408, 199] width 325 height 25
select select "client"
click at [246, 187] on select "Both Venue & Client Client Only Venue Only" at bounding box center [408, 199] width 325 height 25
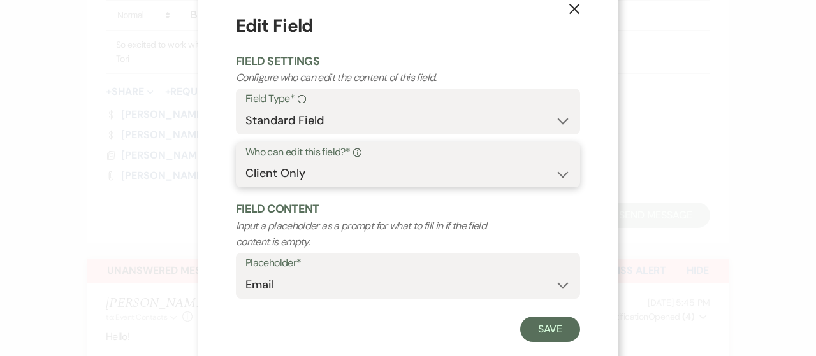
scroll to position [49, 0]
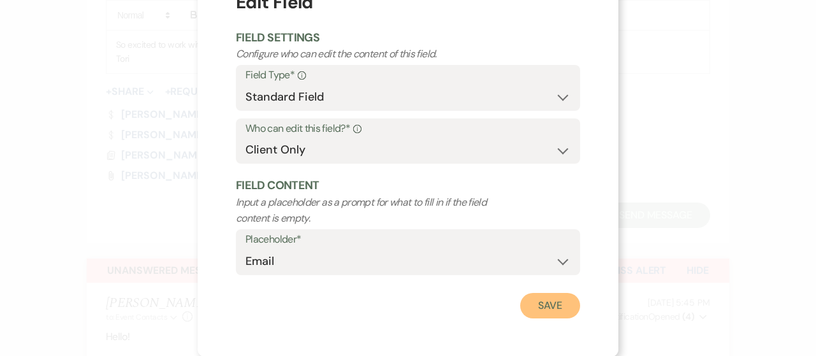
click at [551, 305] on button "Save" at bounding box center [550, 306] width 60 height 26
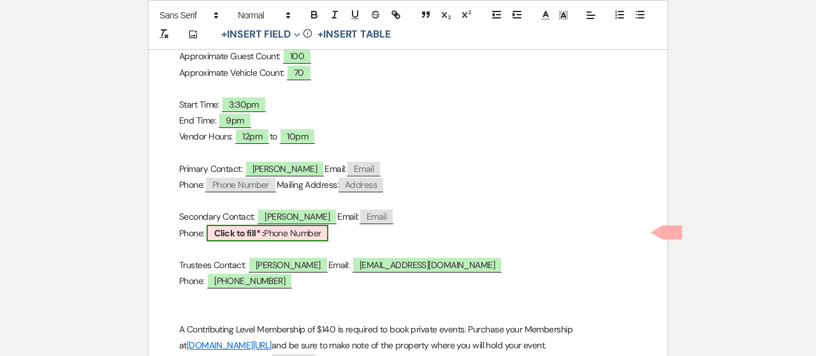
click at [286, 225] on span "Click to fill* : Phone Number" at bounding box center [268, 233] width 122 height 17
select select "owner"
select select "Phone Number"
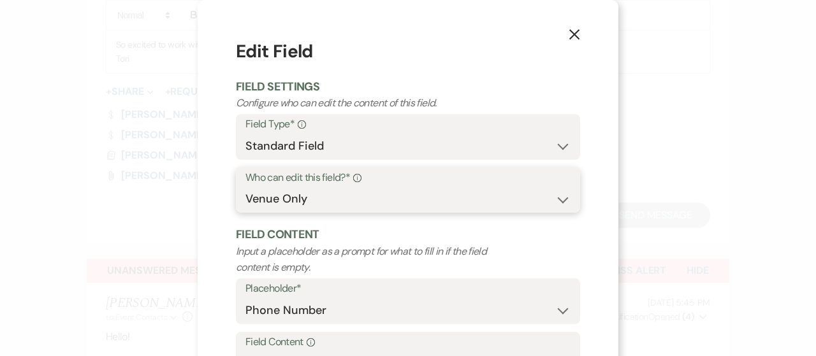
click at [297, 202] on select "Both Venue & Client Client Only Venue Only" at bounding box center [408, 199] width 325 height 25
select select "client"
click at [246, 187] on select "Both Venue & Client Client Only Venue Only" at bounding box center [408, 199] width 325 height 25
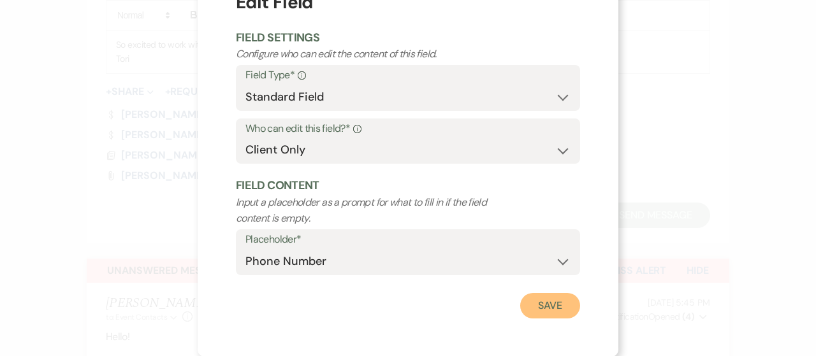
click at [559, 302] on button "Save" at bounding box center [550, 306] width 60 height 26
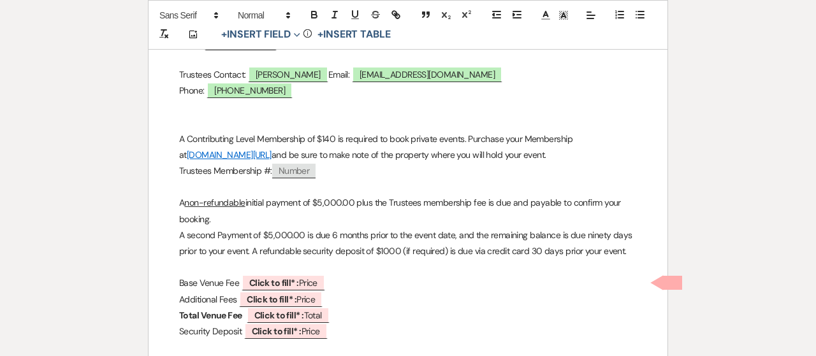
scroll to position [638, 0]
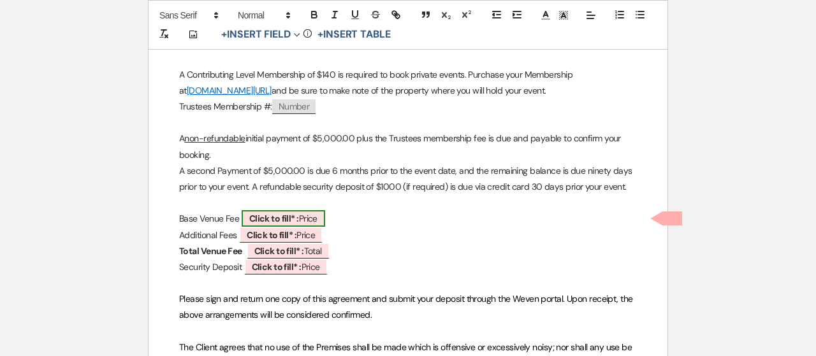
click at [273, 213] on b "Click to fill* :" at bounding box center [274, 218] width 50 height 11
select select "owner"
select select "custom_placeholder"
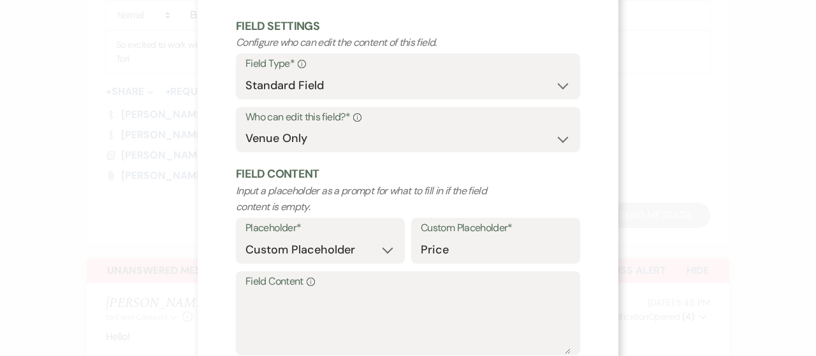
scroll to position [128, 0]
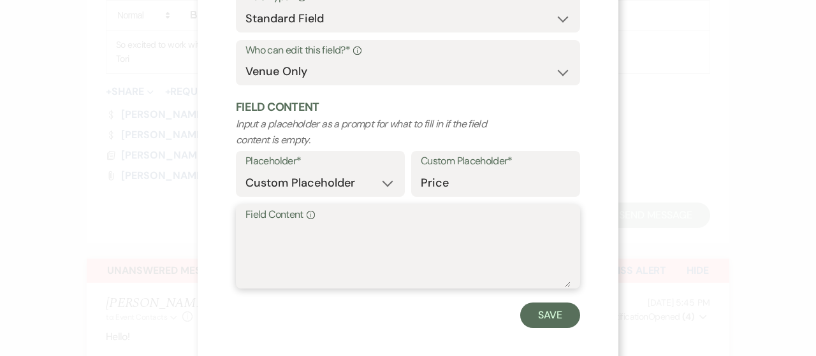
click at [282, 244] on textarea "Field Content Info" at bounding box center [408, 256] width 325 height 64
type textarea "$9,600.00"
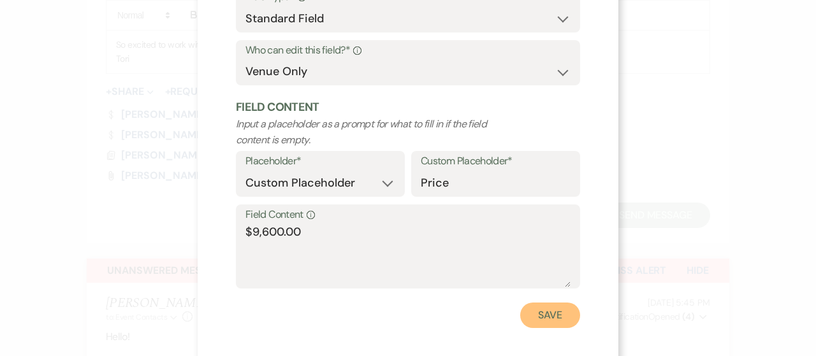
click at [520, 320] on button "Save" at bounding box center [550, 316] width 60 height 26
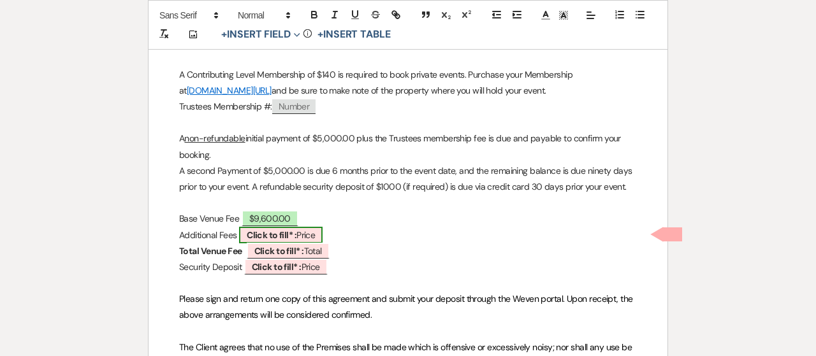
click at [315, 227] on span "Click to fill* : Price" at bounding box center [281, 235] width 84 height 17
select select "owner"
select select "custom_placeholder"
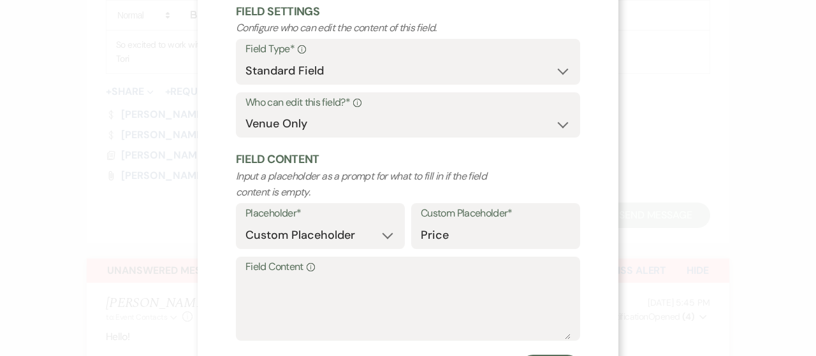
scroll to position [138, 0]
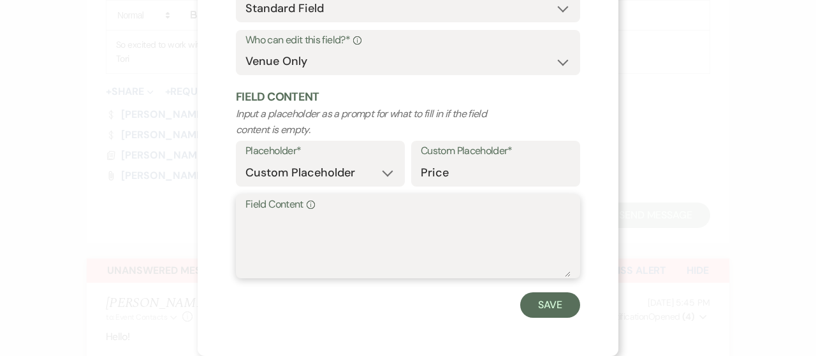
drag, startPoint x: 277, startPoint y: 249, endPoint x: 290, endPoint y: 249, distance: 12.1
click at [276, 248] on textarea "Field Content Info" at bounding box center [408, 246] width 325 height 64
type textarea "n/a"
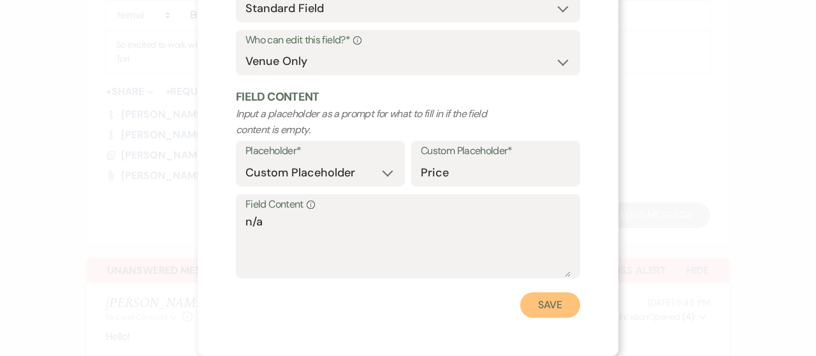
click at [551, 299] on button "Save" at bounding box center [550, 306] width 60 height 26
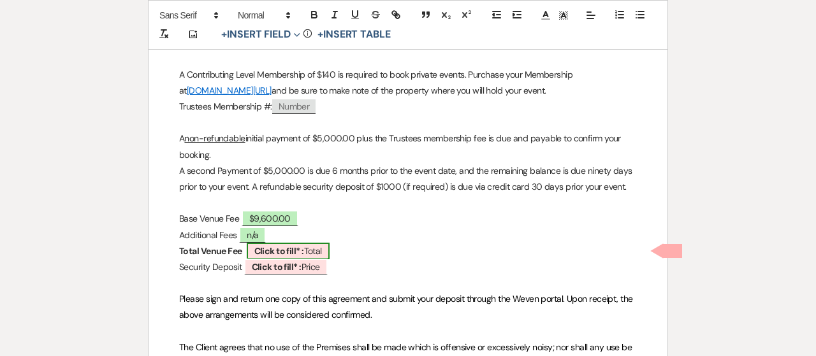
click at [313, 243] on span "Click to fill* : Total" at bounding box center [288, 251] width 83 height 17
select select "owner"
select select "Total"
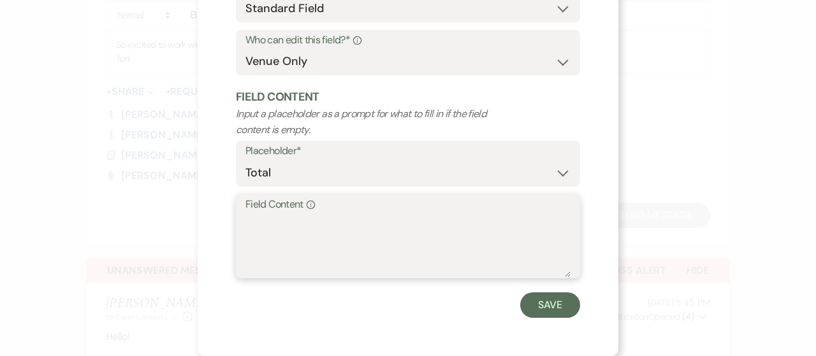
click at [292, 240] on textarea "Field Content Info" at bounding box center [408, 246] width 325 height 64
type textarea "$9,600.00"
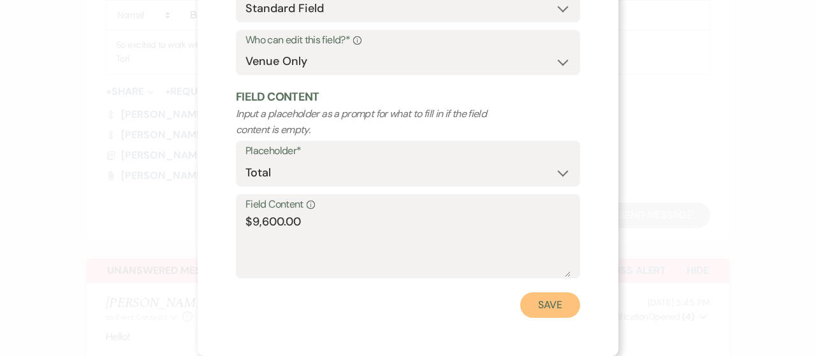
click at [543, 306] on button "Save" at bounding box center [550, 306] width 60 height 26
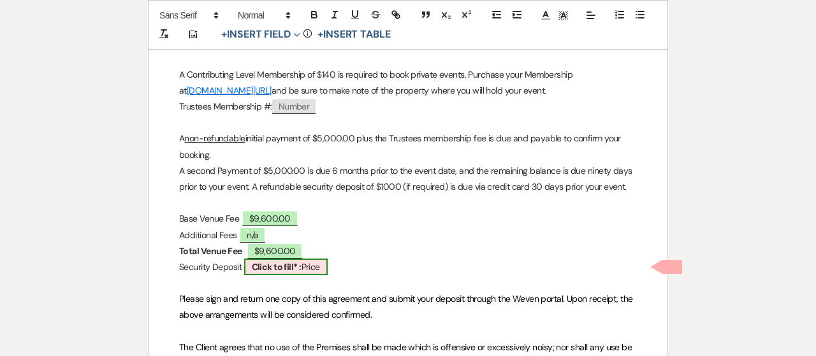
click at [298, 261] on b "Click to fill* :" at bounding box center [277, 266] width 50 height 11
select select "owner"
select select "custom_placeholder"
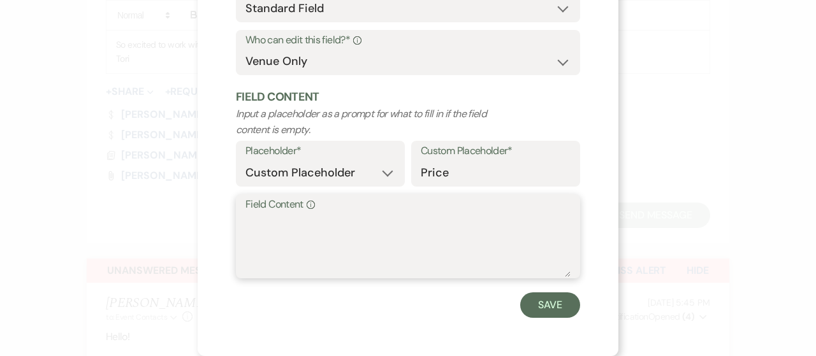
click at [301, 256] on textarea "Field Content Info" at bounding box center [408, 246] width 325 height 64
type textarea "$1000.00"
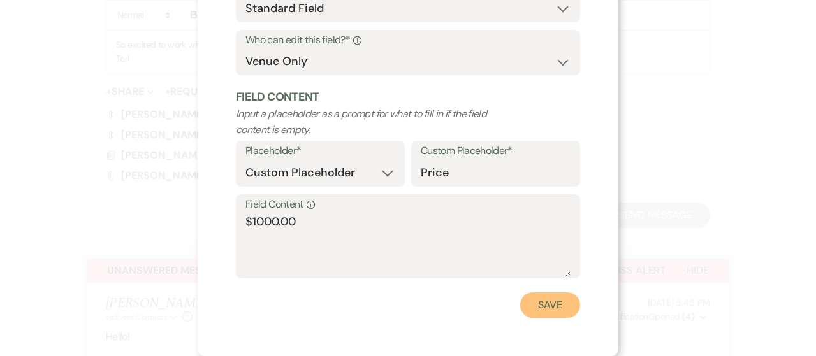
click at [525, 299] on button "Save" at bounding box center [550, 306] width 60 height 26
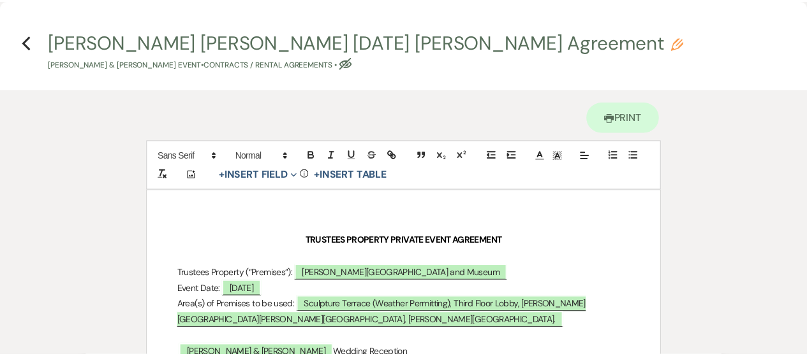
scroll to position [0, 0]
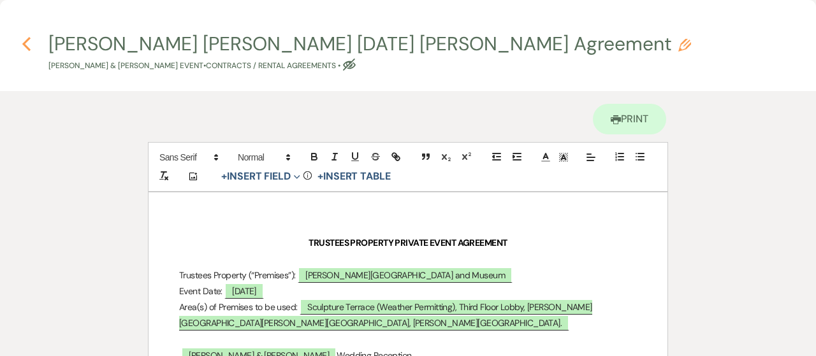
click at [26, 41] on use "button" at bounding box center [26, 44] width 8 height 14
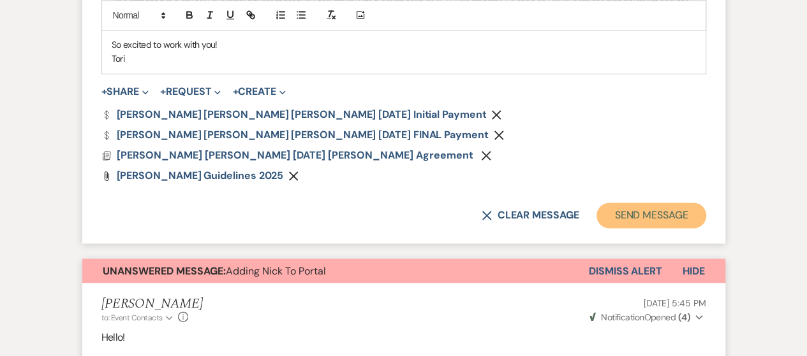
click at [631, 214] on button "Send Message" at bounding box center [650, 216] width 109 height 26
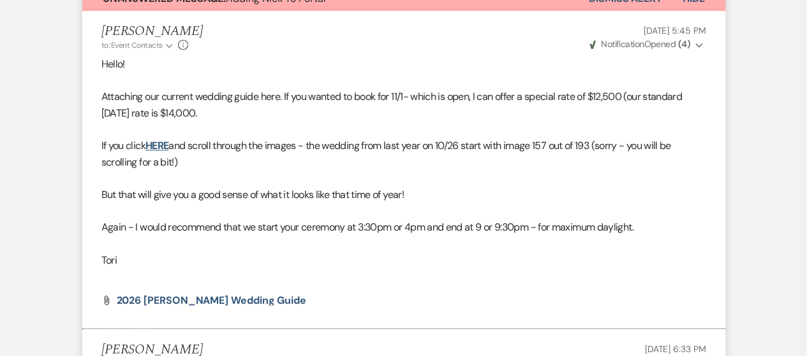
scroll to position [483, 0]
